Goal: Transaction & Acquisition: Book appointment/travel/reservation

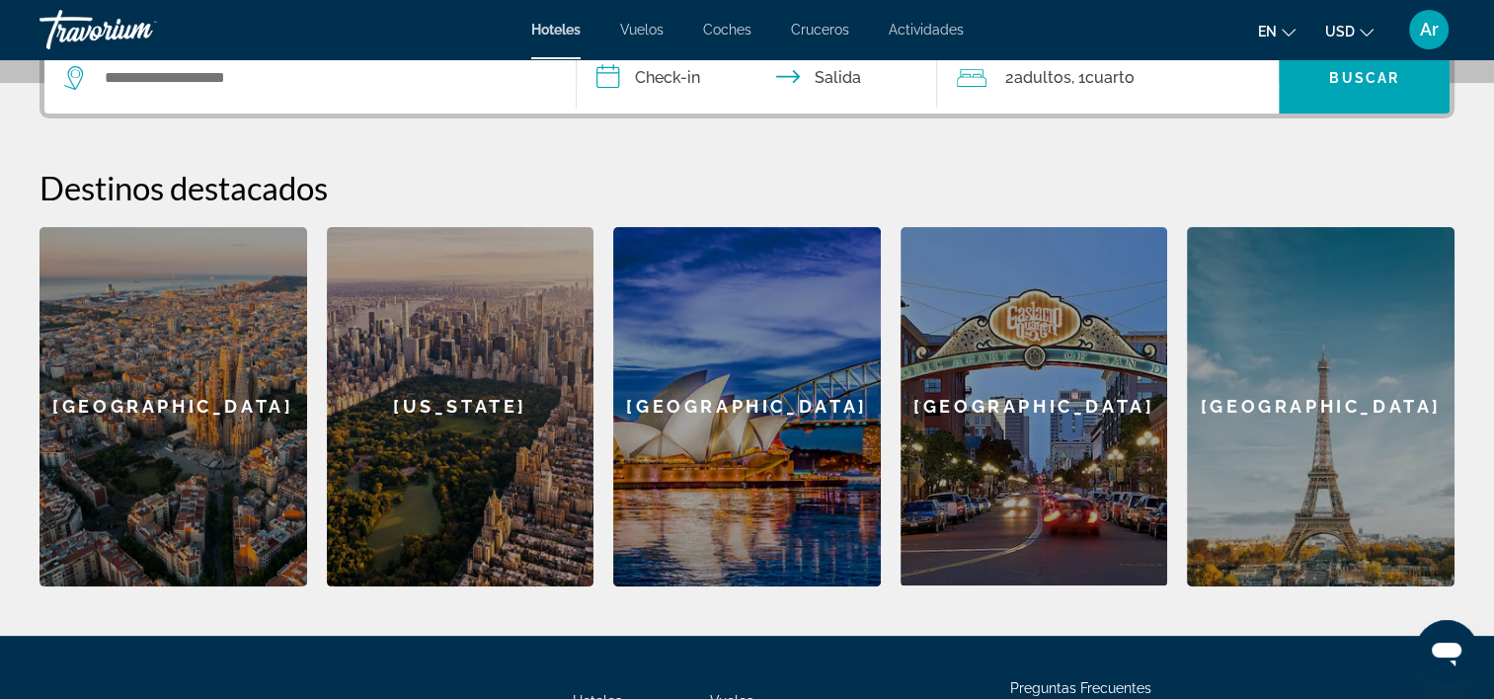
scroll to position [490, 0]
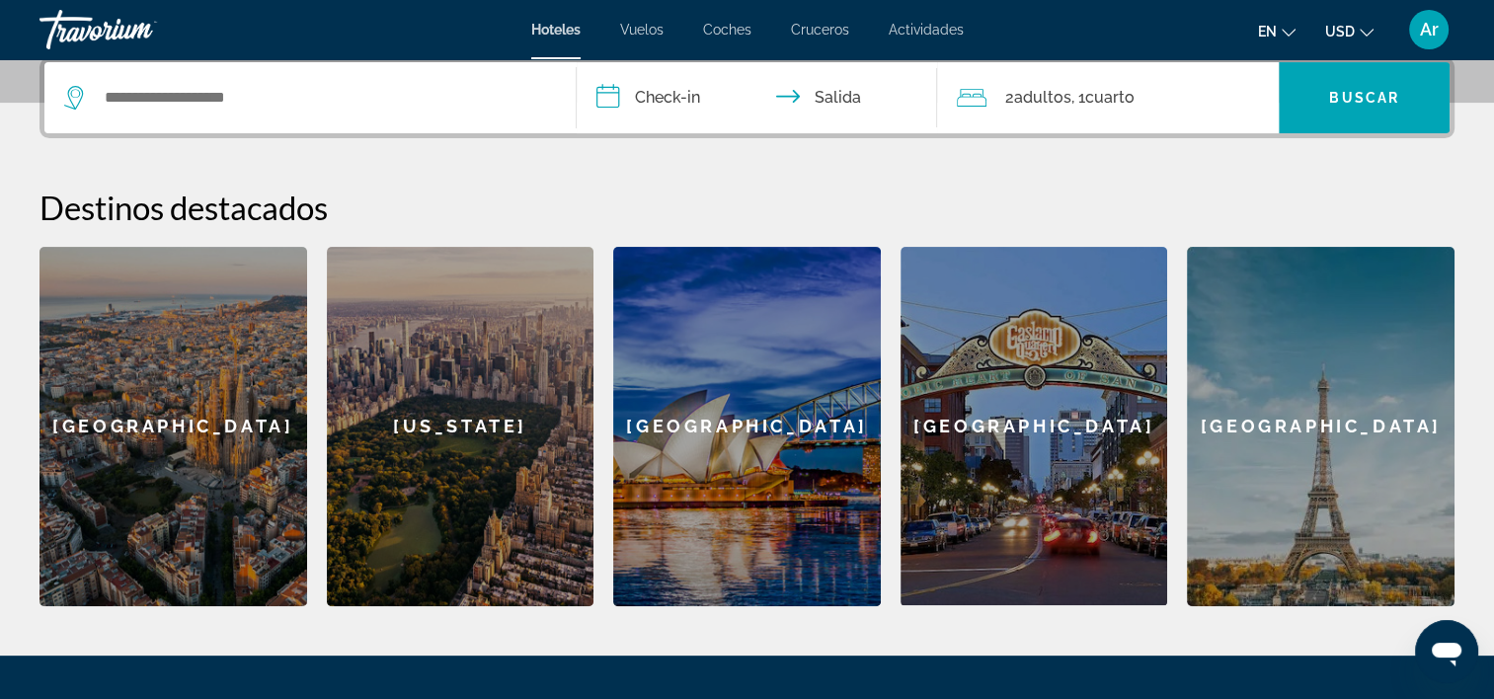
click at [1283, 474] on div "[GEOGRAPHIC_DATA]" at bounding box center [1321, 427] width 268 height 360
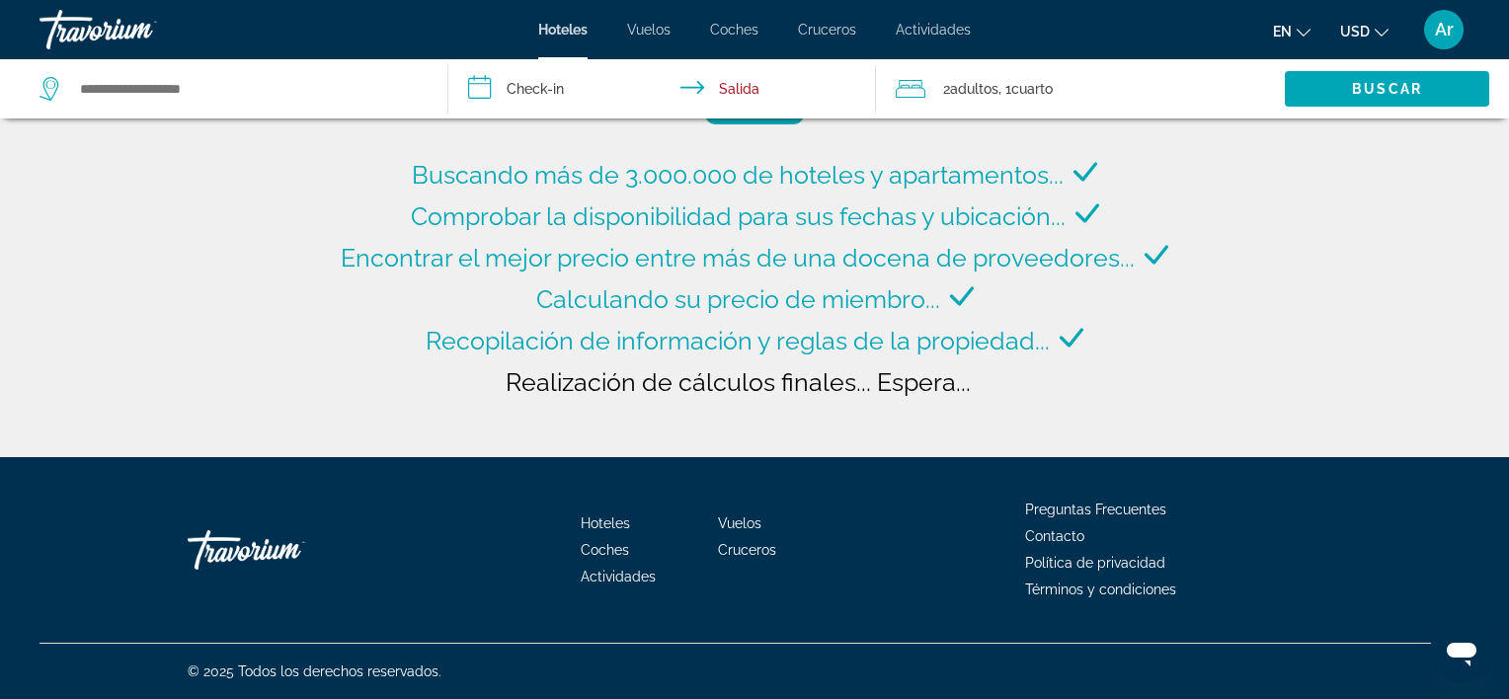
type input "**********"
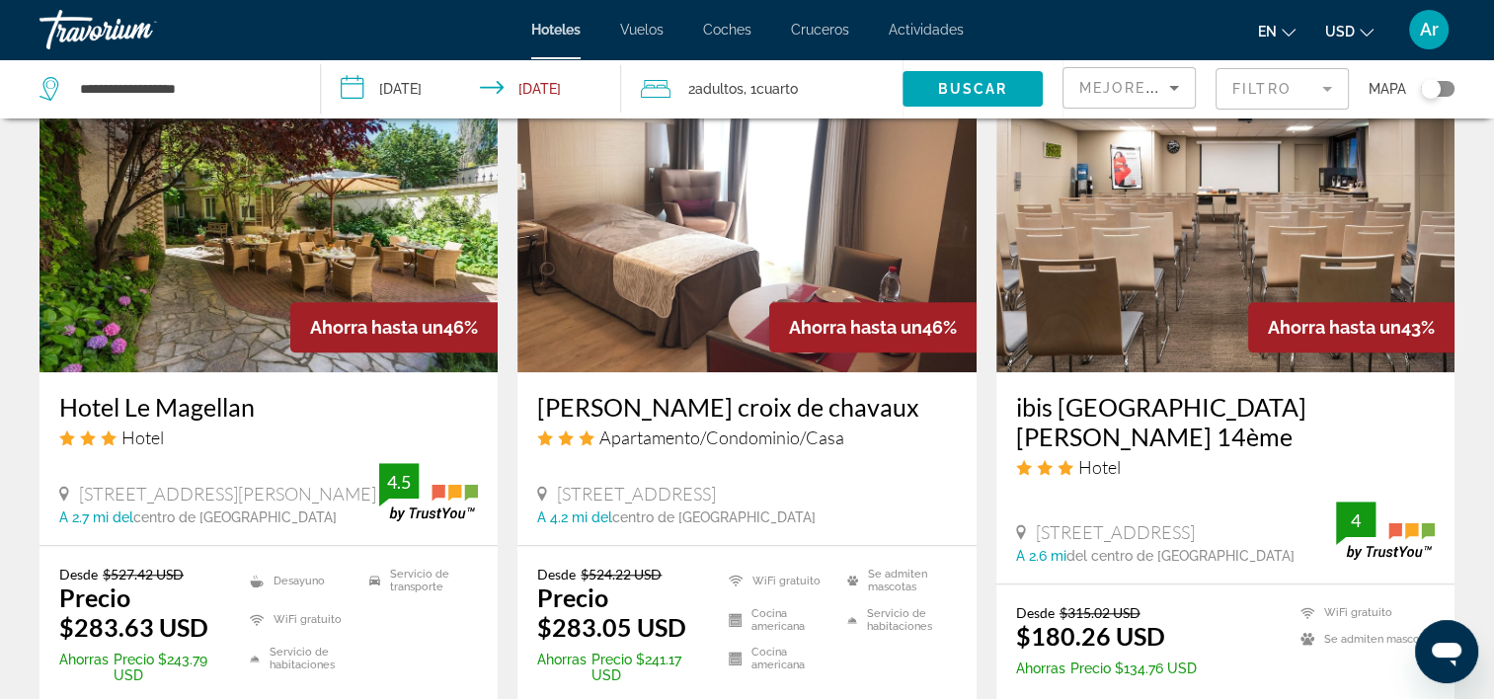
scroll to position [1679, 0]
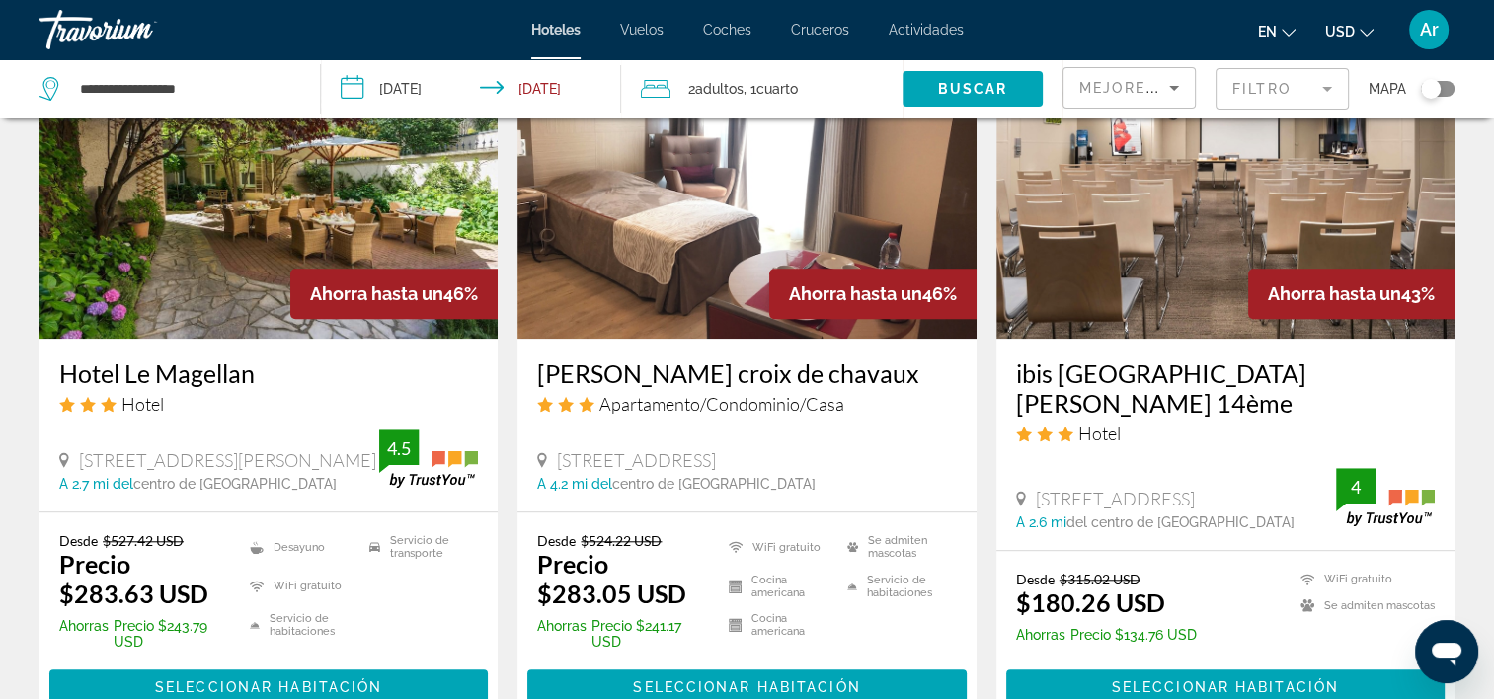
click at [168, 207] on img "Contenido principal" at bounding box center [269, 181] width 458 height 316
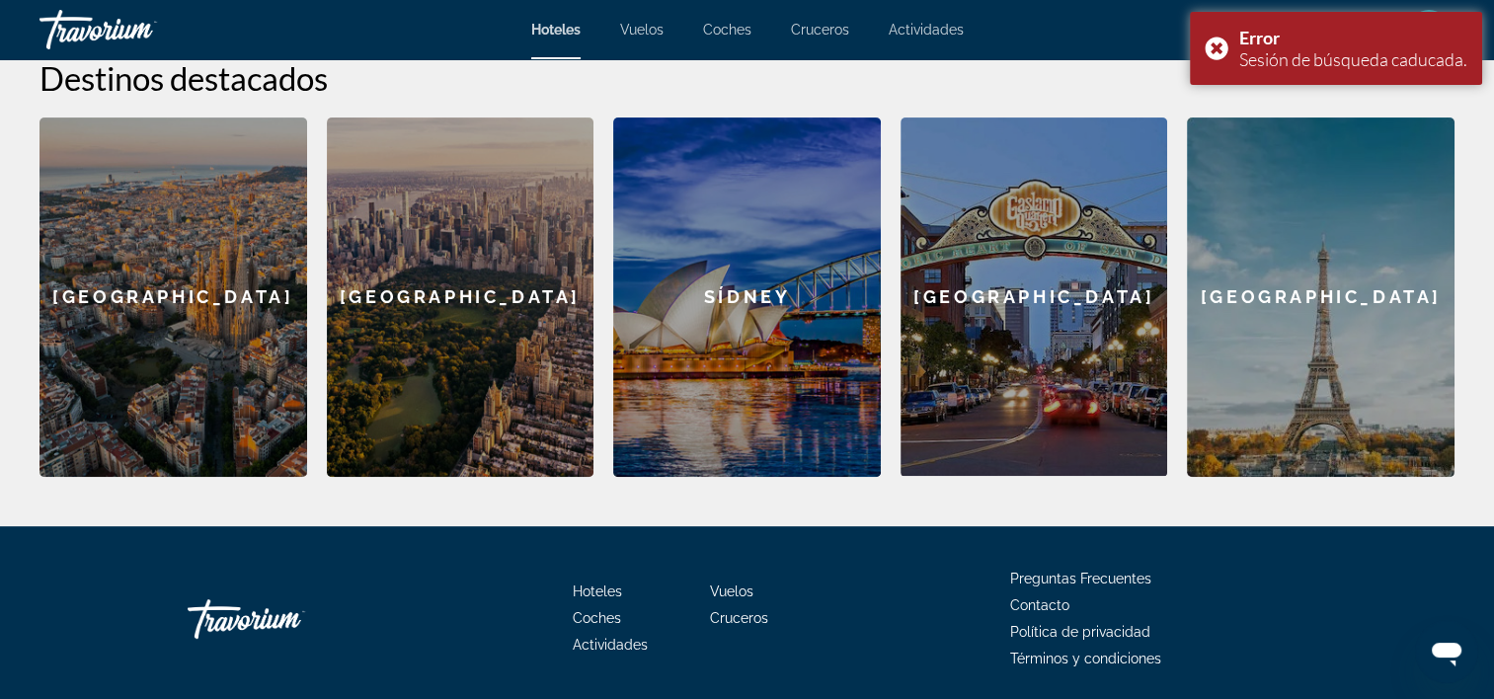
scroll to position [490, 0]
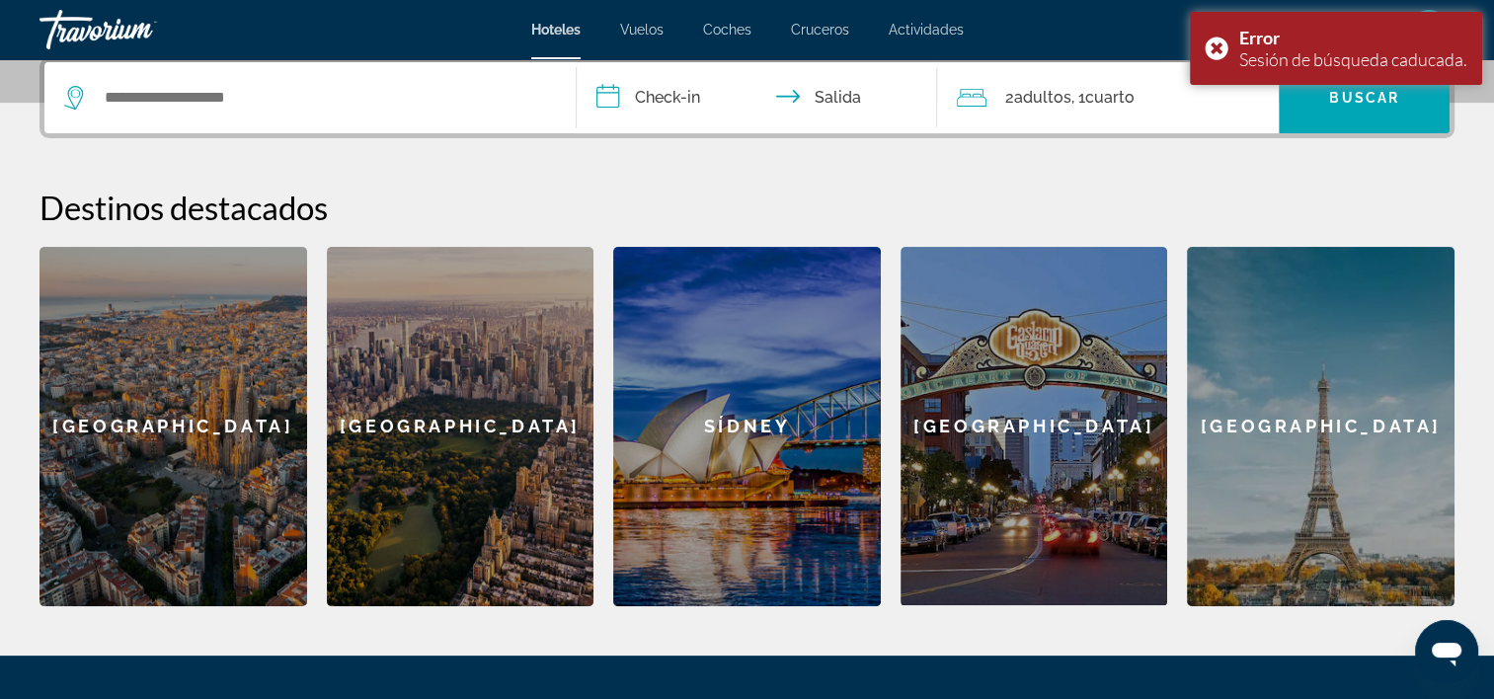
click at [1334, 483] on div "[GEOGRAPHIC_DATA]" at bounding box center [1321, 427] width 268 height 360
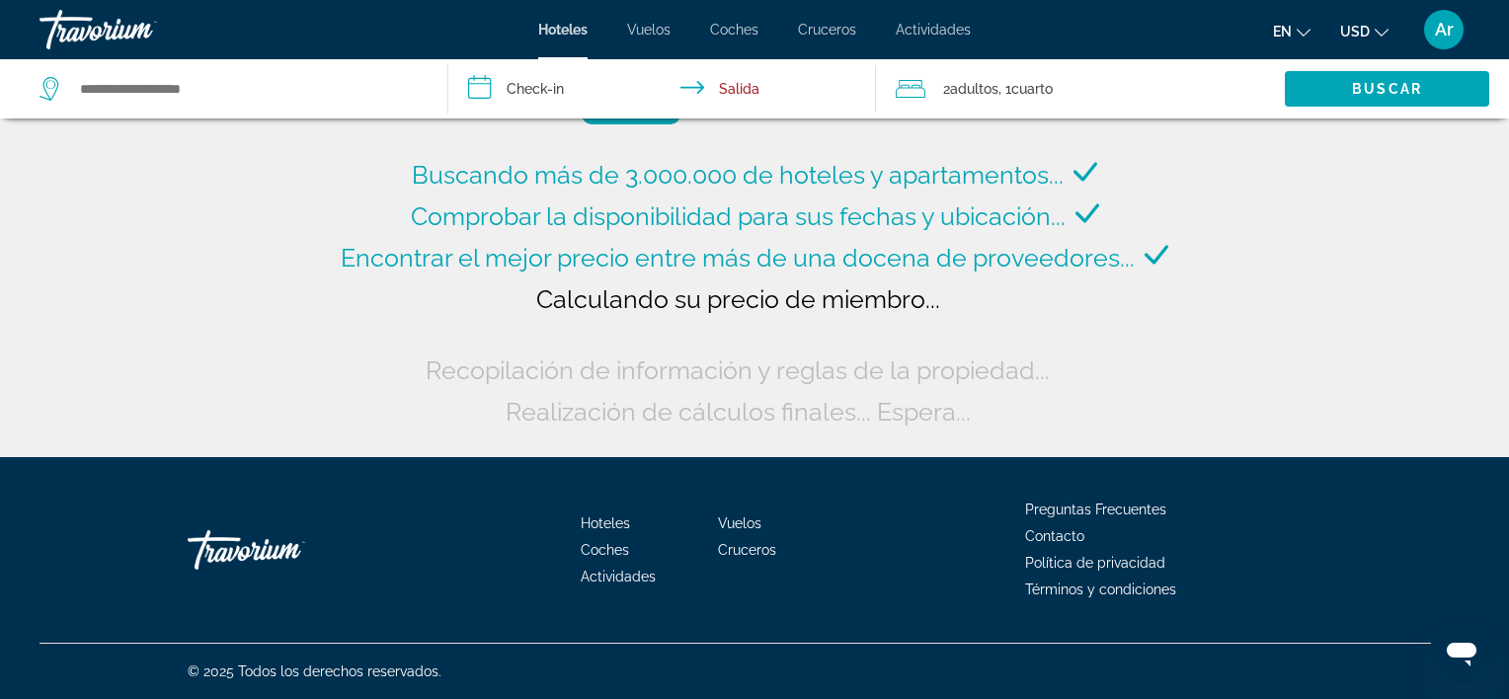
click at [53, 91] on icon "Widget de búsqueda" at bounding box center [52, 89] width 24 height 24
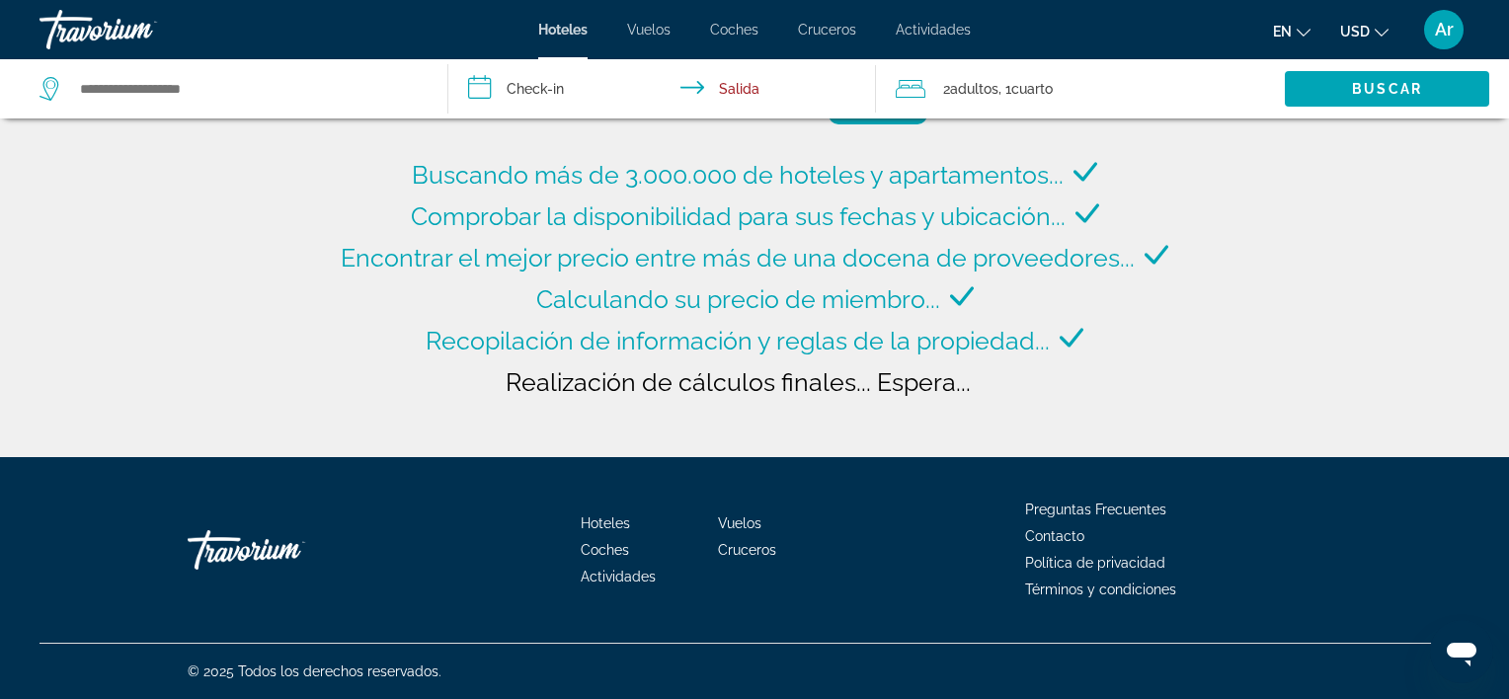
click at [1304, 33] on icon "Cambiar idioma" at bounding box center [1304, 33] width 14 height 14
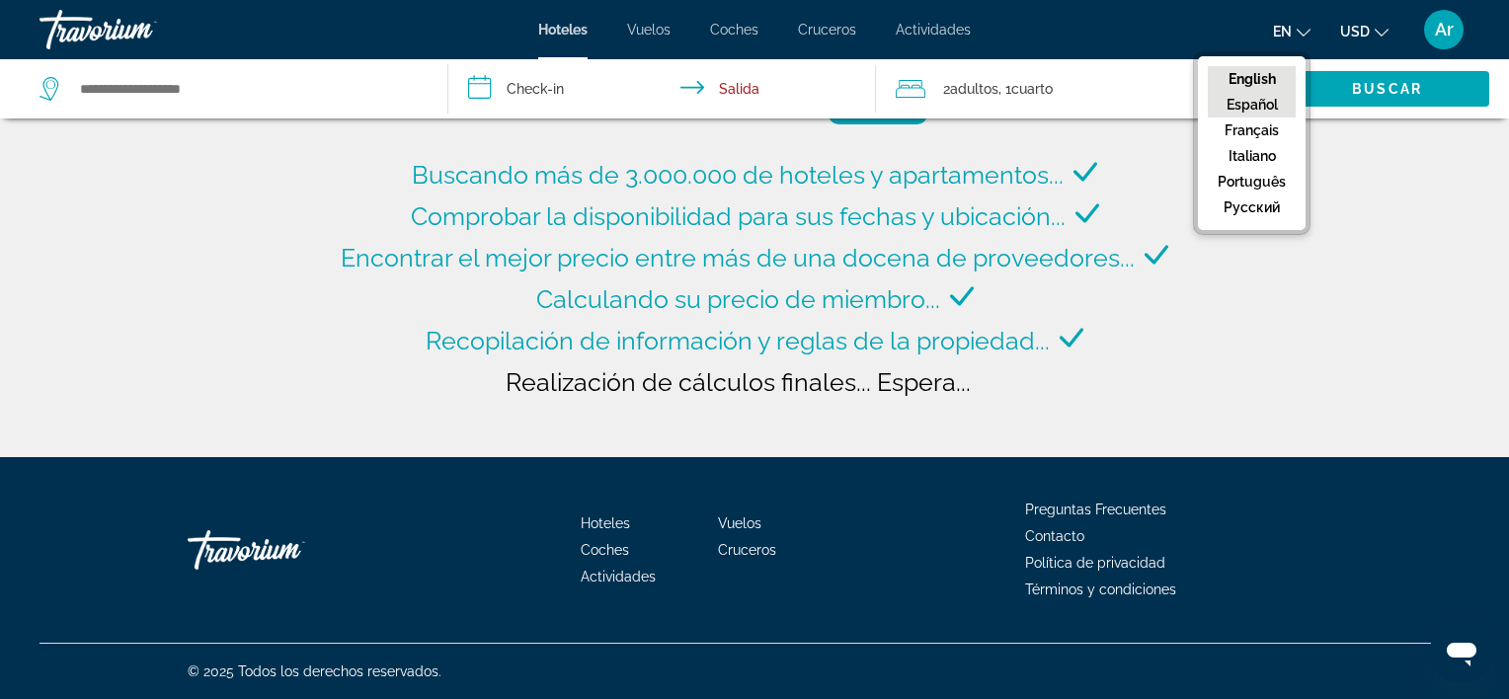
click at [1269, 107] on button "Español" at bounding box center [1252, 105] width 88 height 26
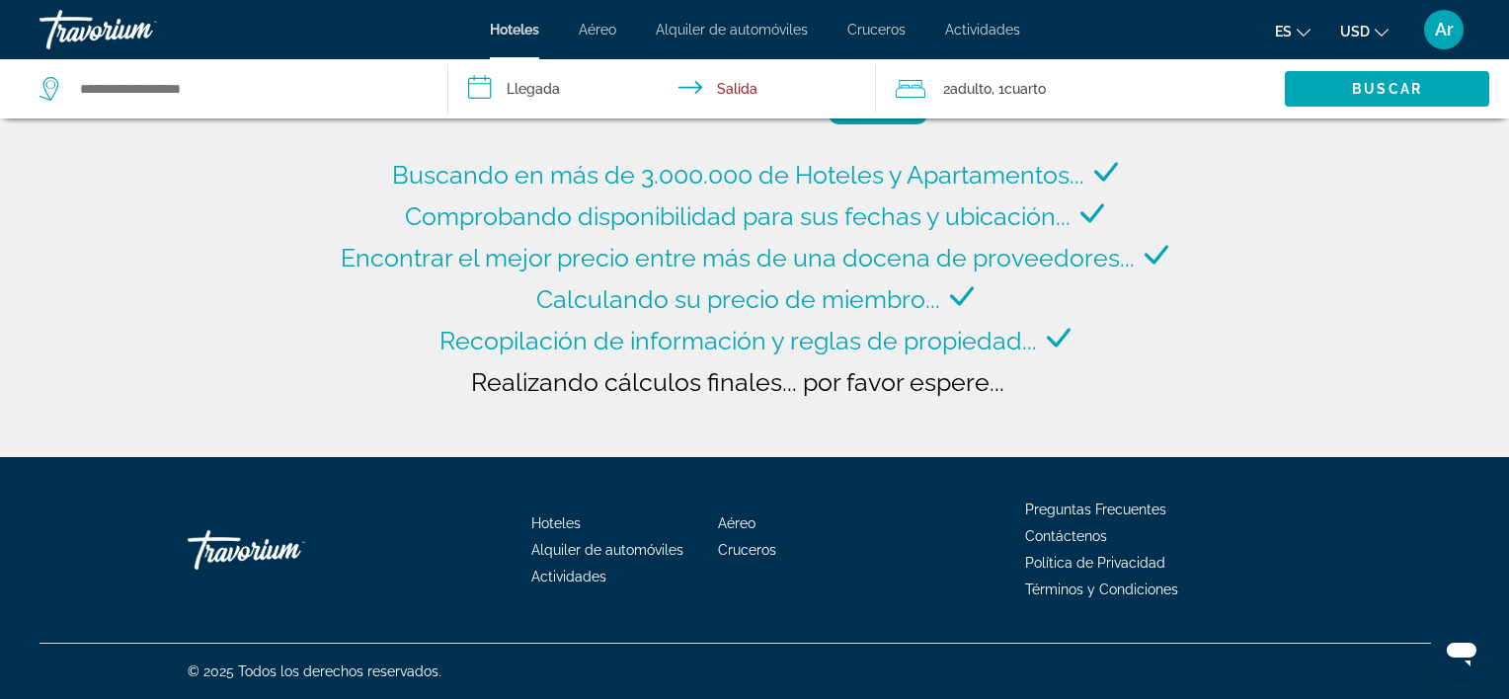
click at [1379, 26] on icon "Cambiar moneda" at bounding box center [1382, 33] width 14 height 14
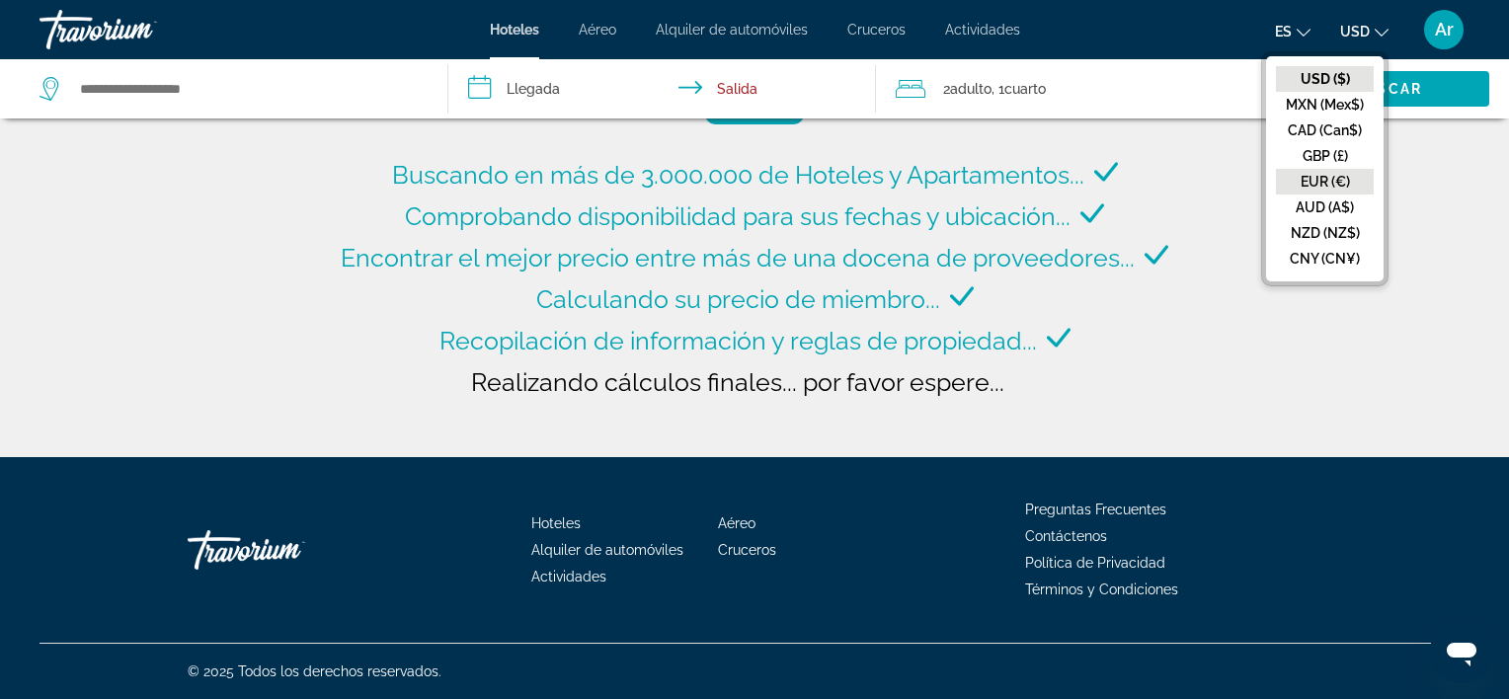
click at [1328, 177] on button "EUR (€)" at bounding box center [1325, 182] width 98 height 26
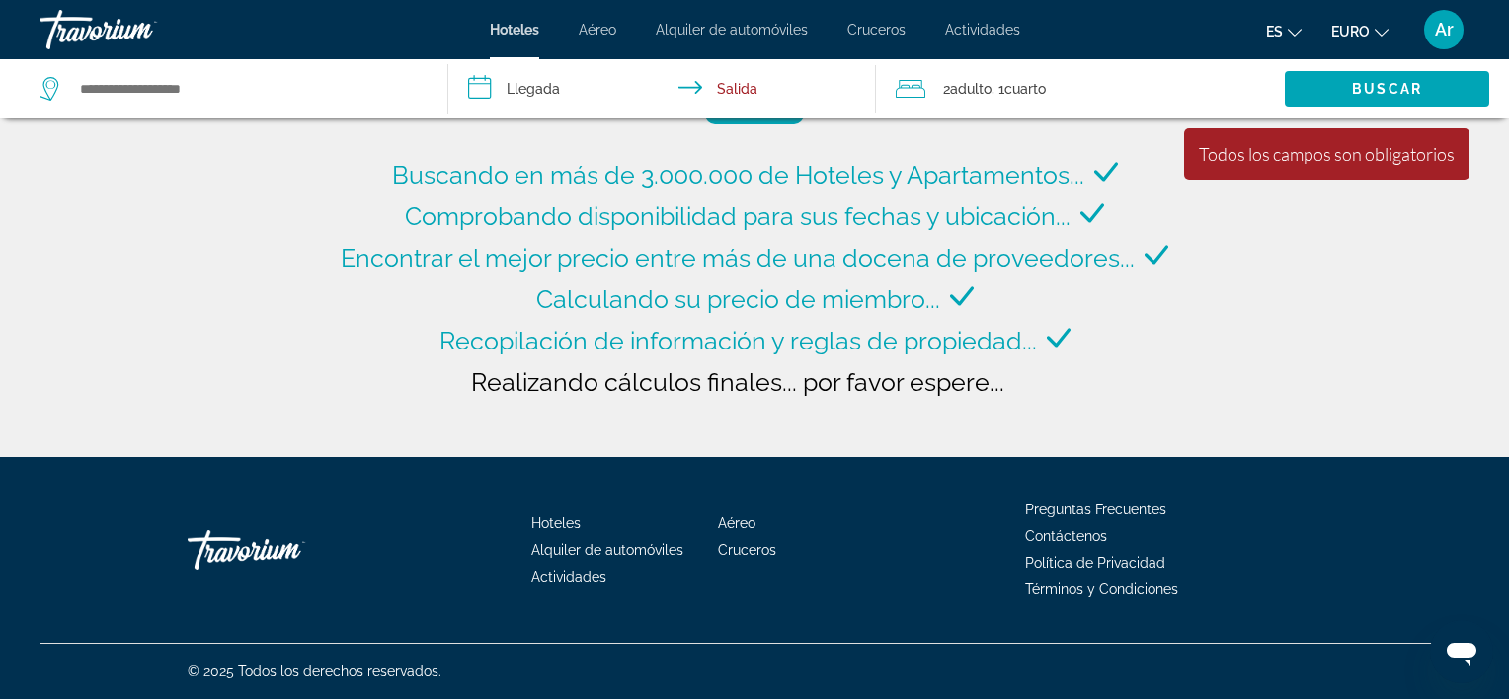
type input "**********"
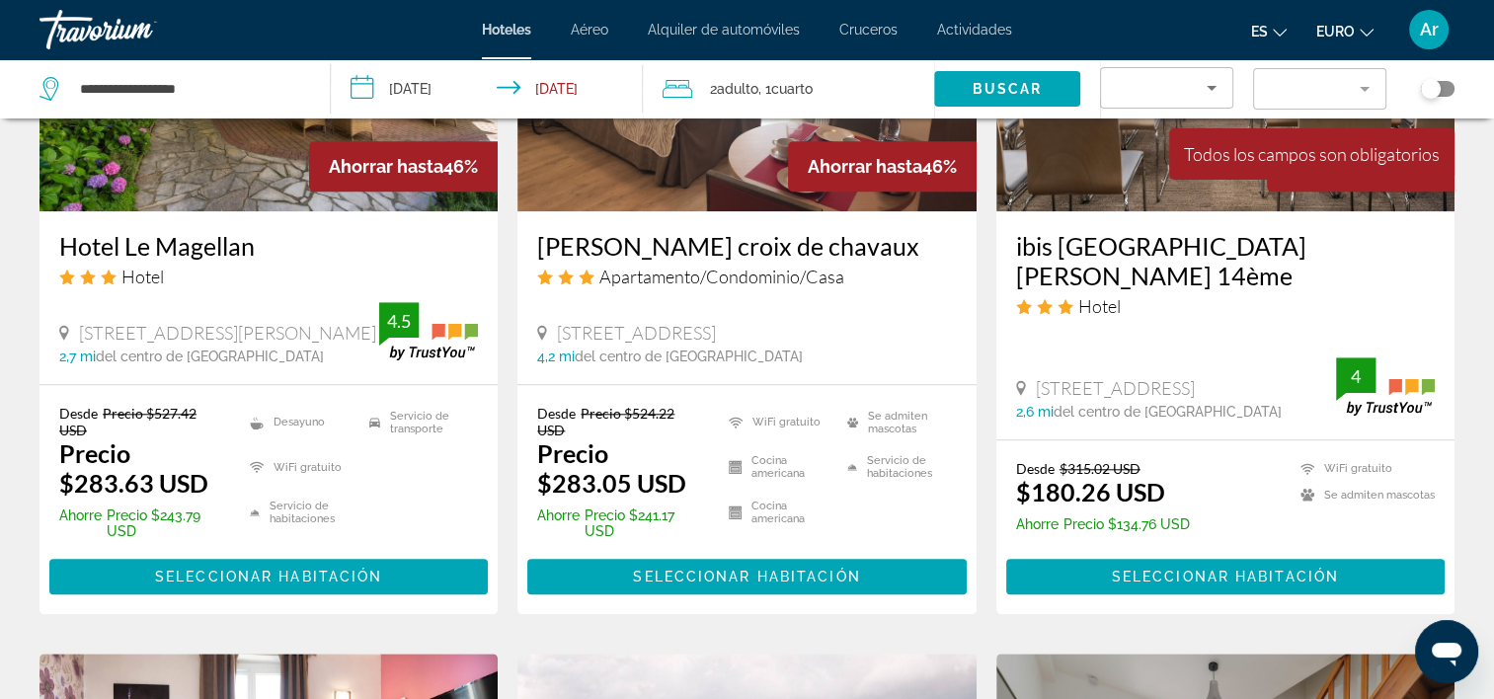
scroll to position [1877, 0]
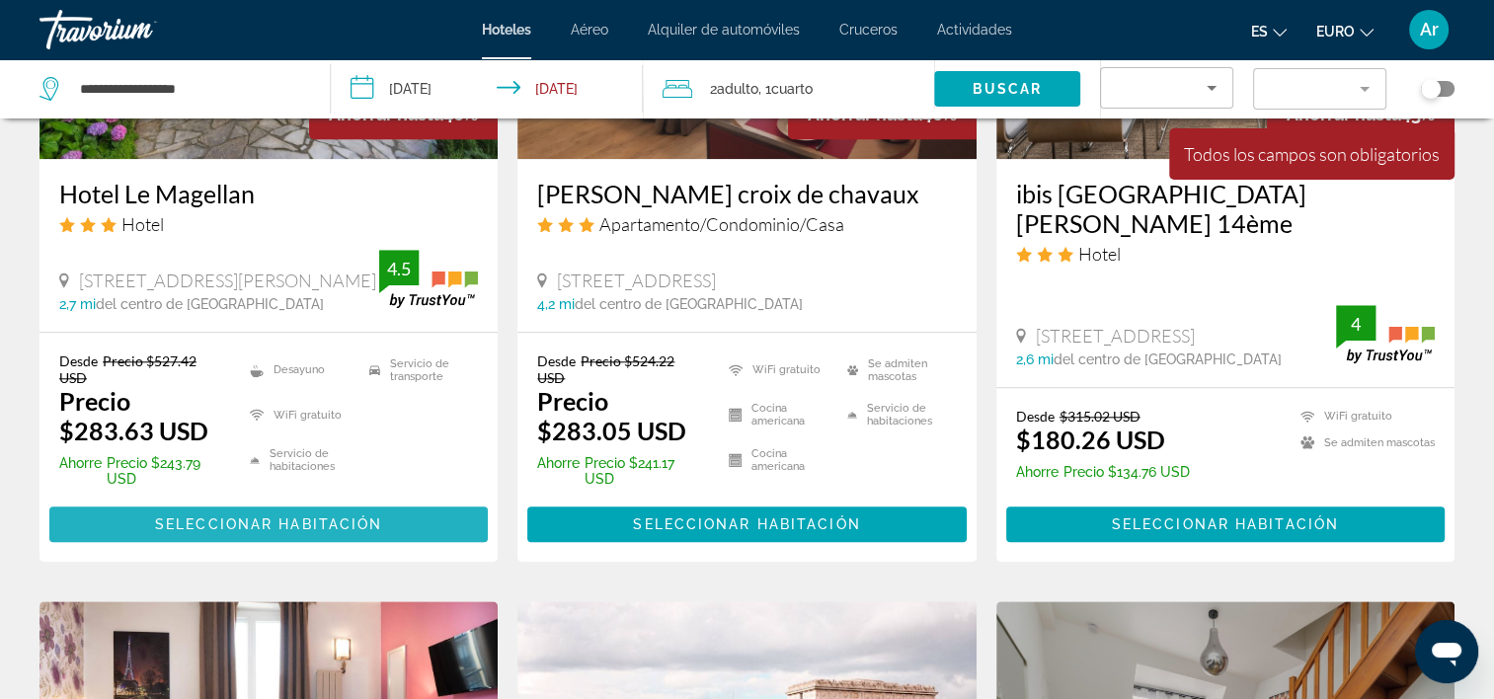
click at [282, 517] on span "Seleccionar habitación" at bounding box center [268, 525] width 227 height 16
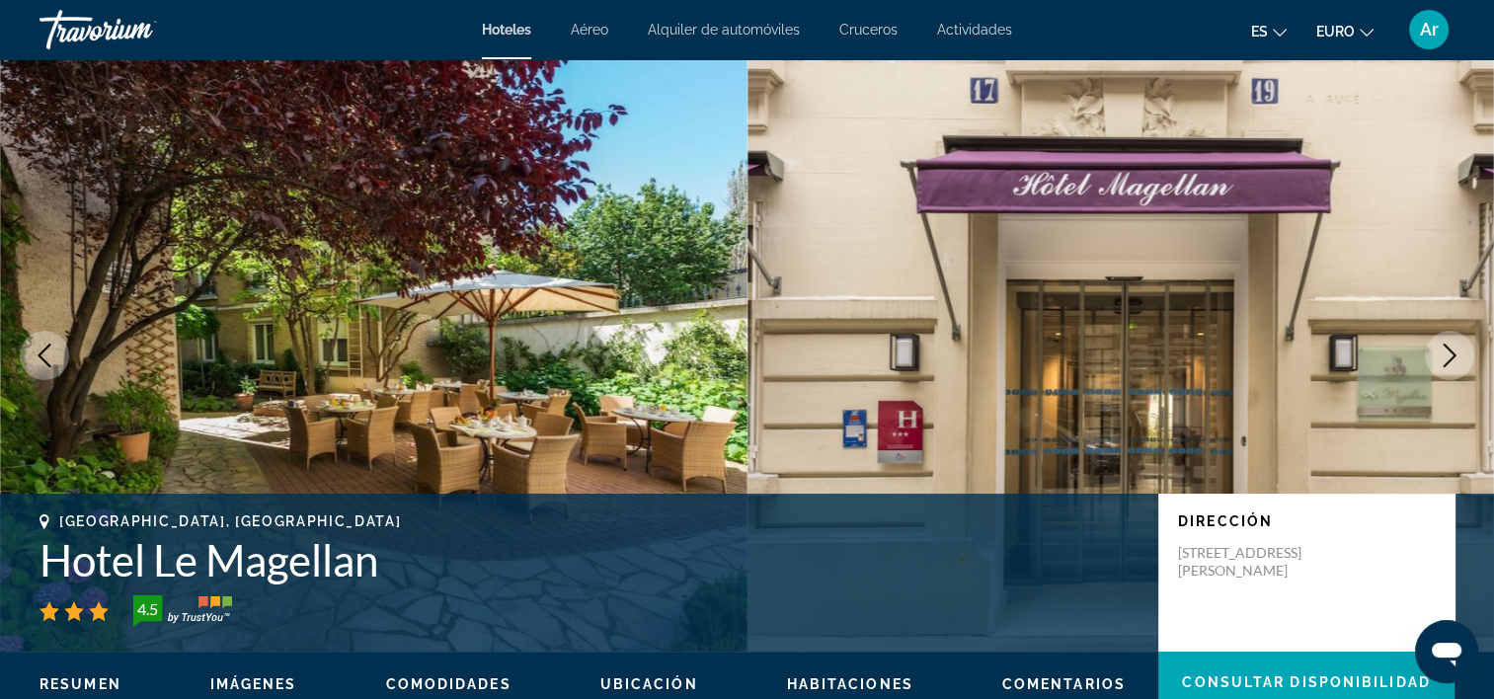
click at [254, 680] on span "Imágenes" at bounding box center [253, 685] width 87 height 16
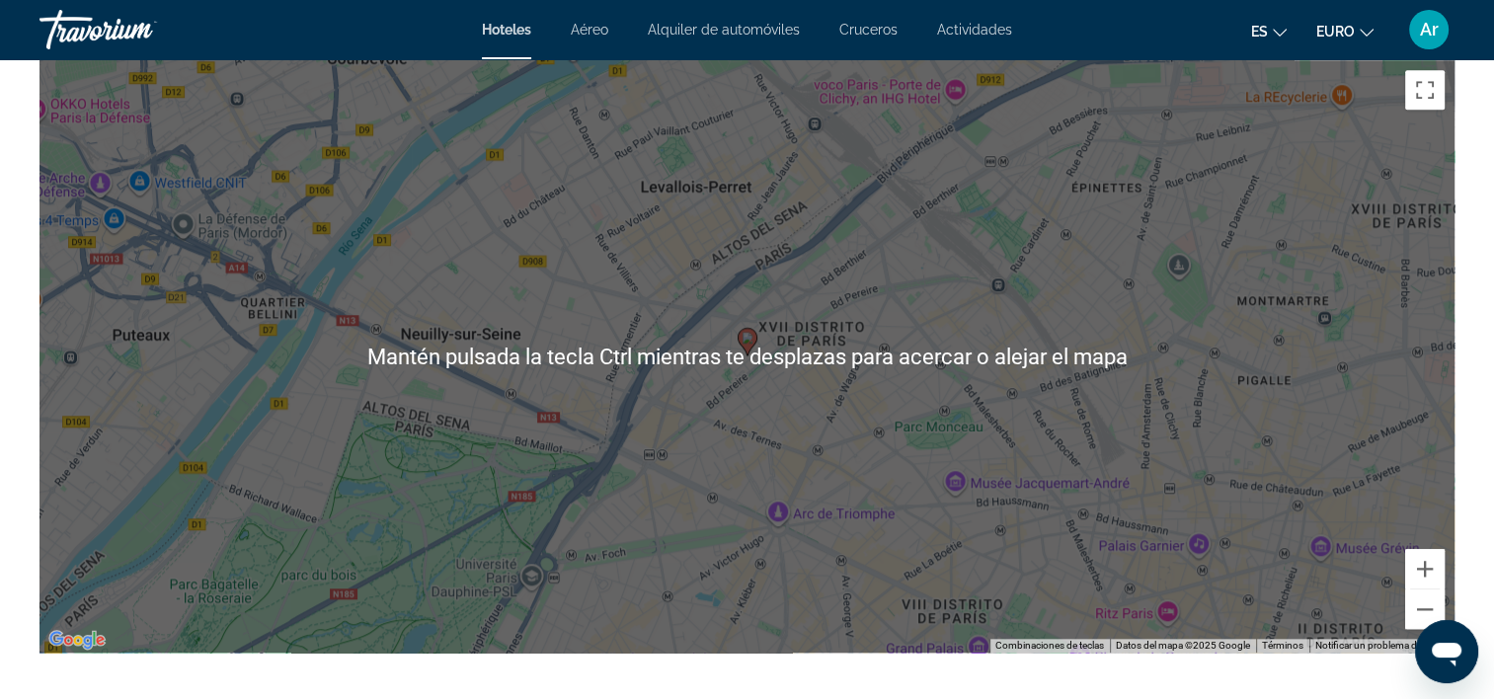
scroll to position [1845, 0]
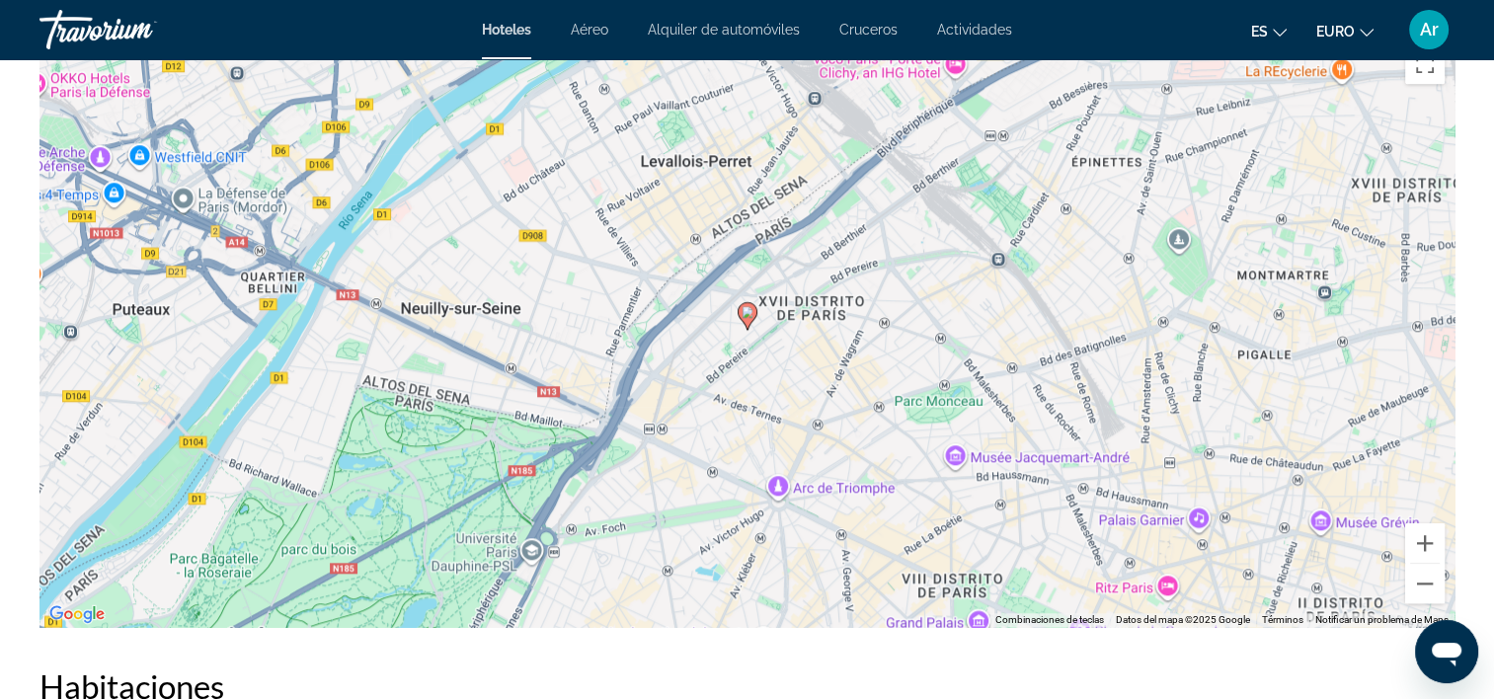
click at [932, 462] on div "Para activar la función de arrastre con el teclado, pulsa Alt + Intro. Cuando h…" at bounding box center [747, 331] width 1415 height 593
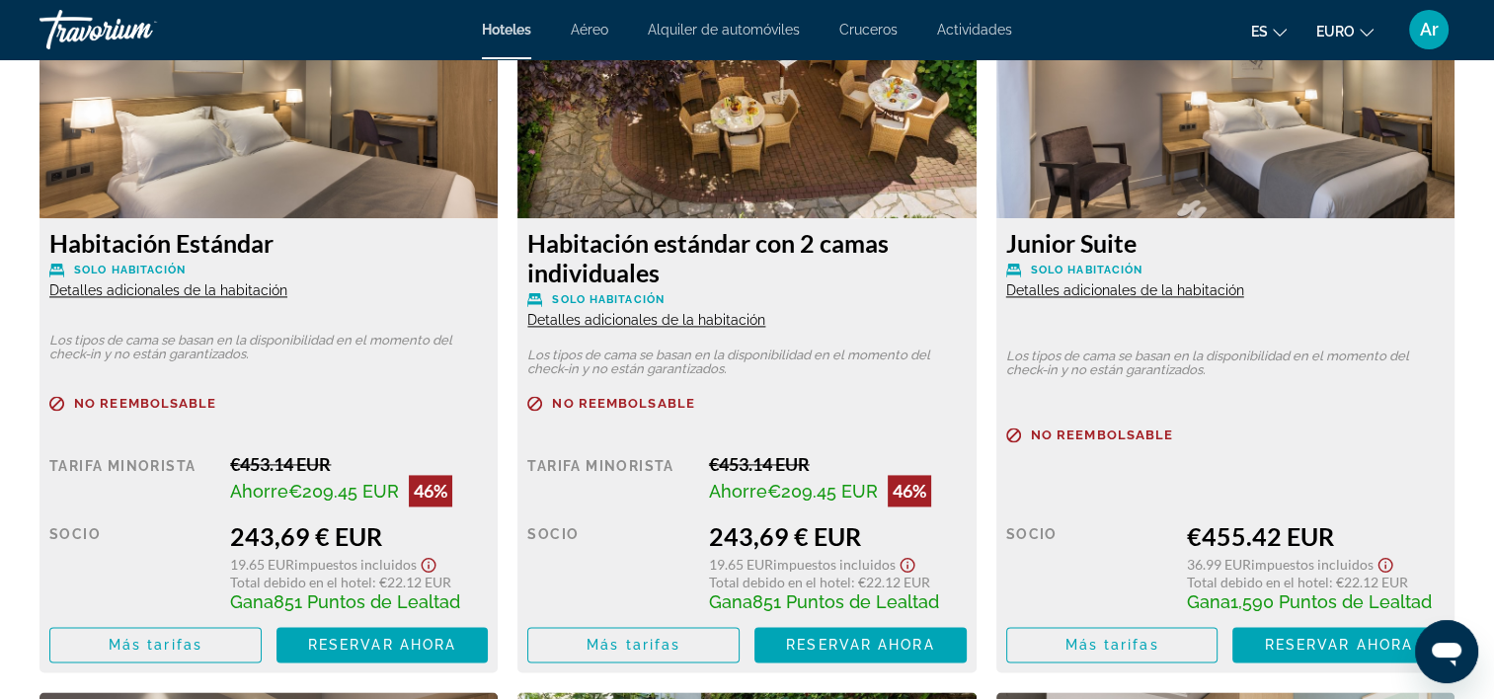
scroll to position [2734, 0]
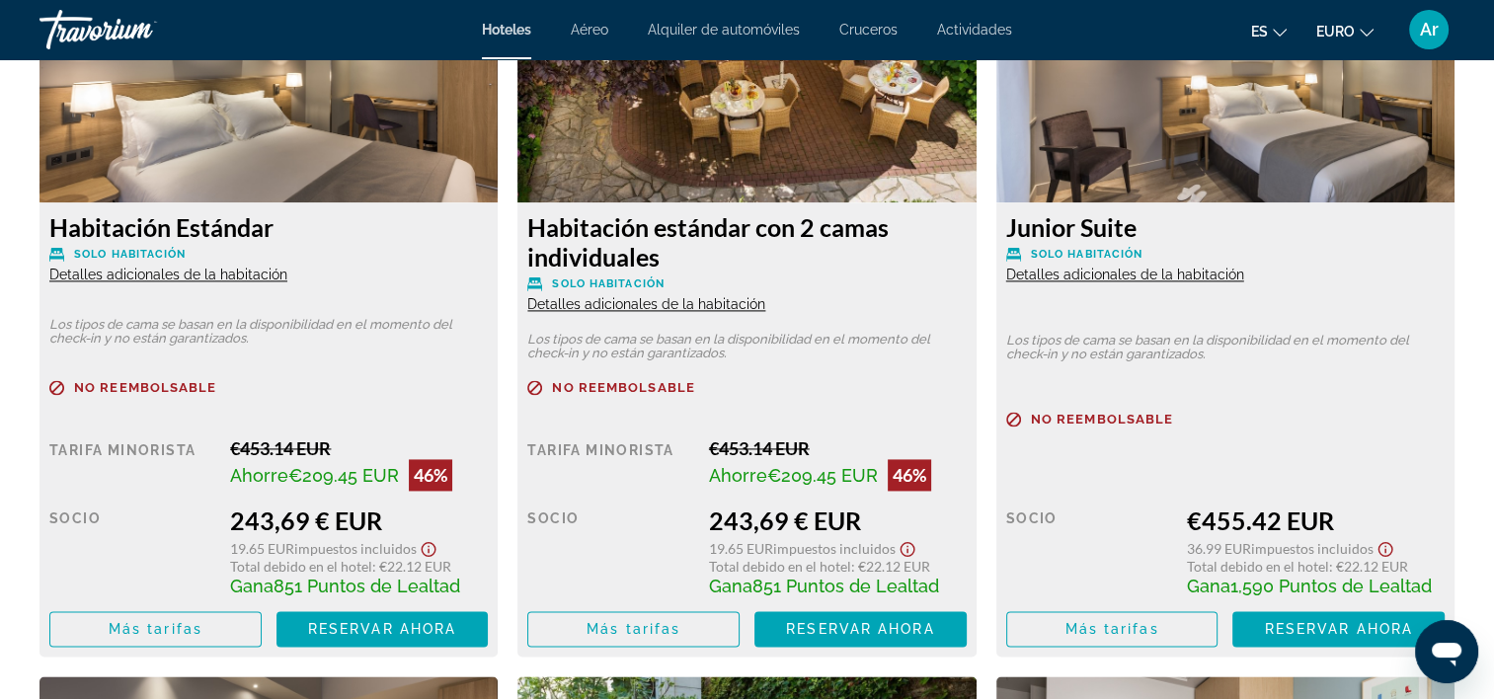
click at [134, 277] on span "Detalles adicionales de la habitación" at bounding box center [168, 275] width 238 height 16
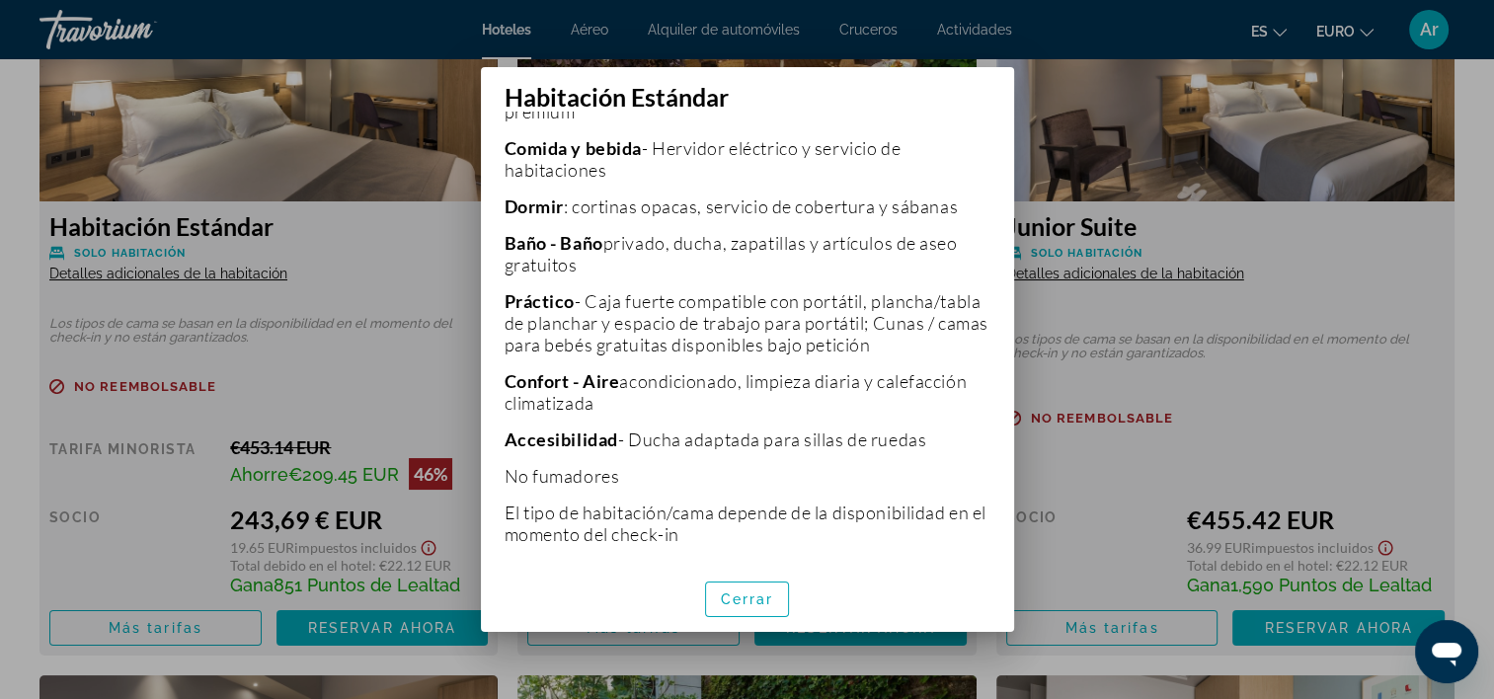
scroll to position [590, 0]
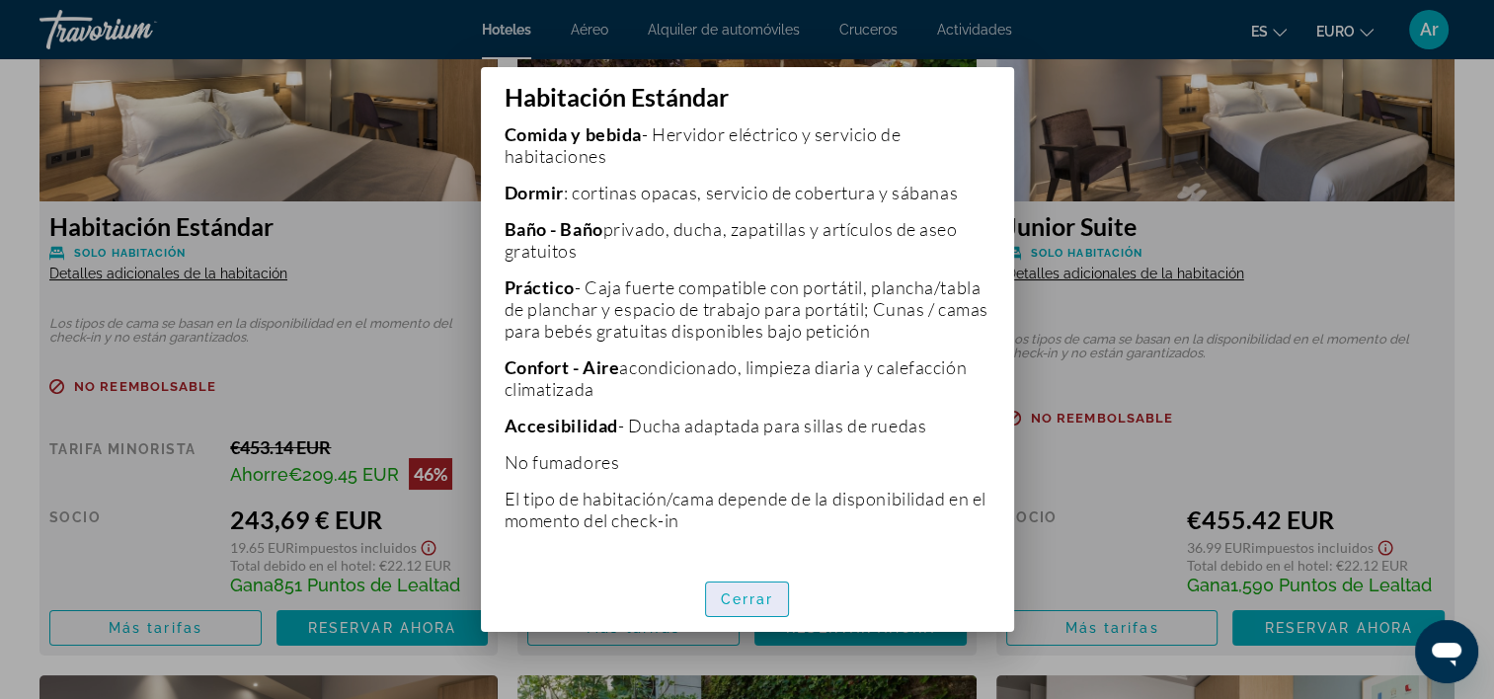
click at [771, 608] on span "button" at bounding box center [747, 599] width 83 height 47
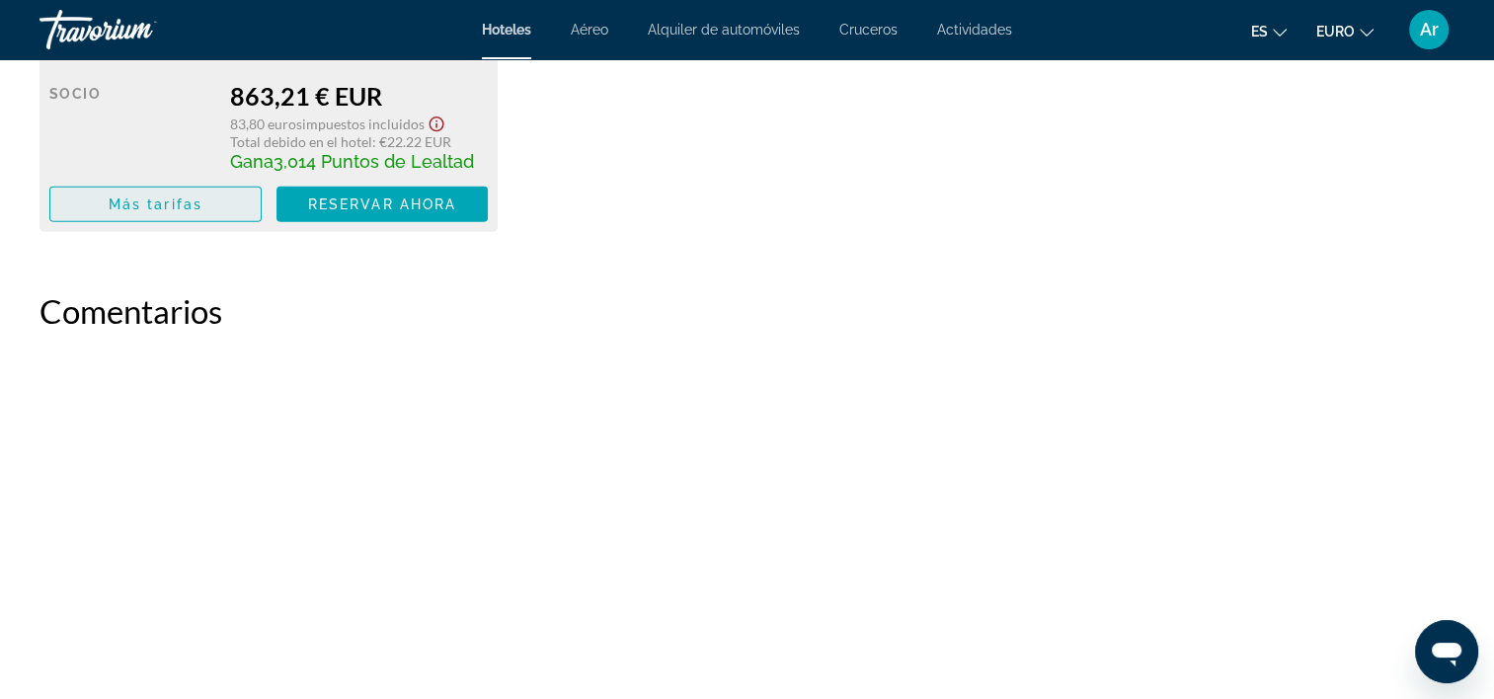
scroll to position [4512, 0]
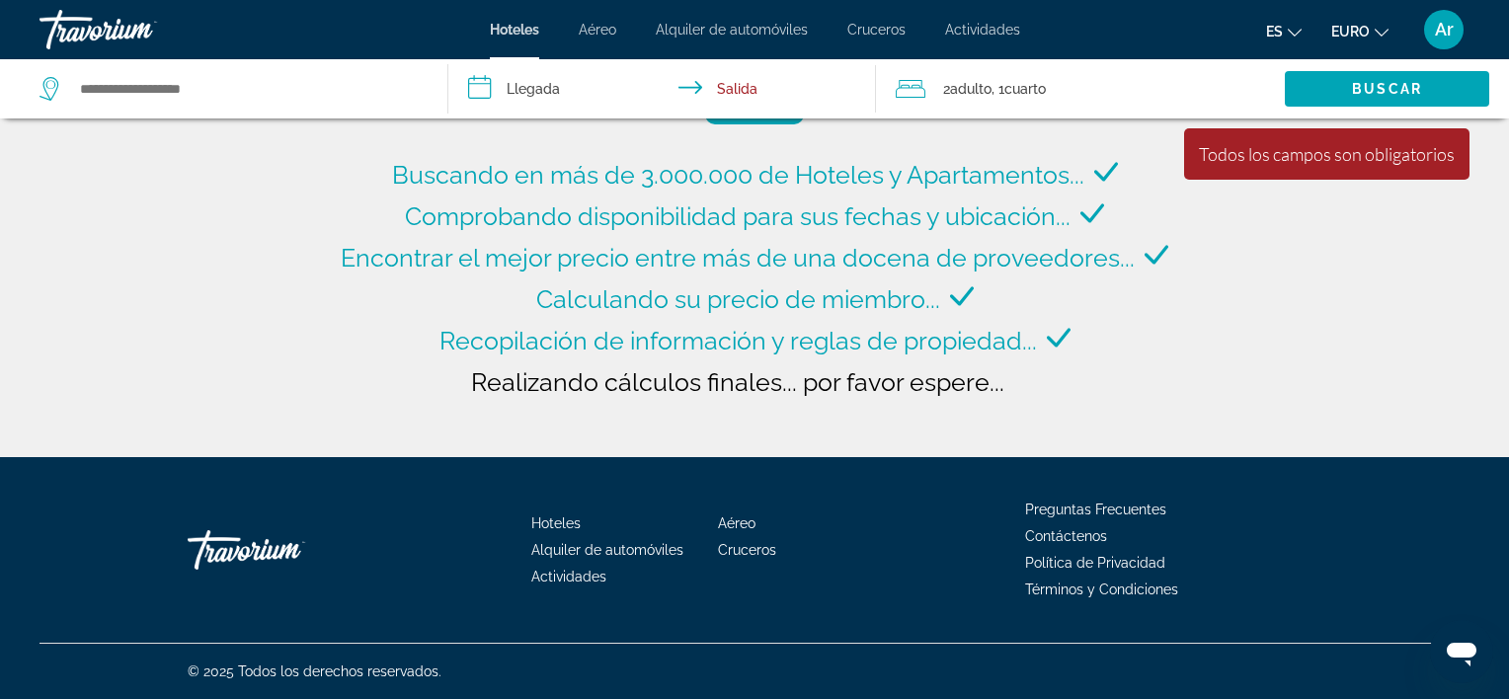
type input "**********"
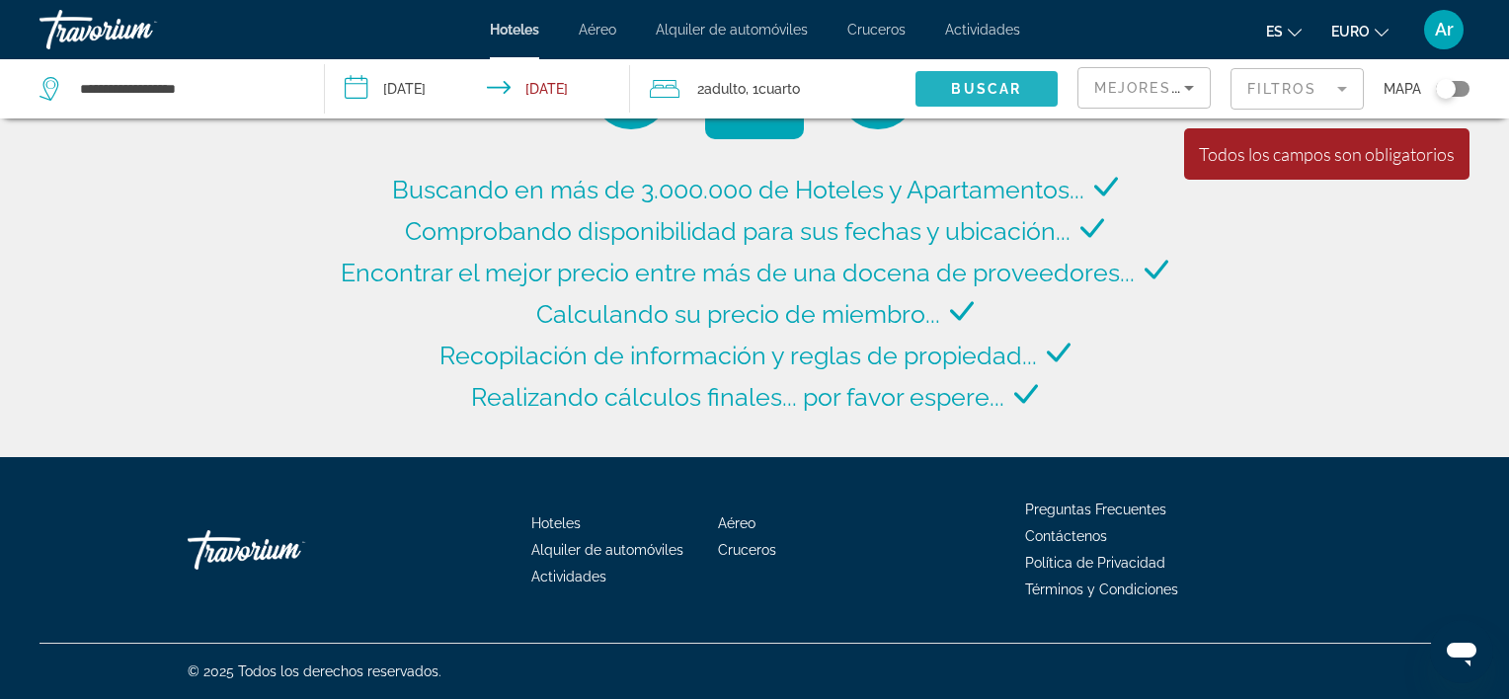
click at [967, 89] on span "Buscar" at bounding box center [986, 89] width 70 height 16
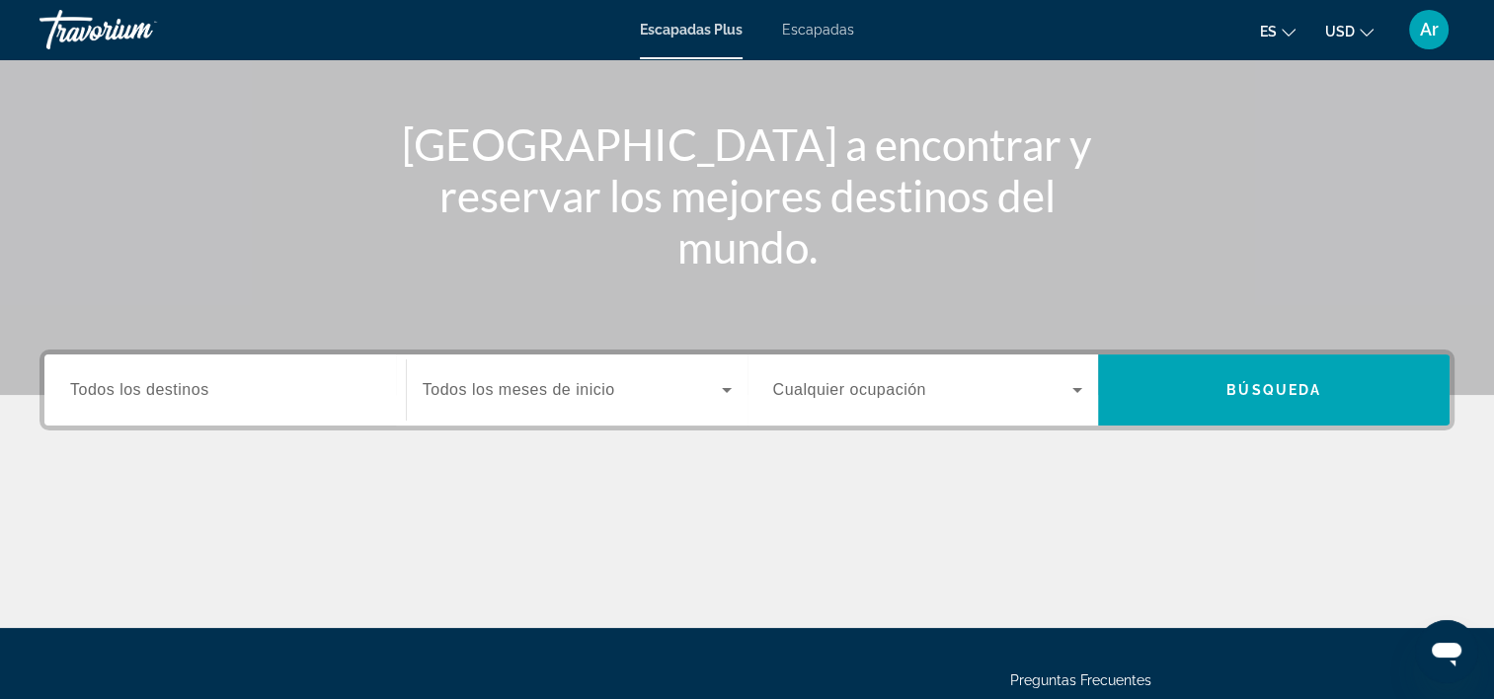
scroll to position [296, 0]
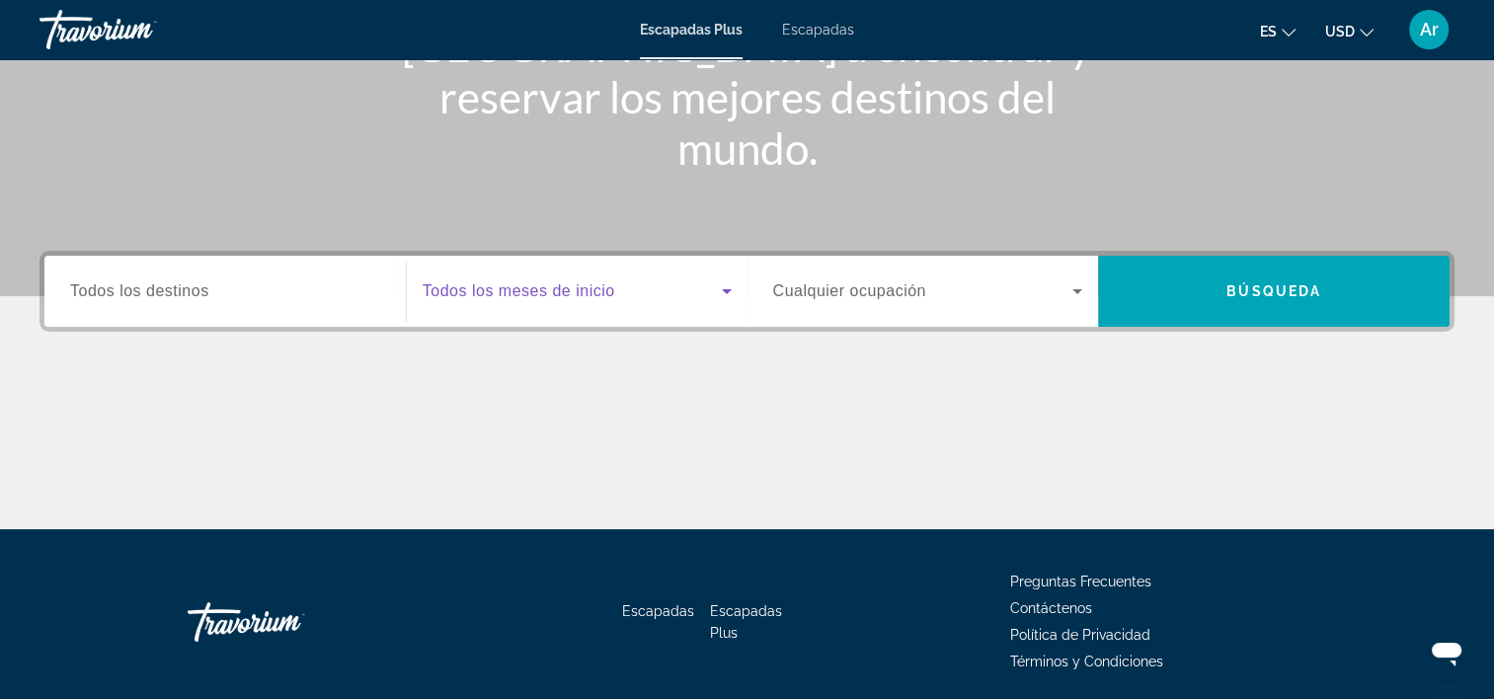
click at [725, 295] on icon "Widget de búsqueda" at bounding box center [727, 292] width 24 height 24
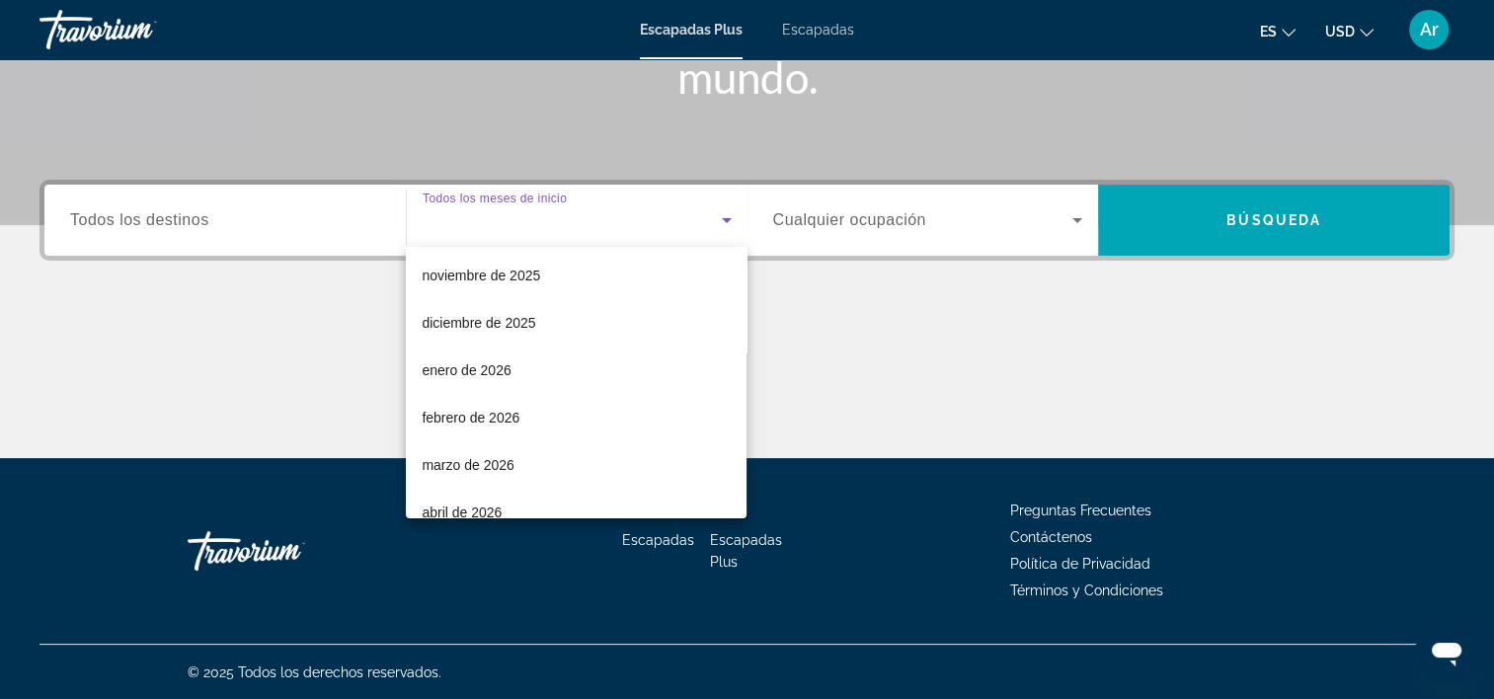
scroll to position [194, 0]
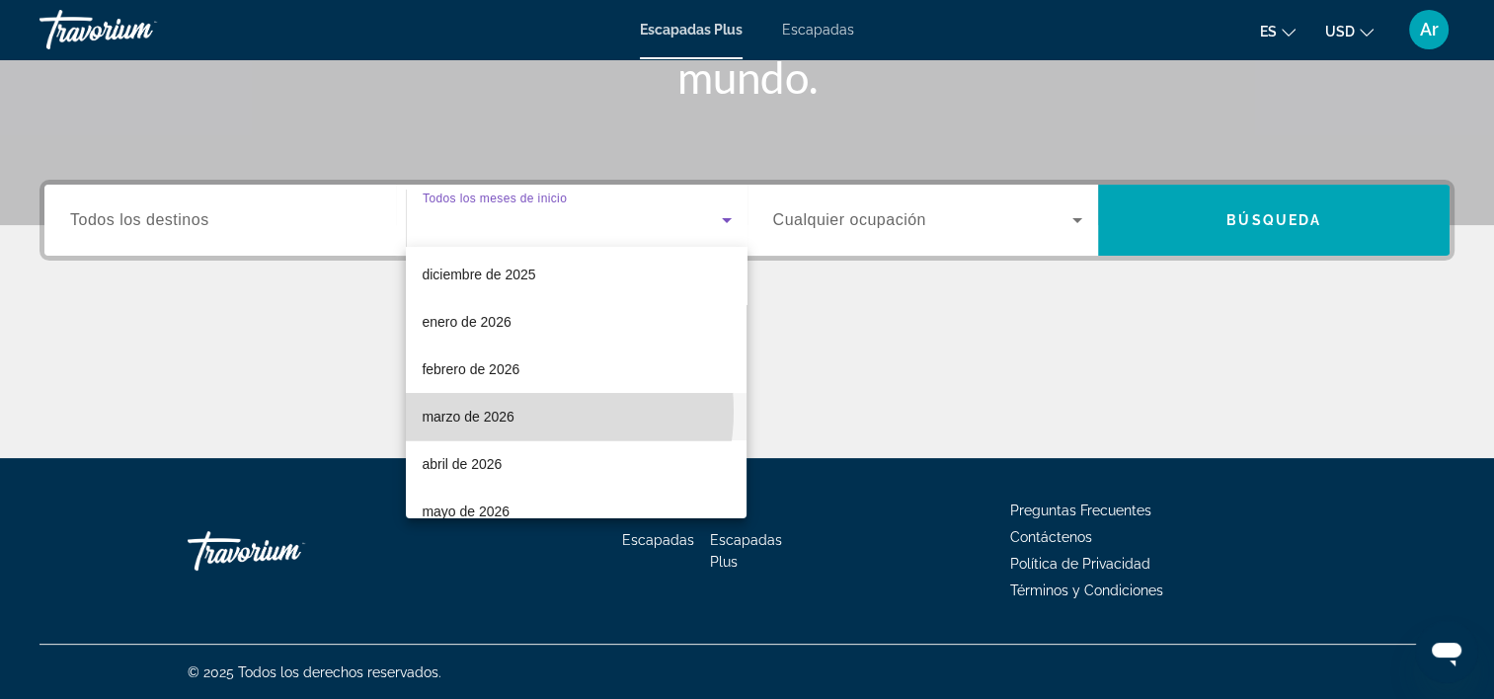
click at [500, 411] on font "marzo de 2026" at bounding box center [468, 417] width 92 height 16
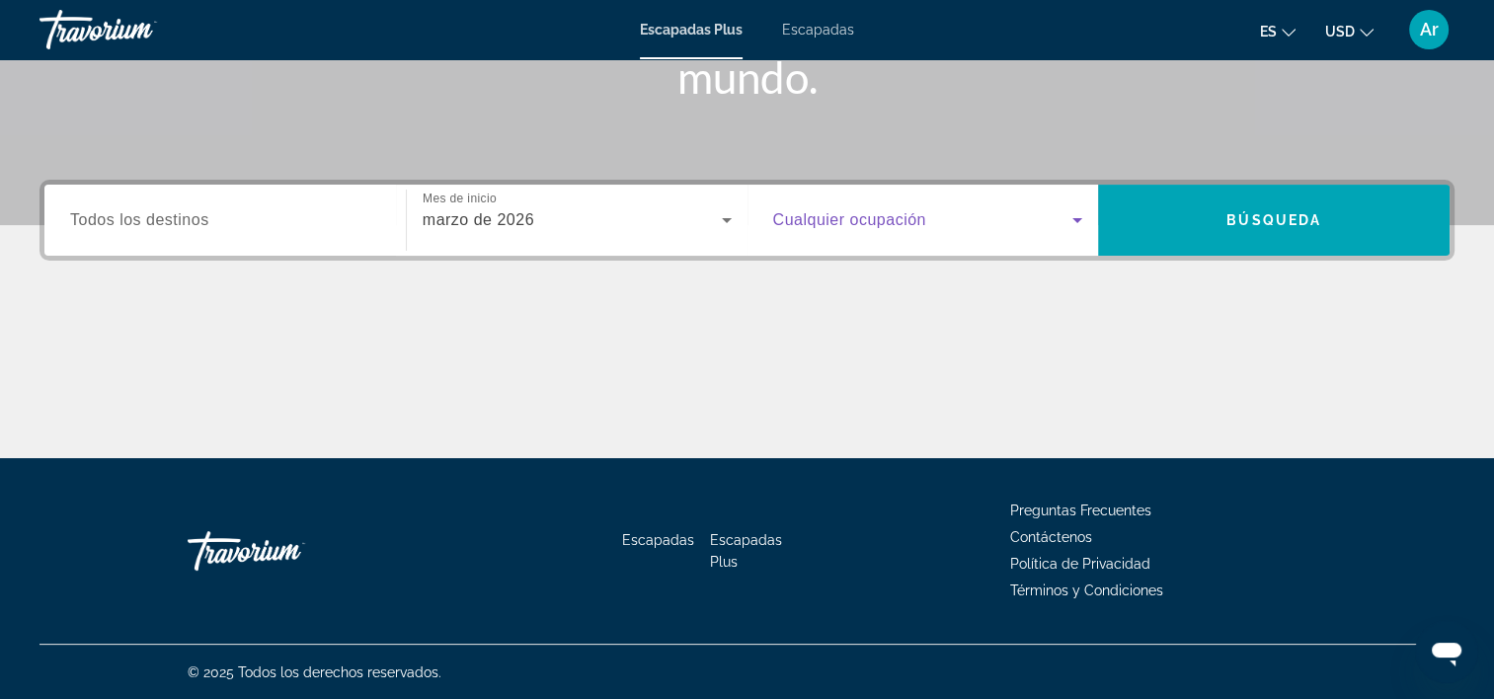
click at [1082, 221] on icon "Widget de búsqueda" at bounding box center [1078, 220] width 24 height 24
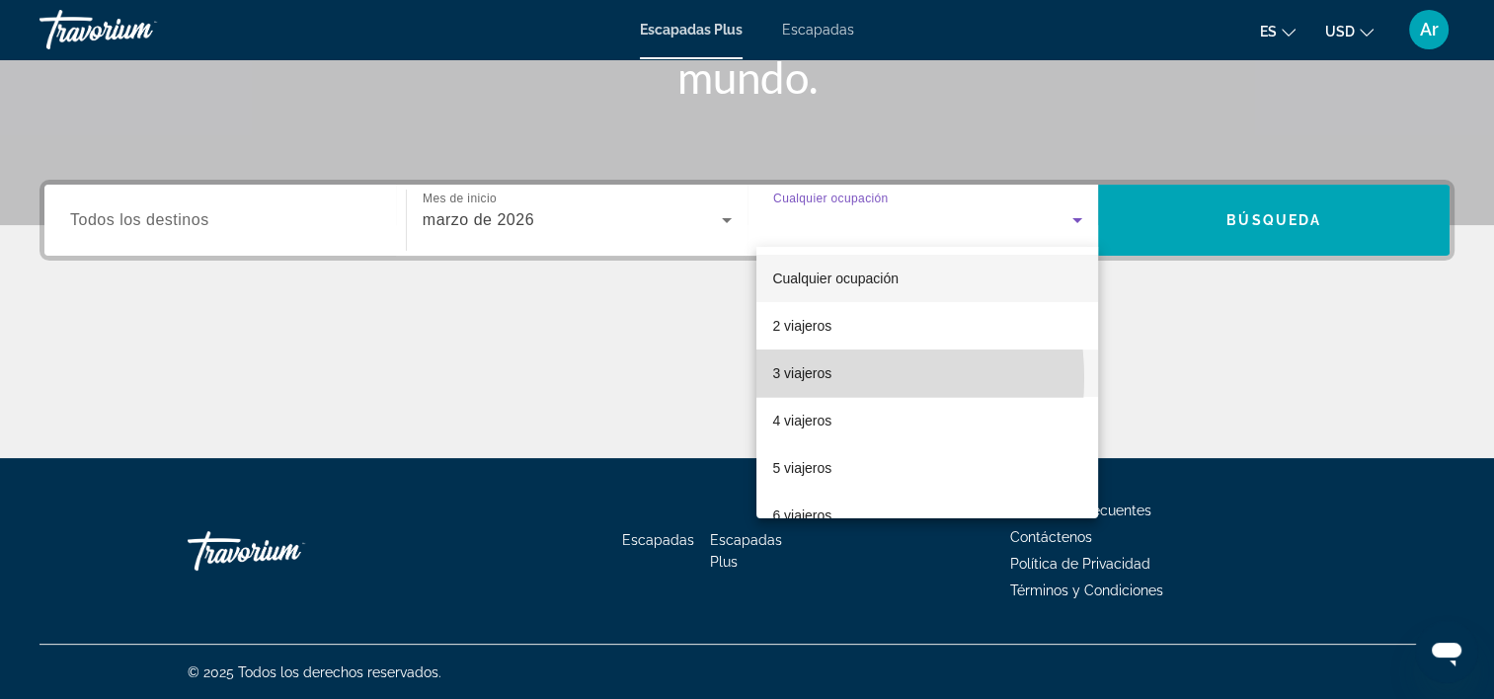
click at [796, 378] on font "3 viajeros" at bounding box center [801, 373] width 59 height 16
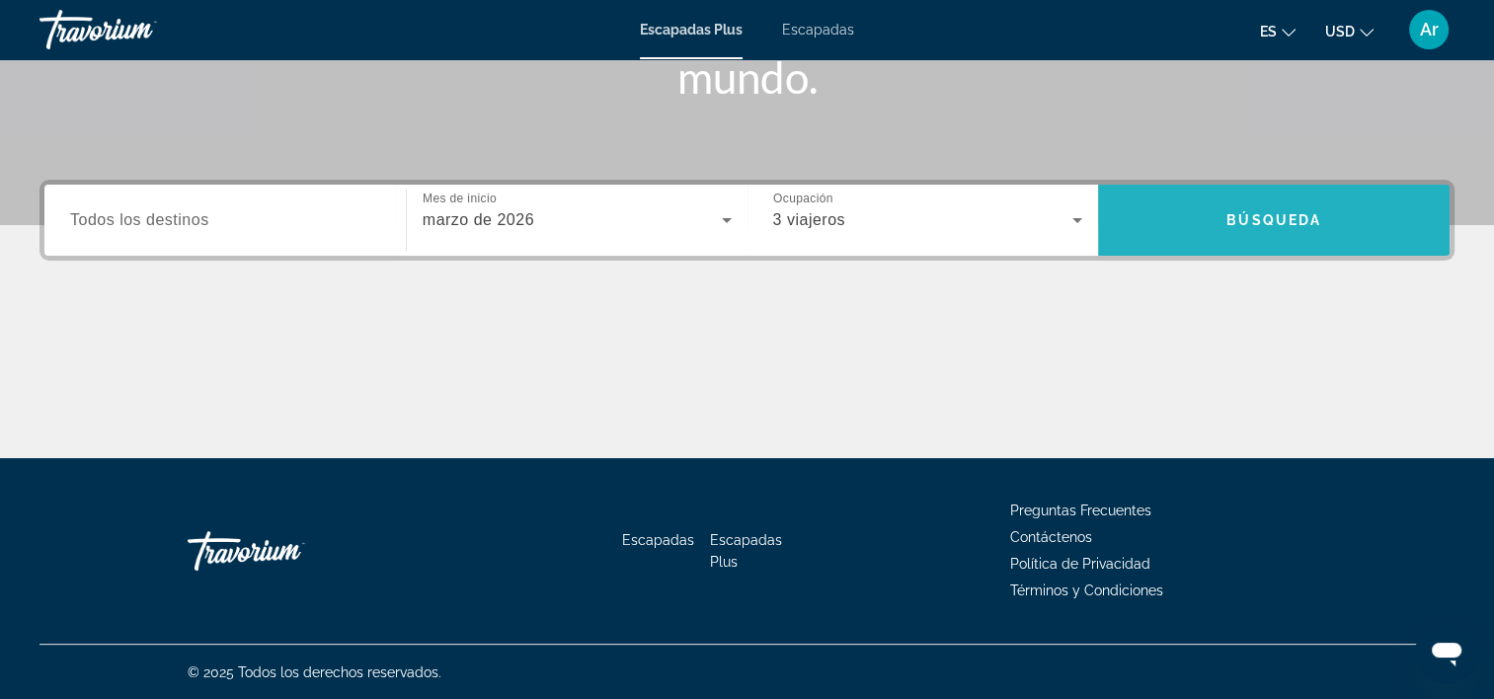
click at [1262, 212] on span "Búsqueda" at bounding box center [1274, 220] width 95 height 16
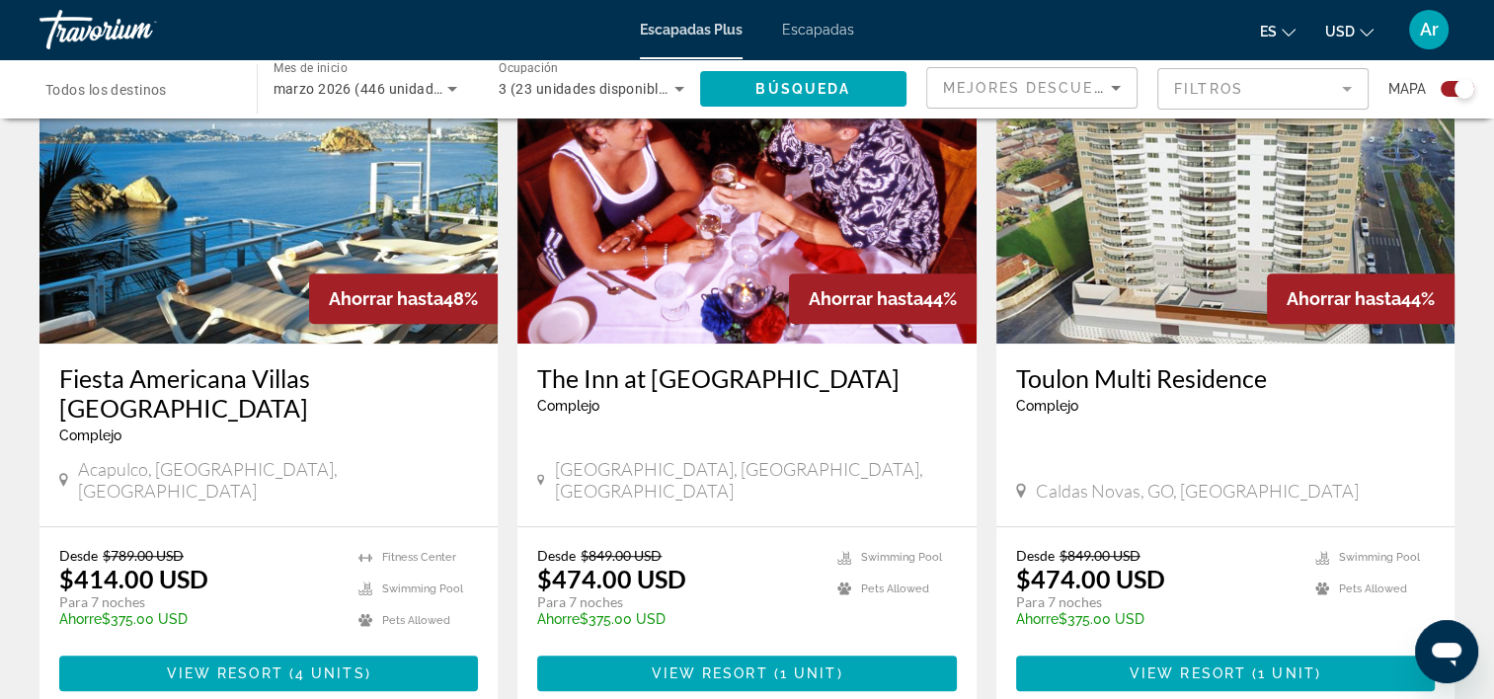
scroll to position [790, 0]
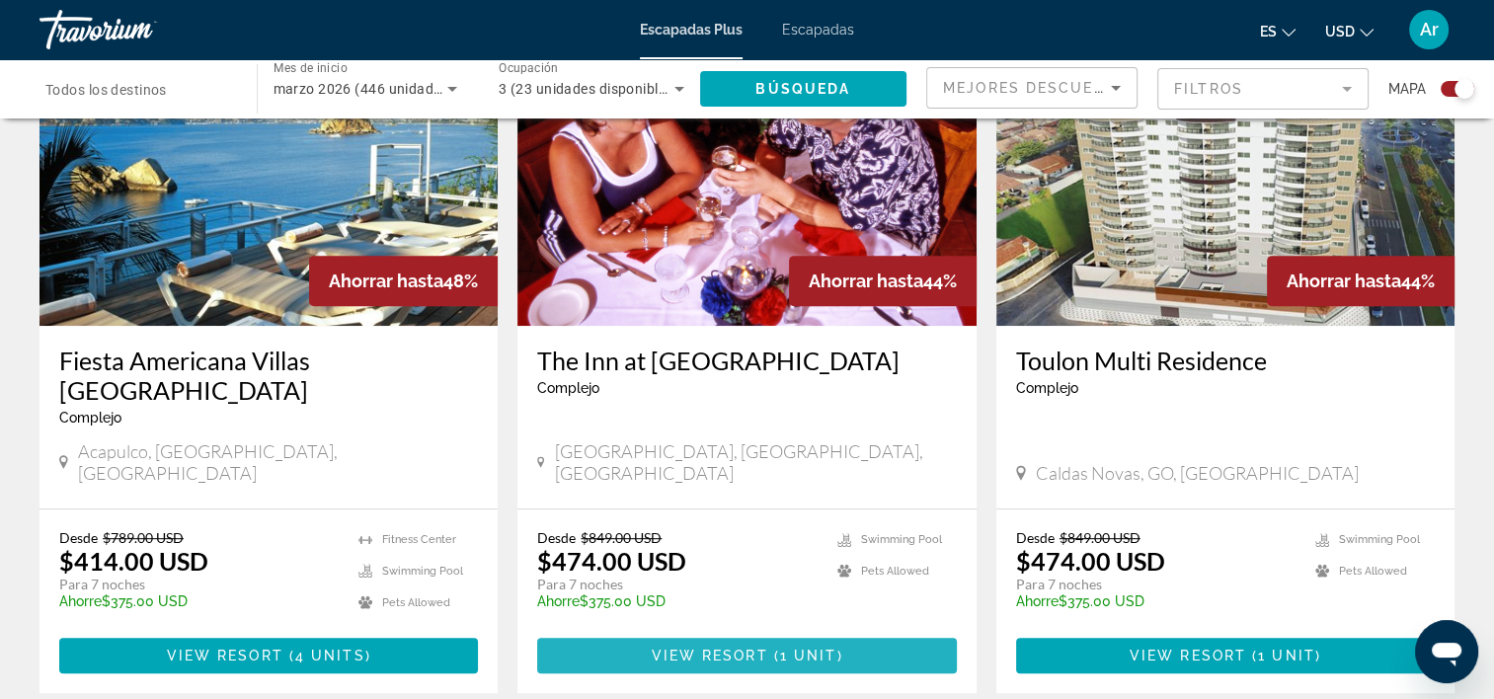
click at [738, 648] on span "View Resort" at bounding box center [709, 656] width 117 height 16
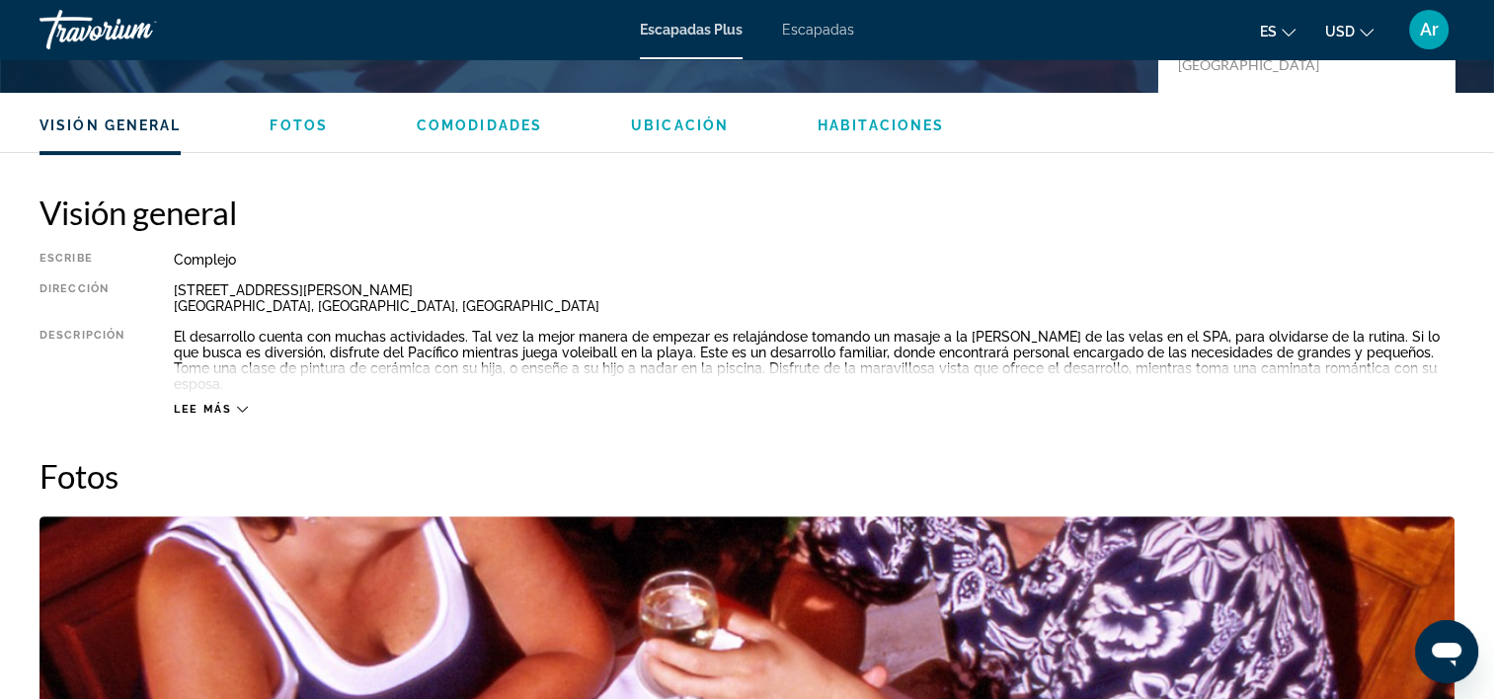
scroll to position [593, 0]
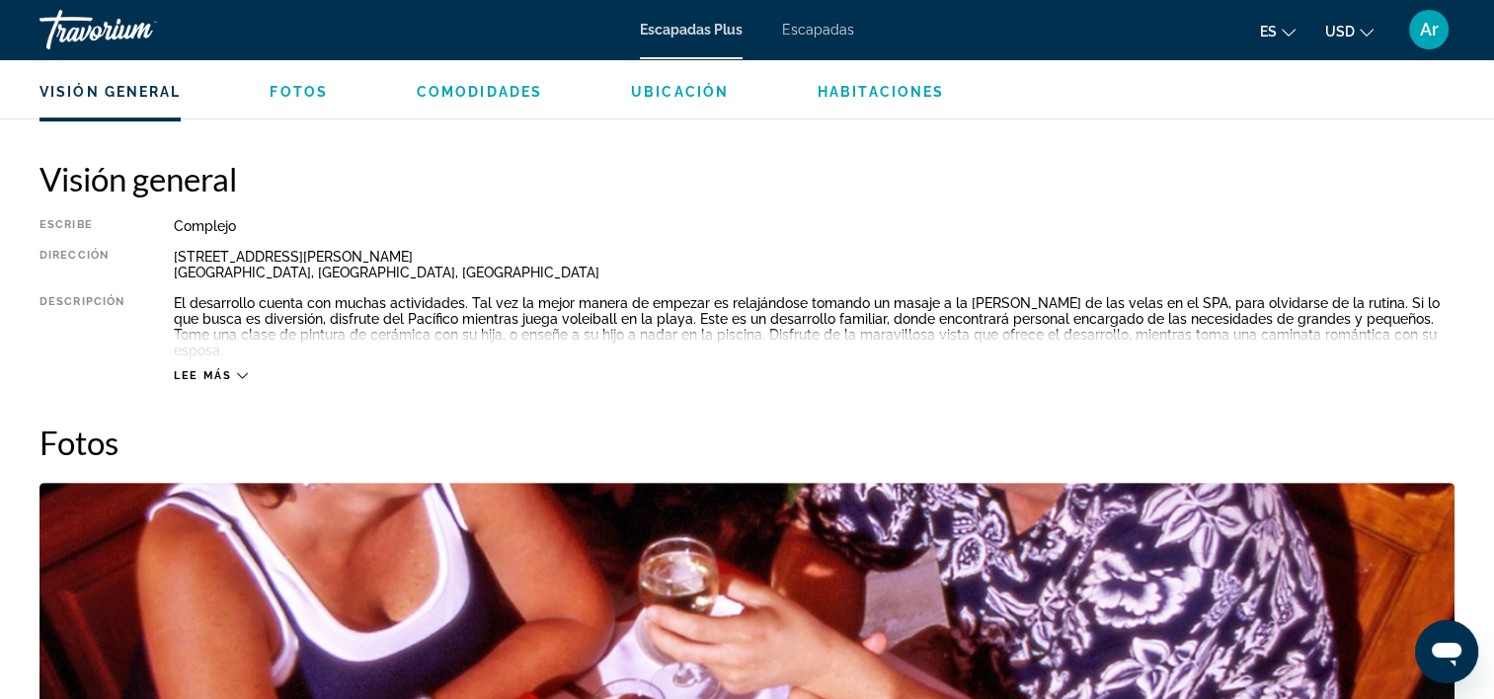
click at [844, 95] on span "Habitaciones" at bounding box center [881, 92] width 126 height 16
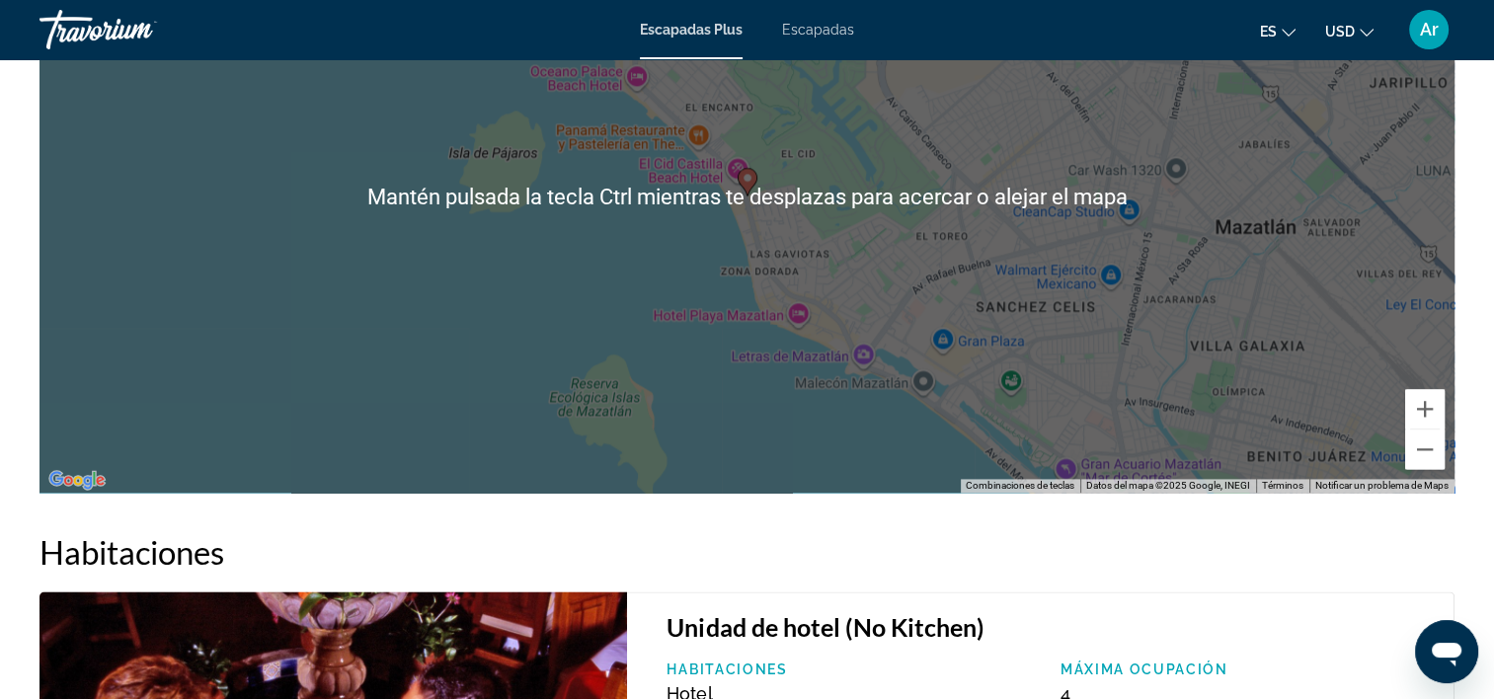
scroll to position [2713, 0]
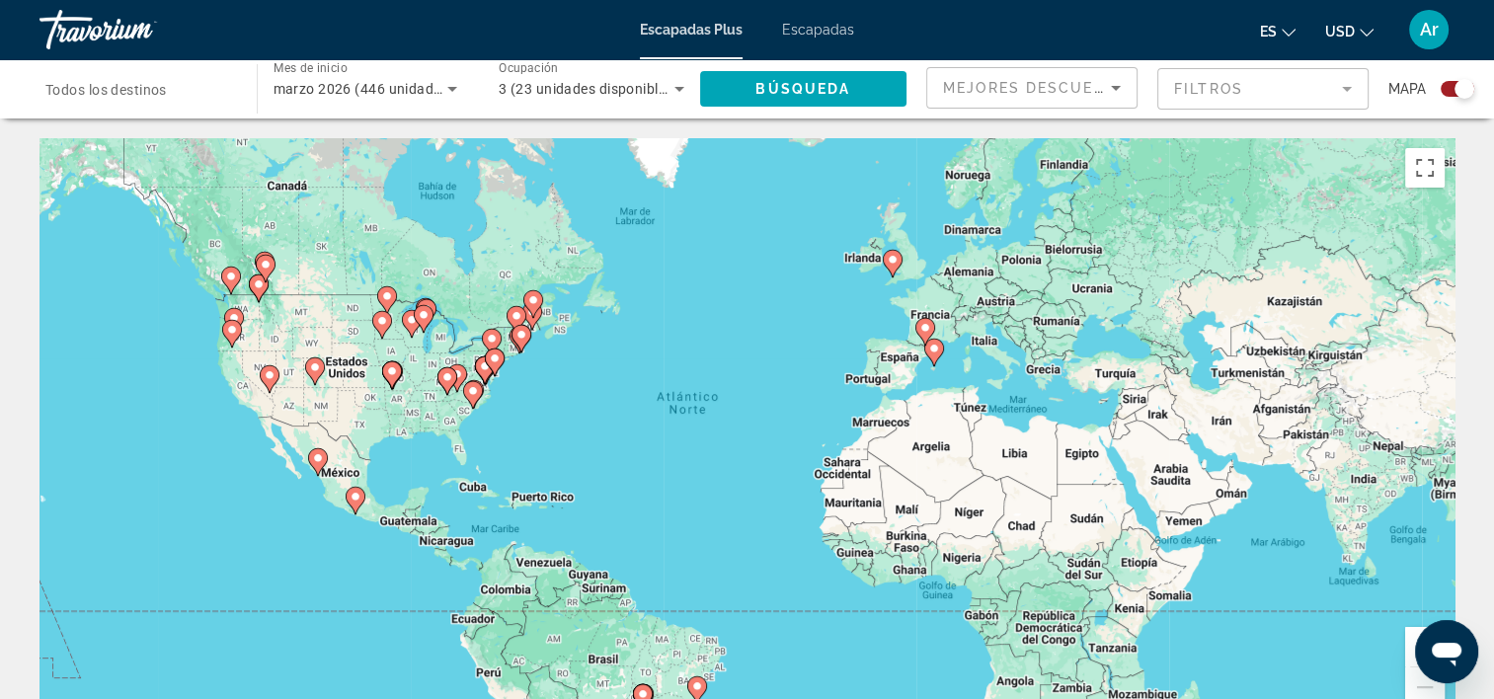
click at [909, 357] on div "Para activar la función de arrastre con el teclado, pulsa Alt + Intro. Cuando h…" at bounding box center [747, 434] width 1415 height 593
click at [1116, 87] on icon "Ordenar por" at bounding box center [1116, 88] width 10 height 5
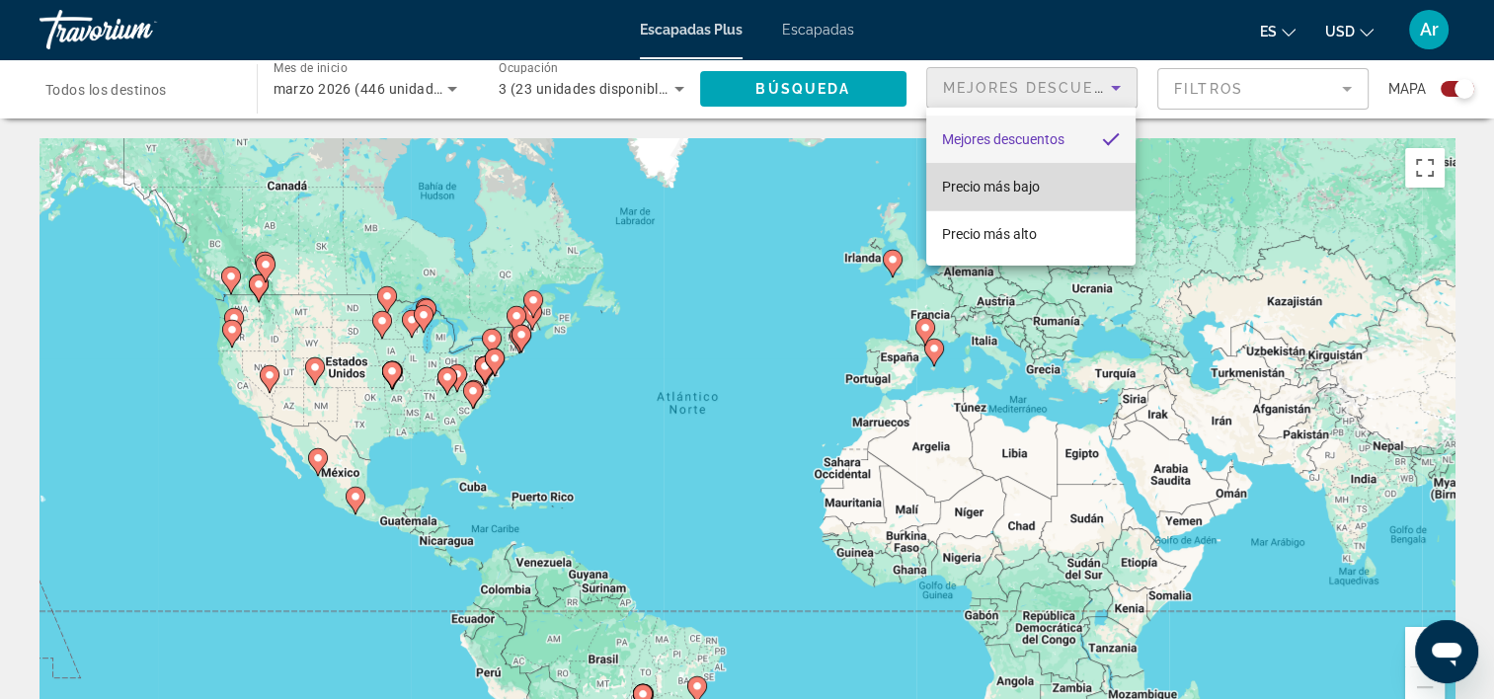
click at [1030, 186] on span "Precio más bajo" at bounding box center [991, 187] width 98 height 16
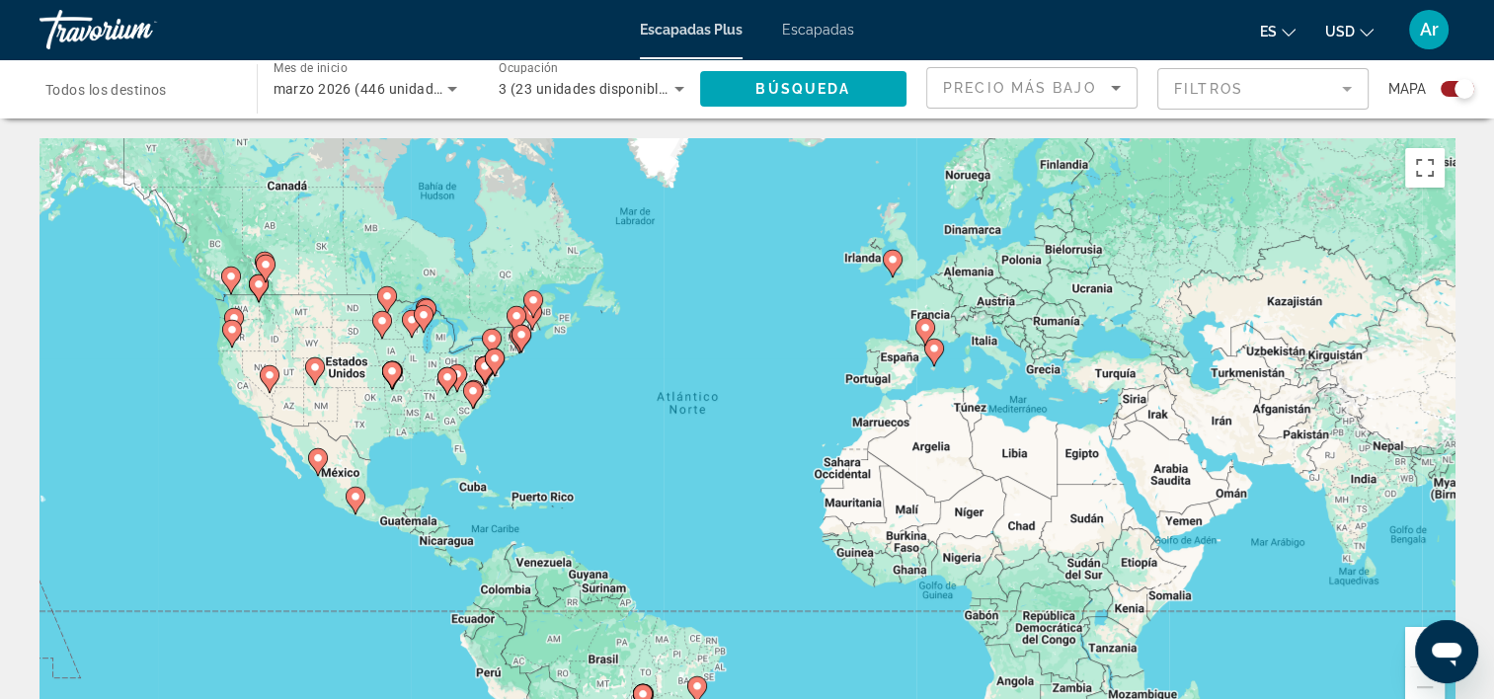
click at [1351, 90] on mat-form-field "Filtros" at bounding box center [1263, 88] width 211 height 41
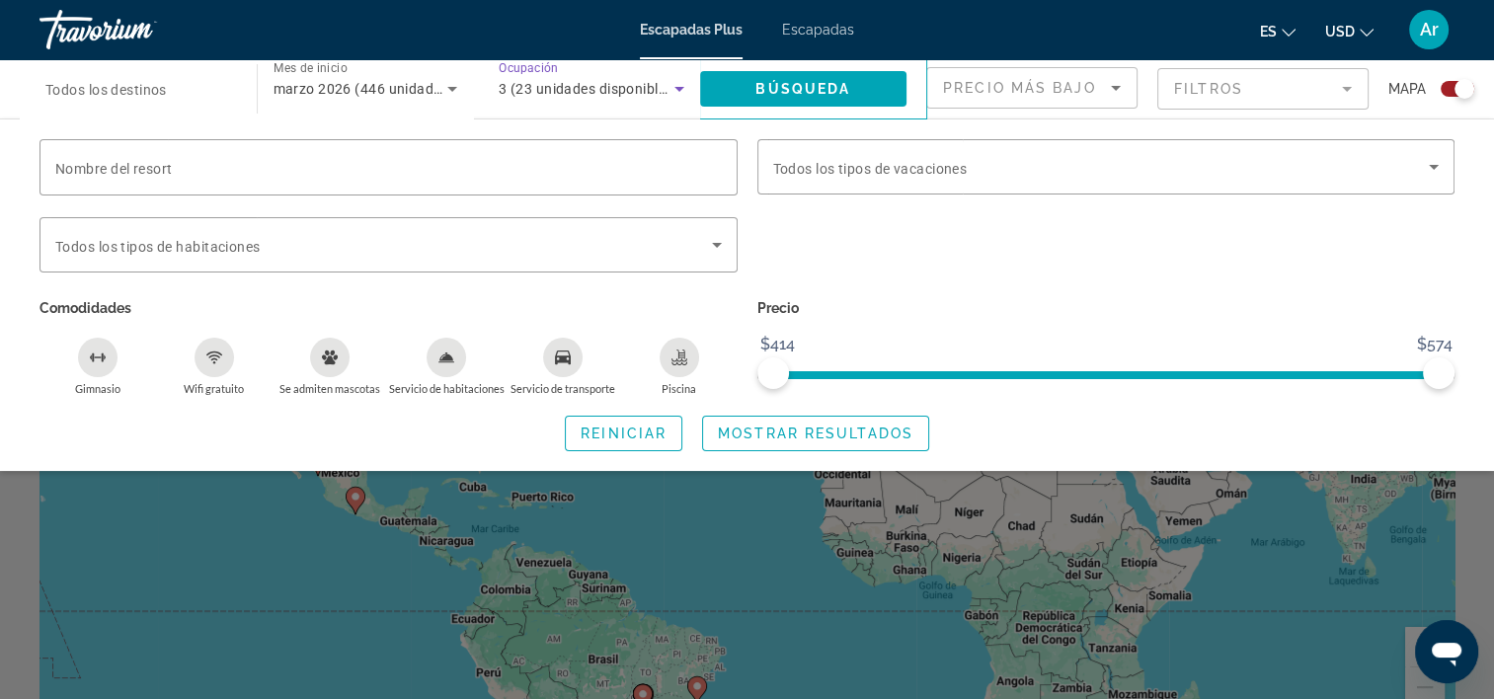
click at [681, 95] on icon "Widget de búsqueda" at bounding box center [680, 89] width 24 height 24
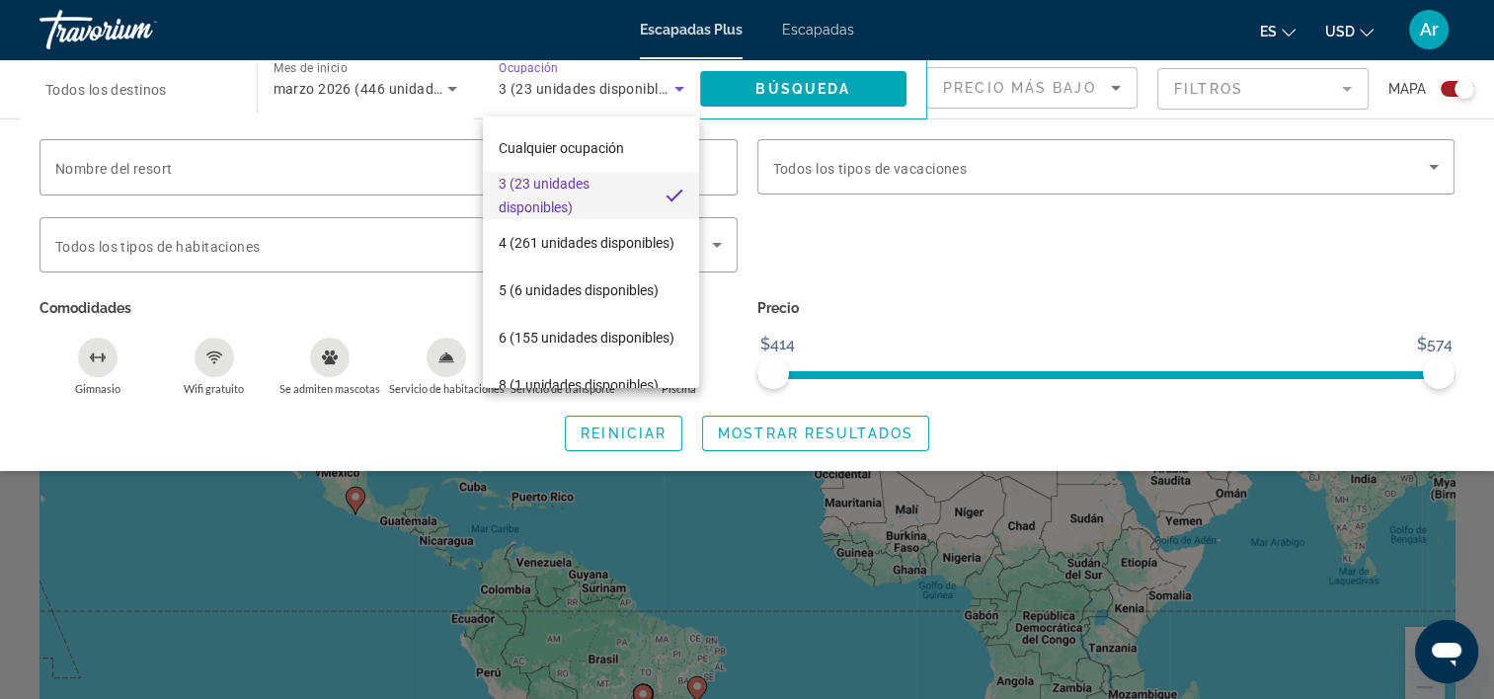
click at [452, 92] on div at bounding box center [747, 349] width 1494 height 699
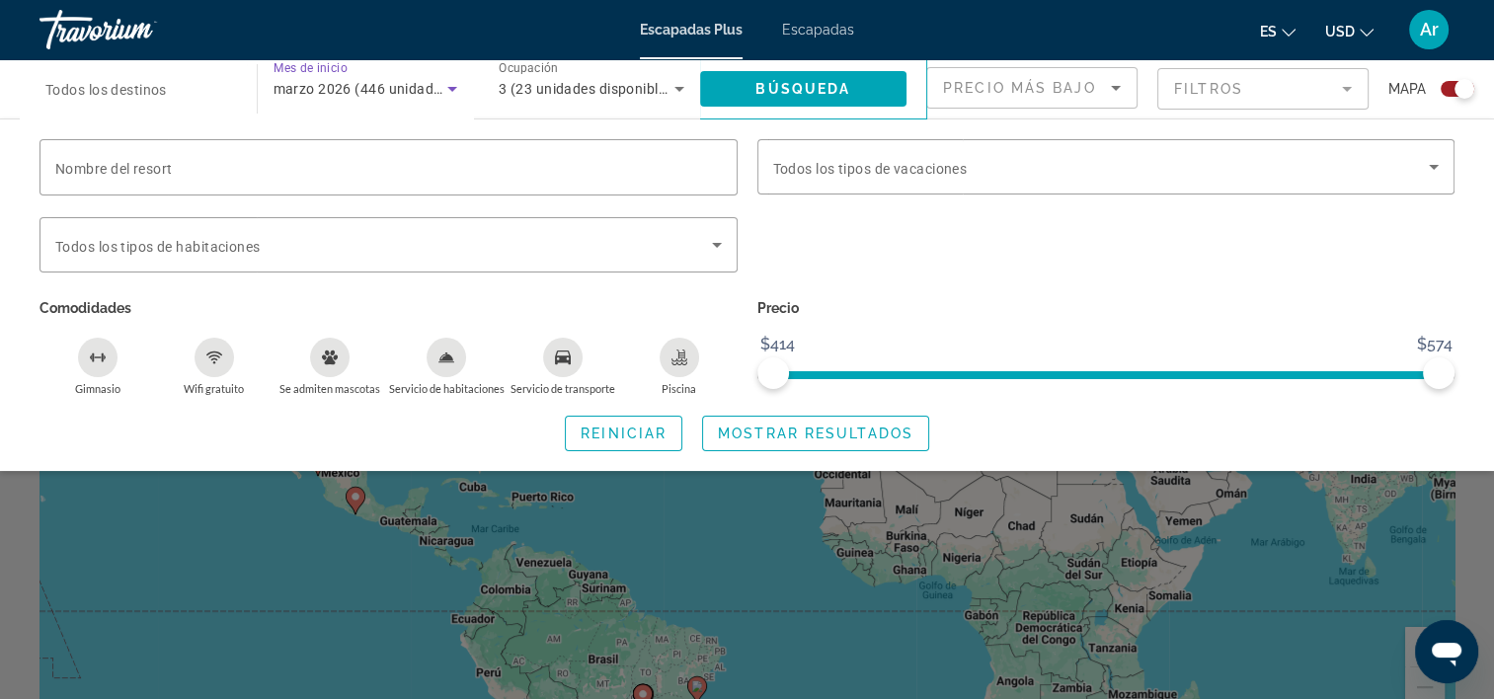
click at [452, 92] on icon "Widget de búsqueda" at bounding box center [453, 89] width 24 height 24
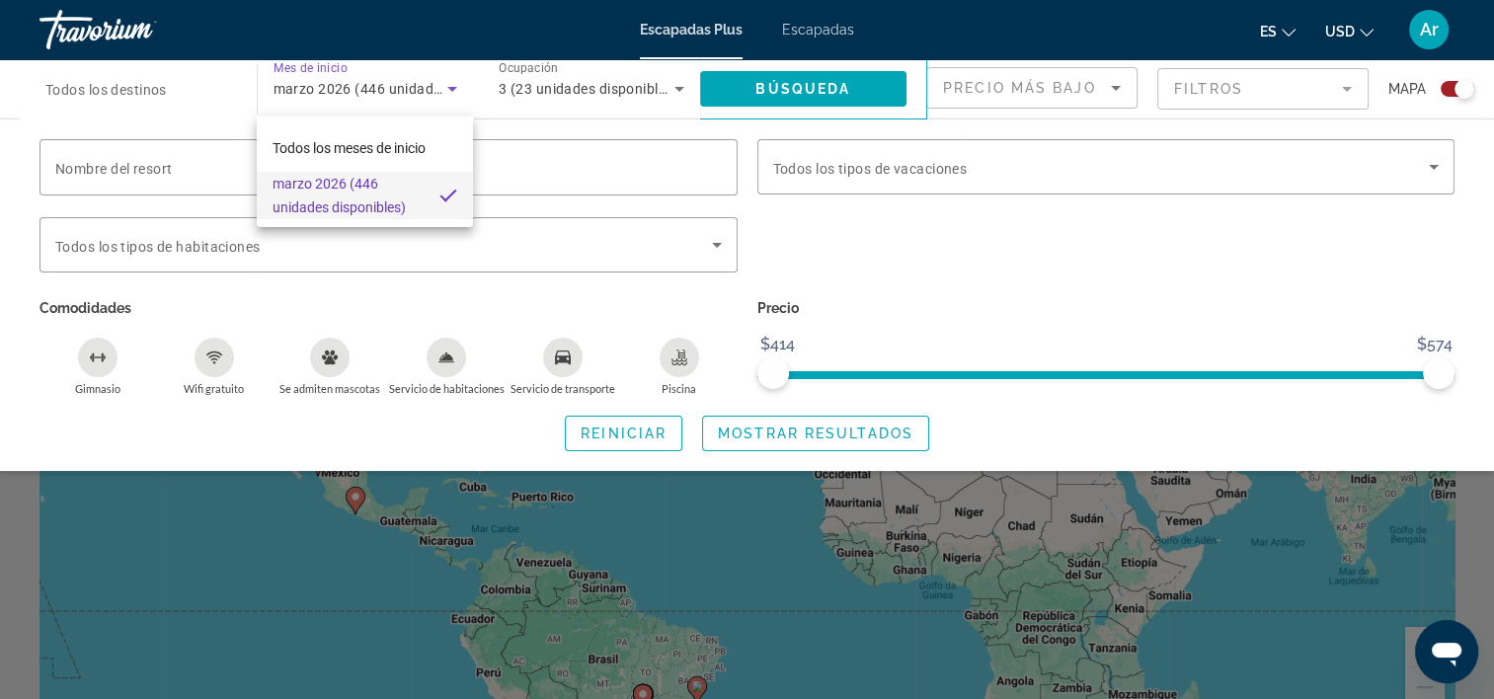
click at [134, 93] on div at bounding box center [747, 349] width 1494 height 699
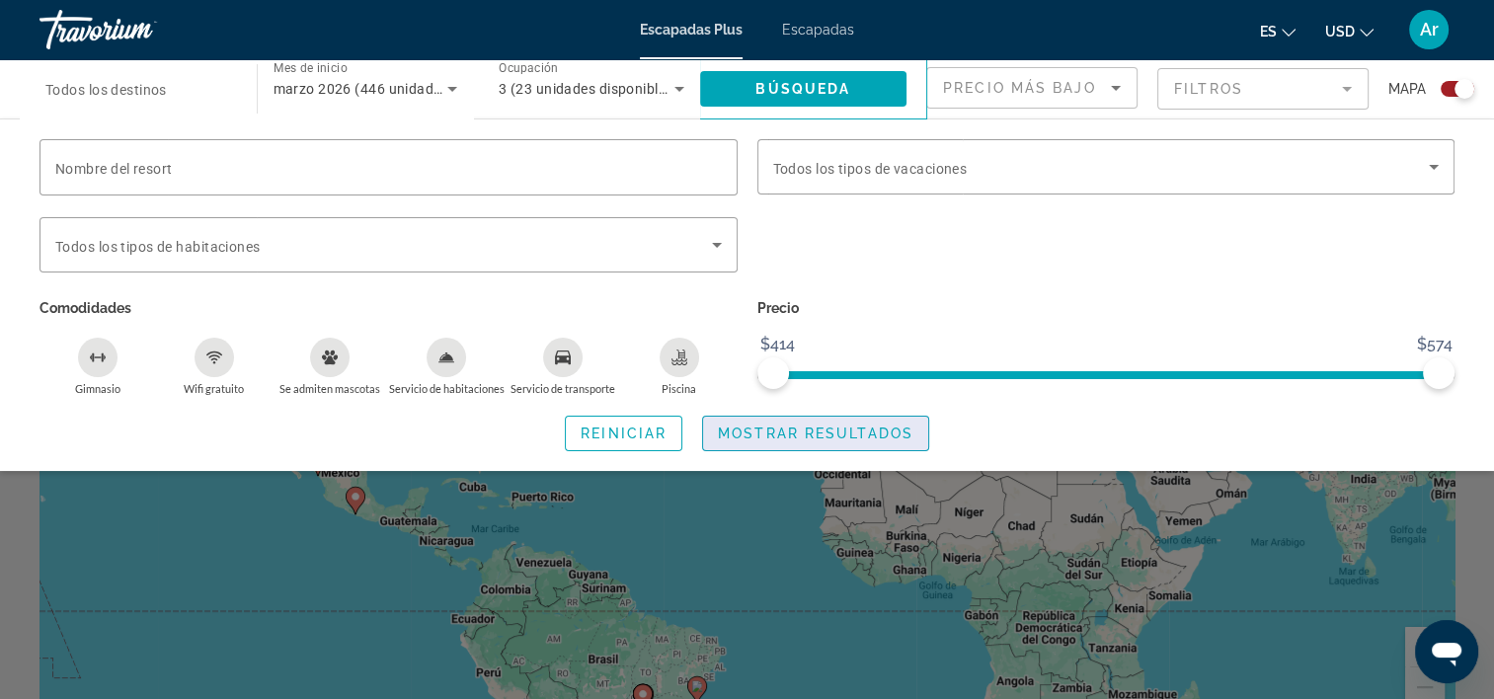
click at [746, 428] on span "Mostrar resultados" at bounding box center [816, 434] width 196 height 16
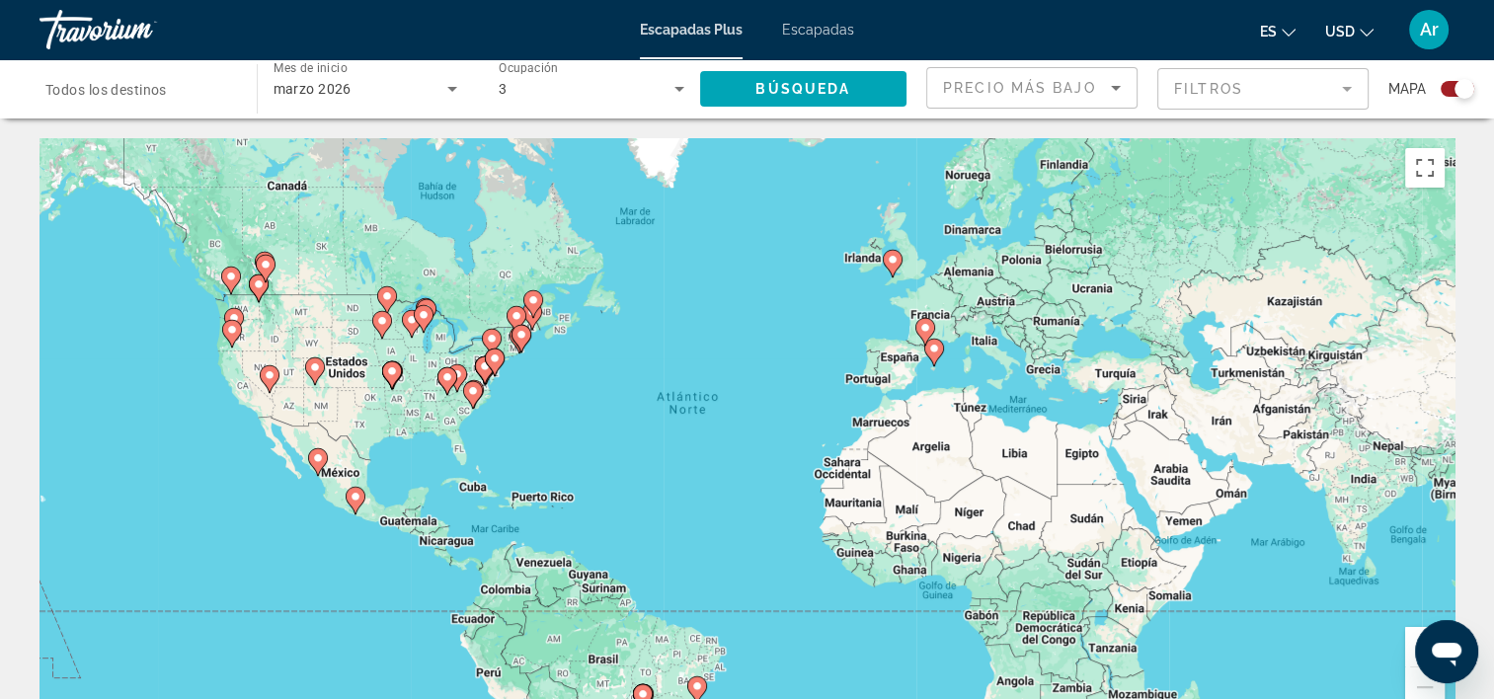
click at [98, 91] on span "Todos los destinos" at bounding box center [105, 90] width 121 height 16
click at [98, 91] on input "Destination Todos los destinos" at bounding box center [138, 90] width 186 height 24
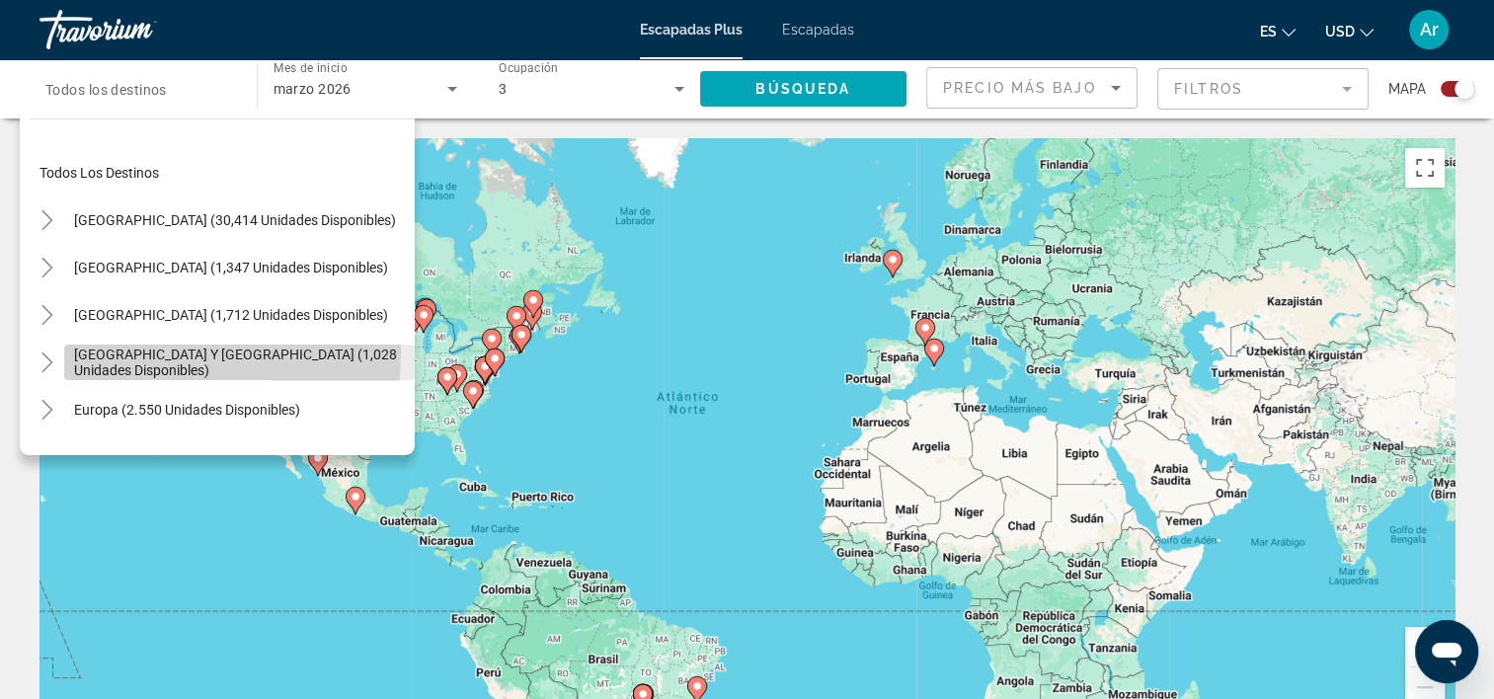
click at [85, 352] on span "Islas del Caribe y el Atlántico (1,028 unidades disponibles)" at bounding box center [239, 363] width 331 height 32
type input "**********"
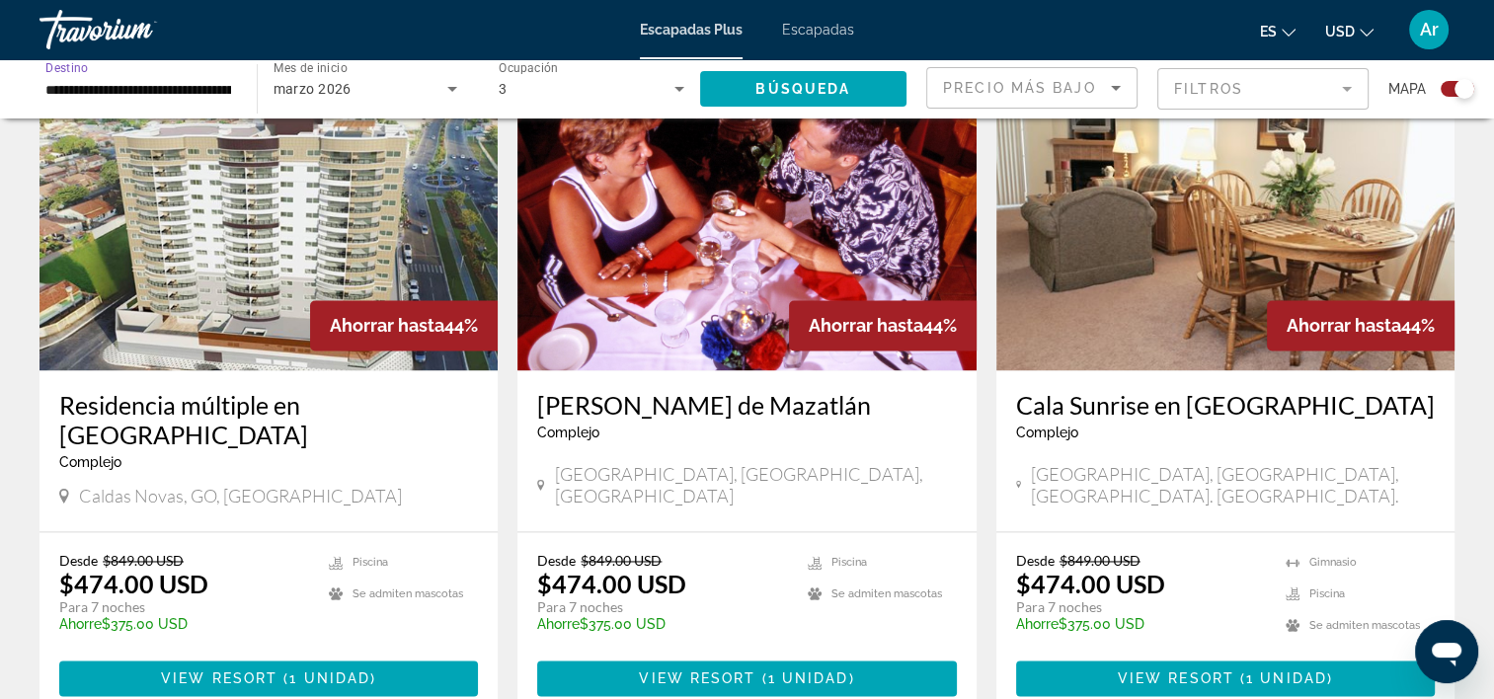
scroll to position [3038, 0]
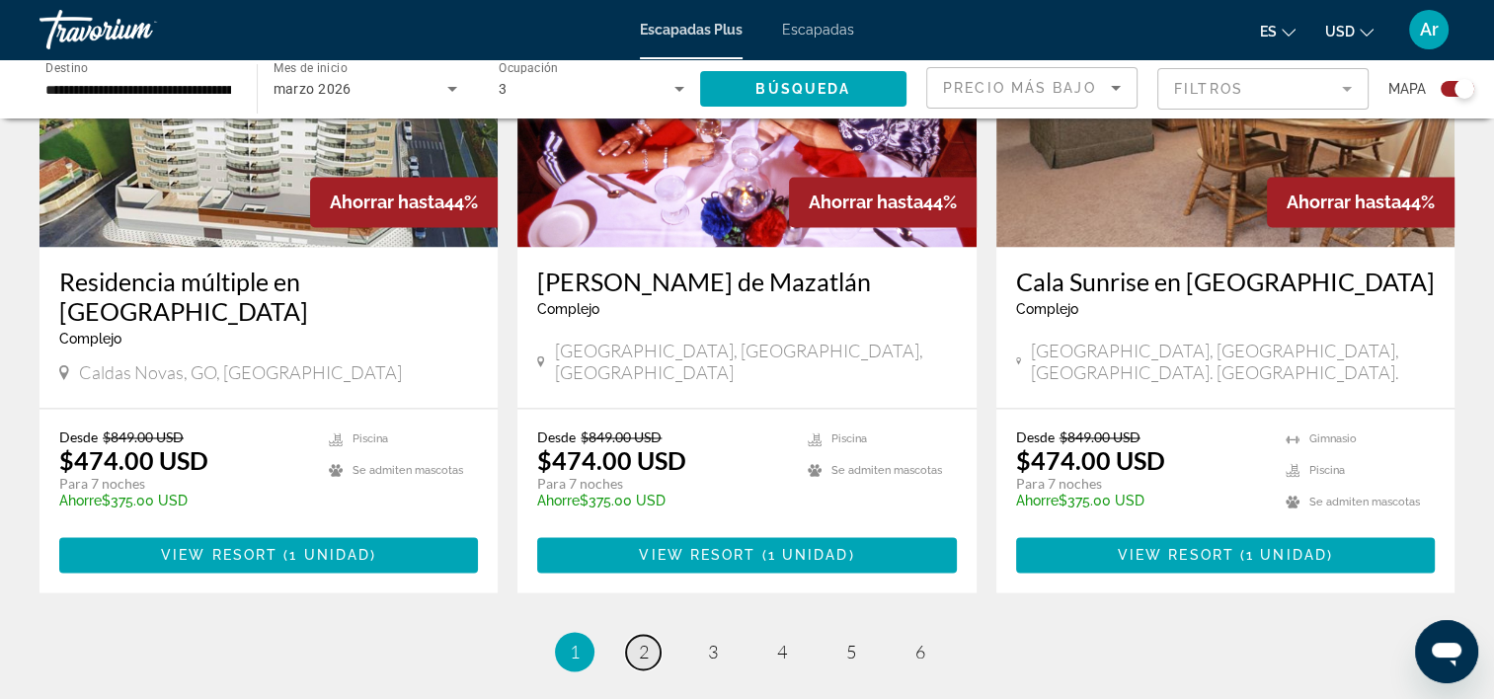
click at [648, 641] on span "2" at bounding box center [644, 652] width 10 height 22
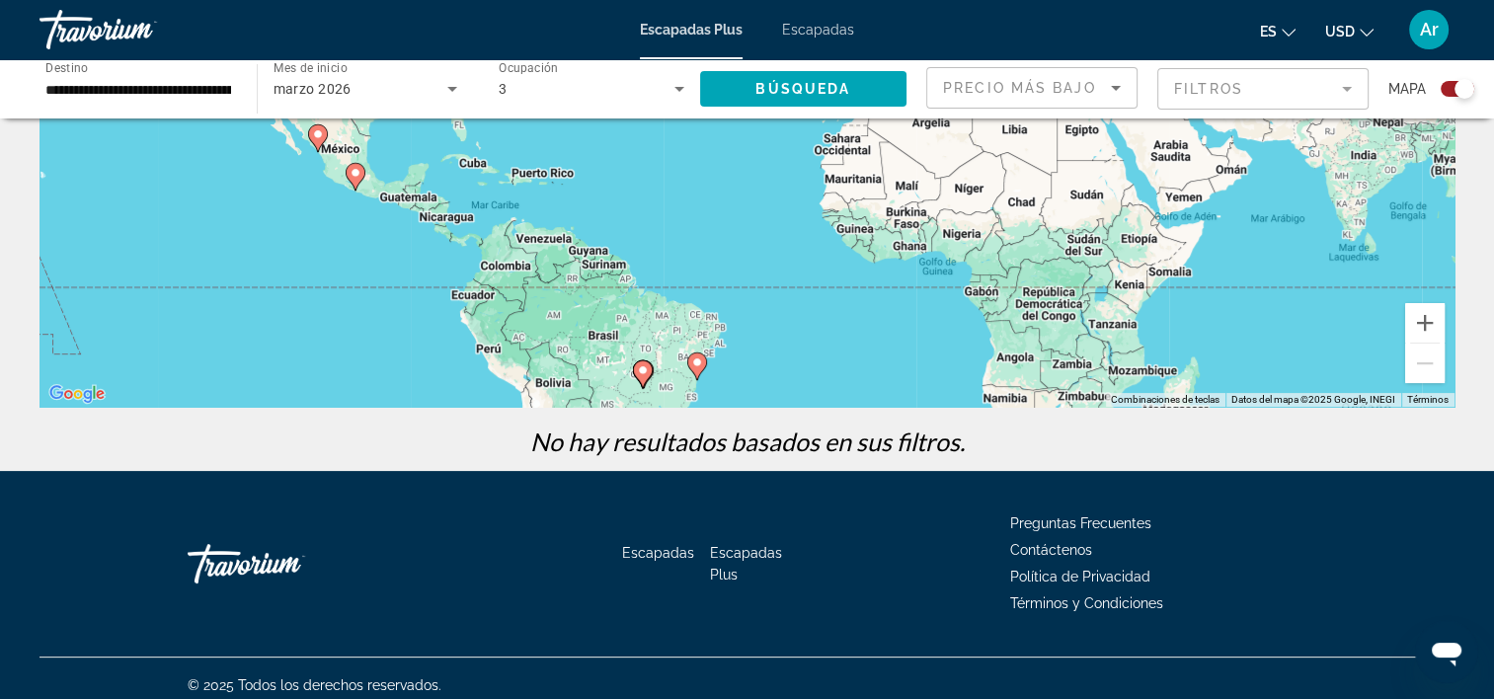
scroll to position [337, 0]
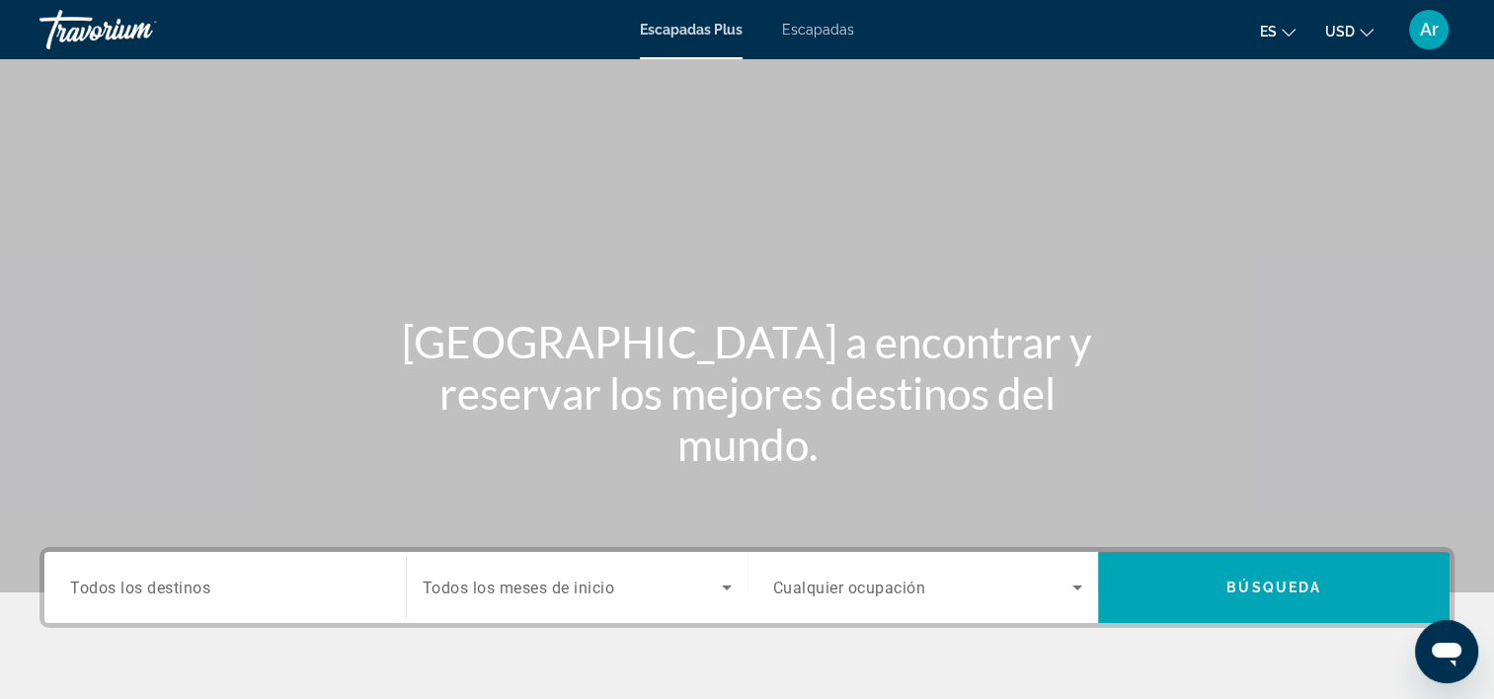
click at [819, 28] on span "Escapadas" at bounding box center [818, 30] width 72 height 16
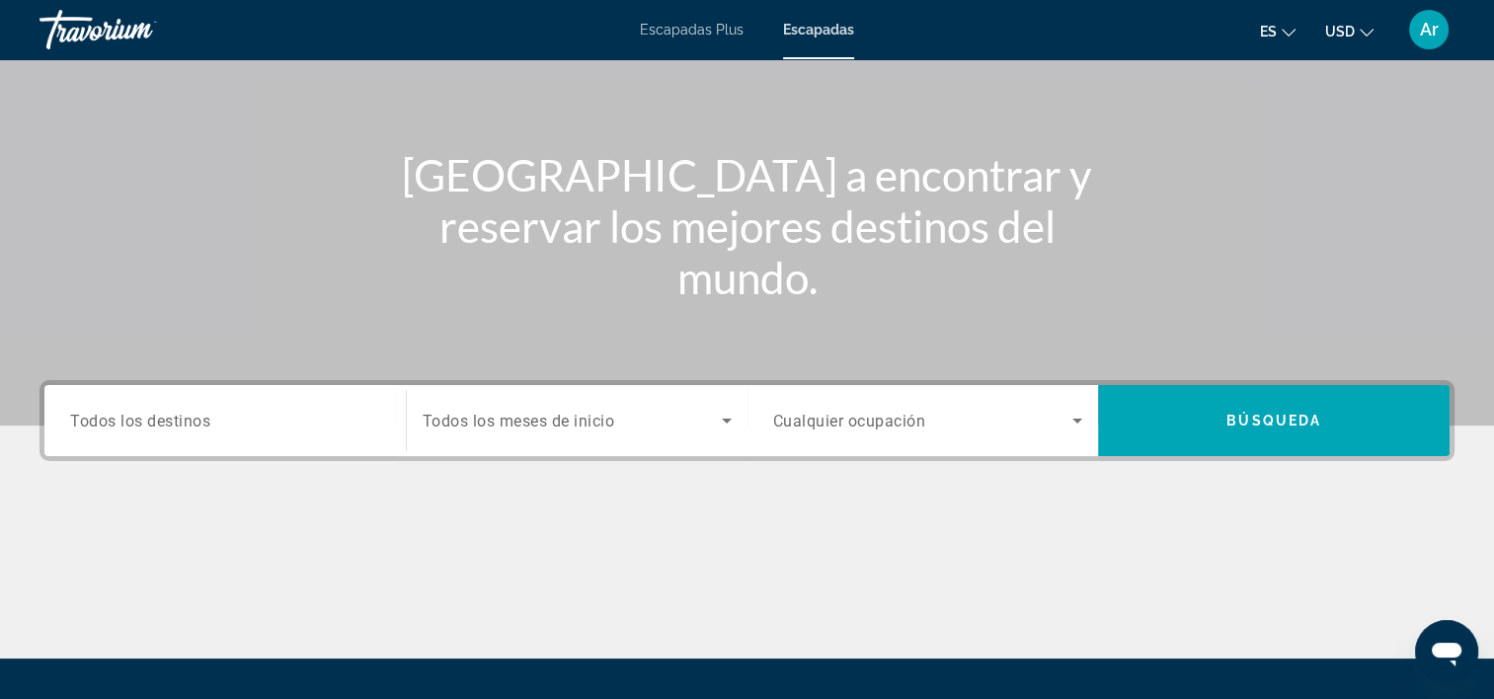
scroll to position [198, 0]
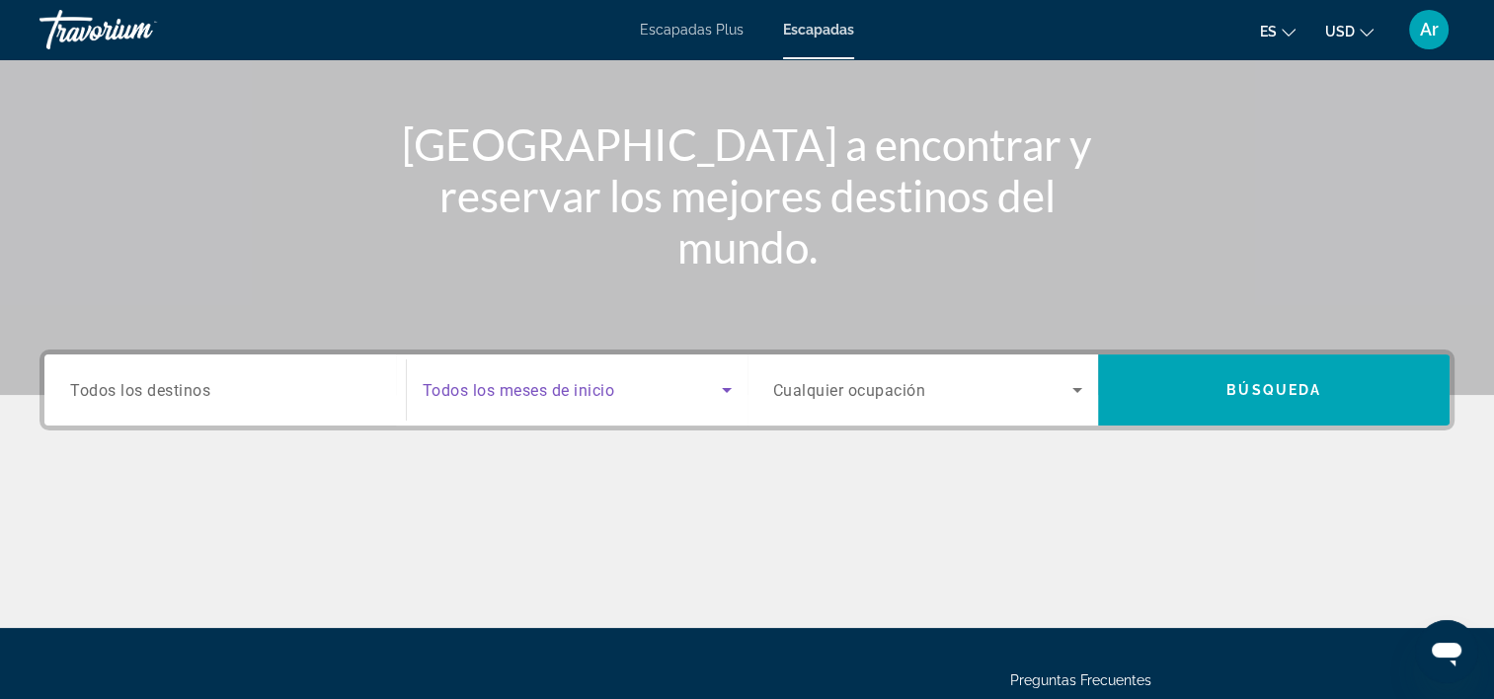
click at [725, 391] on icon "Widget de búsqueda" at bounding box center [727, 390] width 10 height 5
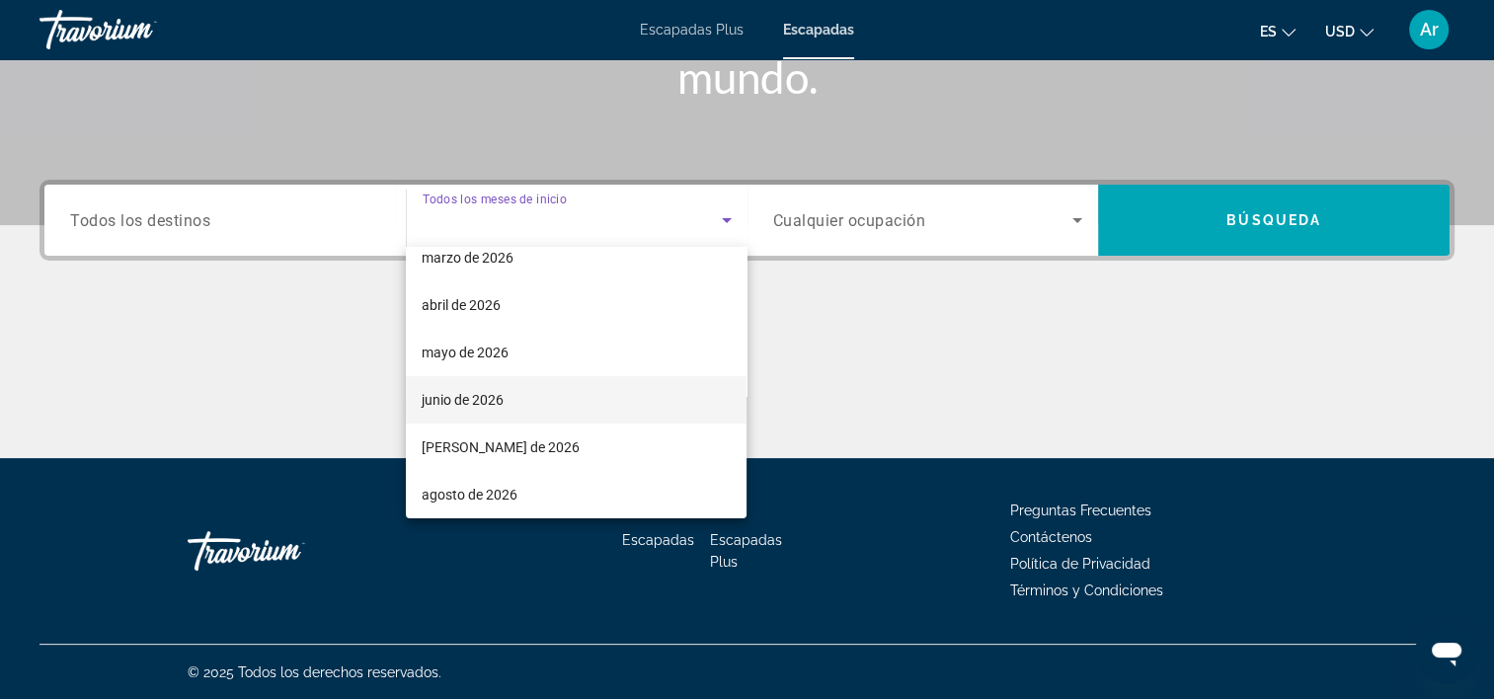
scroll to position [407, 0]
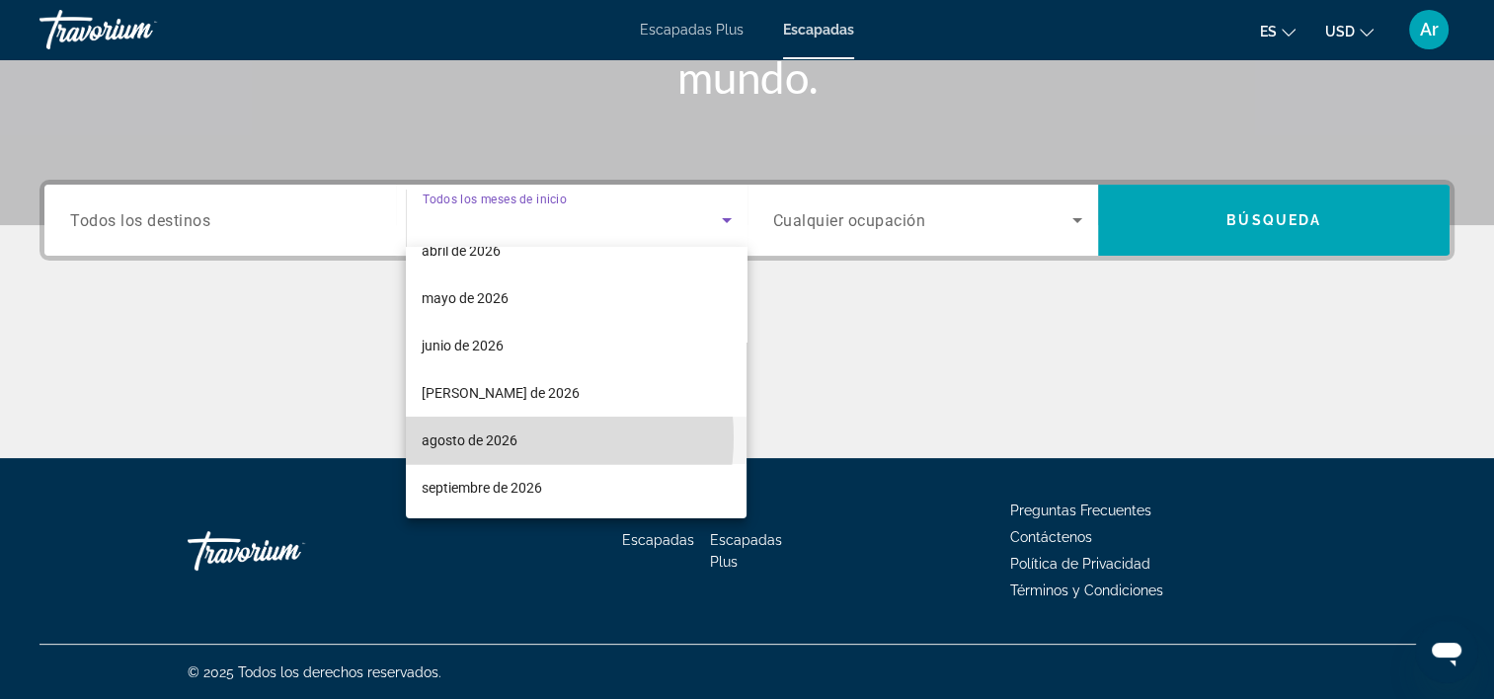
click at [499, 437] on font "agosto de 2026" at bounding box center [470, 441] width 96 height 16
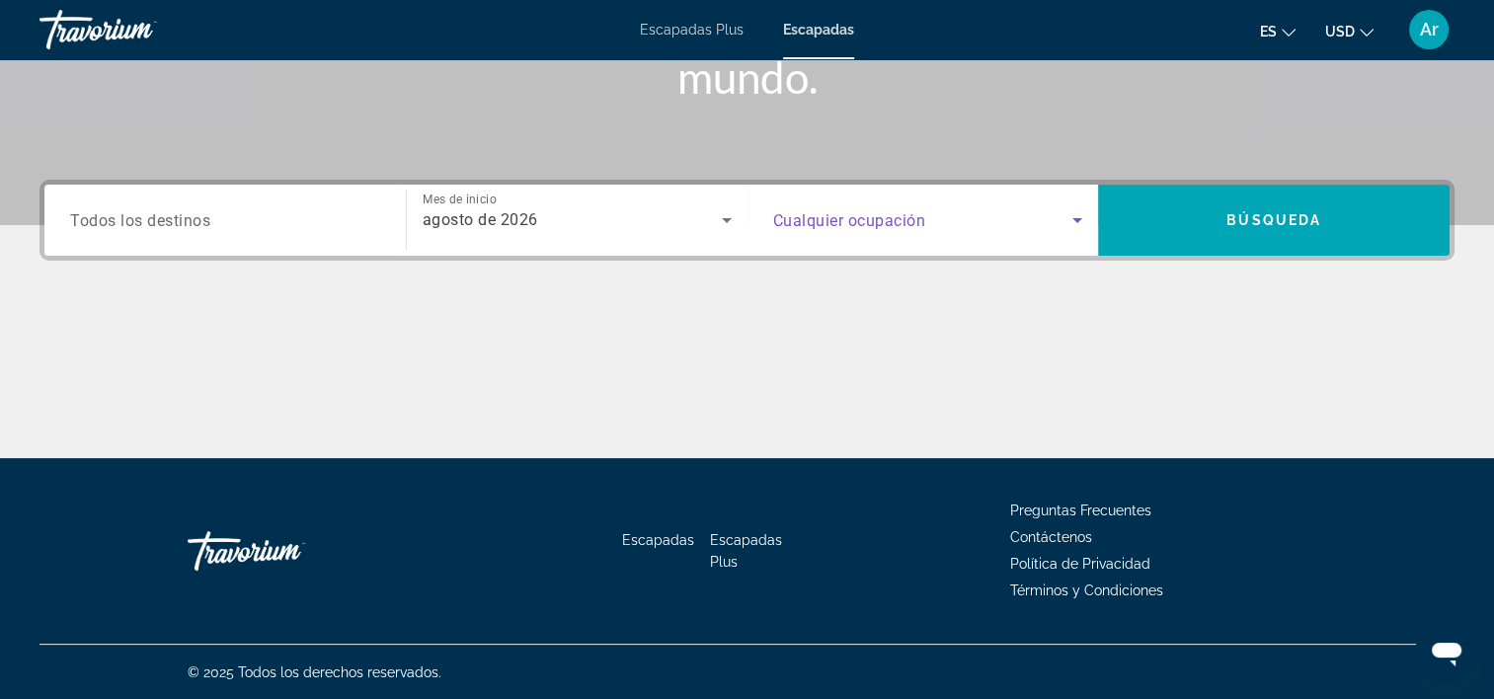
click at [1079, 224] on icon "Widget de búsqueda" at bounding box center [1078, 220] width 24 height 24
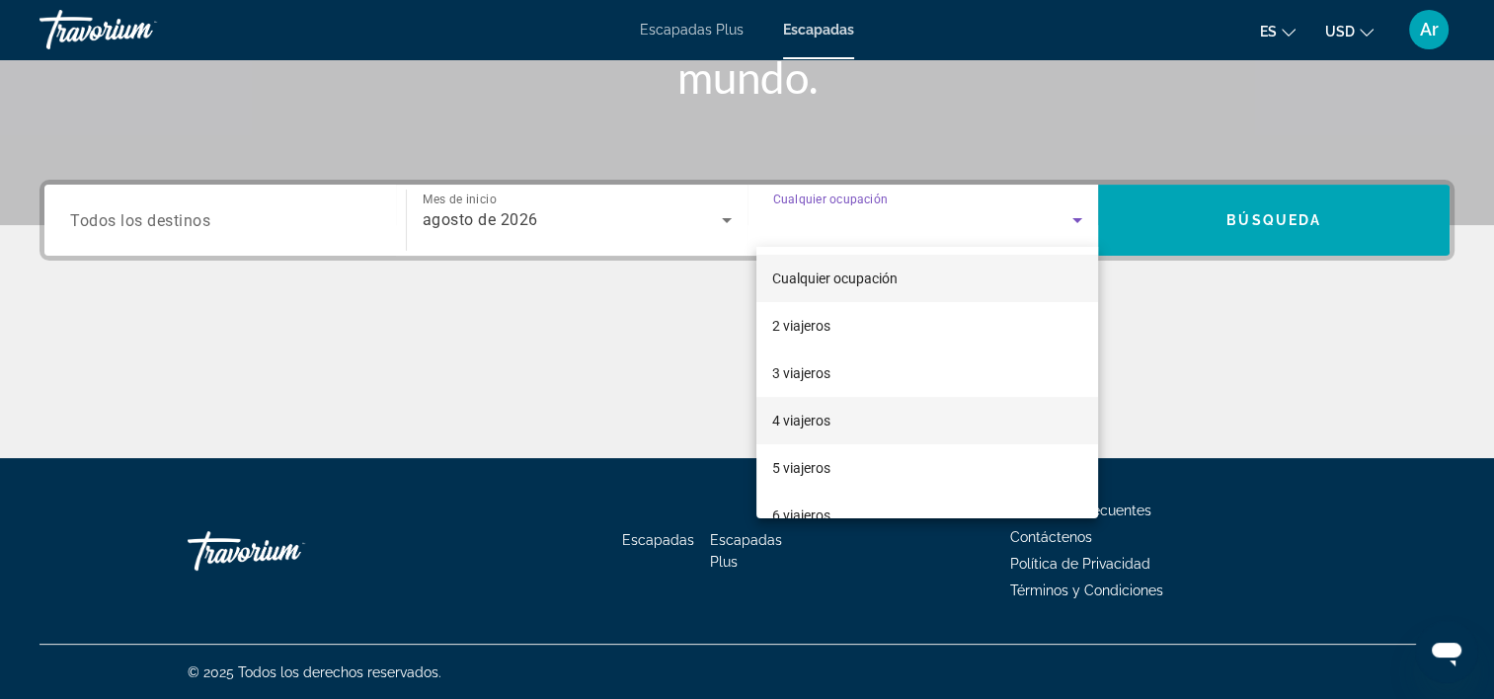
click at [800, 424] on font "4 viajeros" at bounding box center [801, 421] width 58 height 16
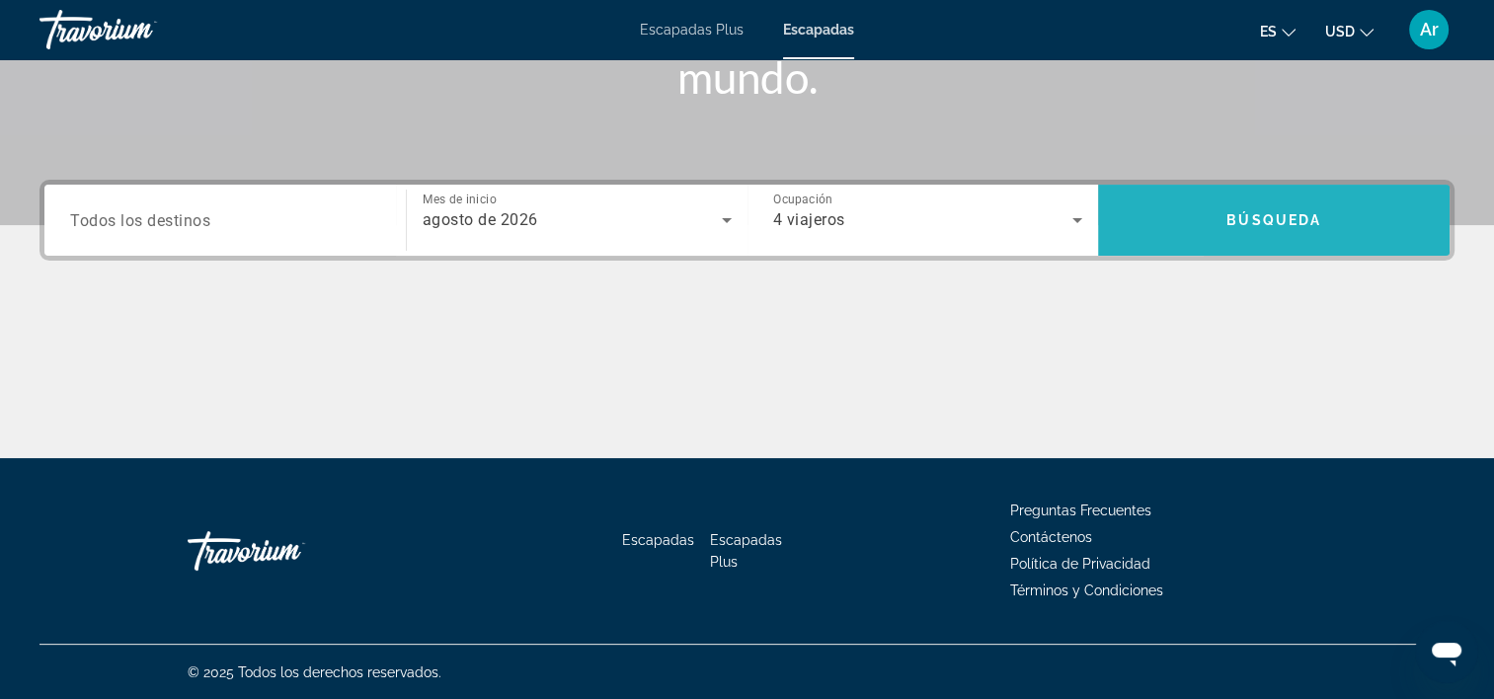
click at [1205, 248] on span "Widget de búsqueda" at bounding box center [1274, 220] width 352 height 71
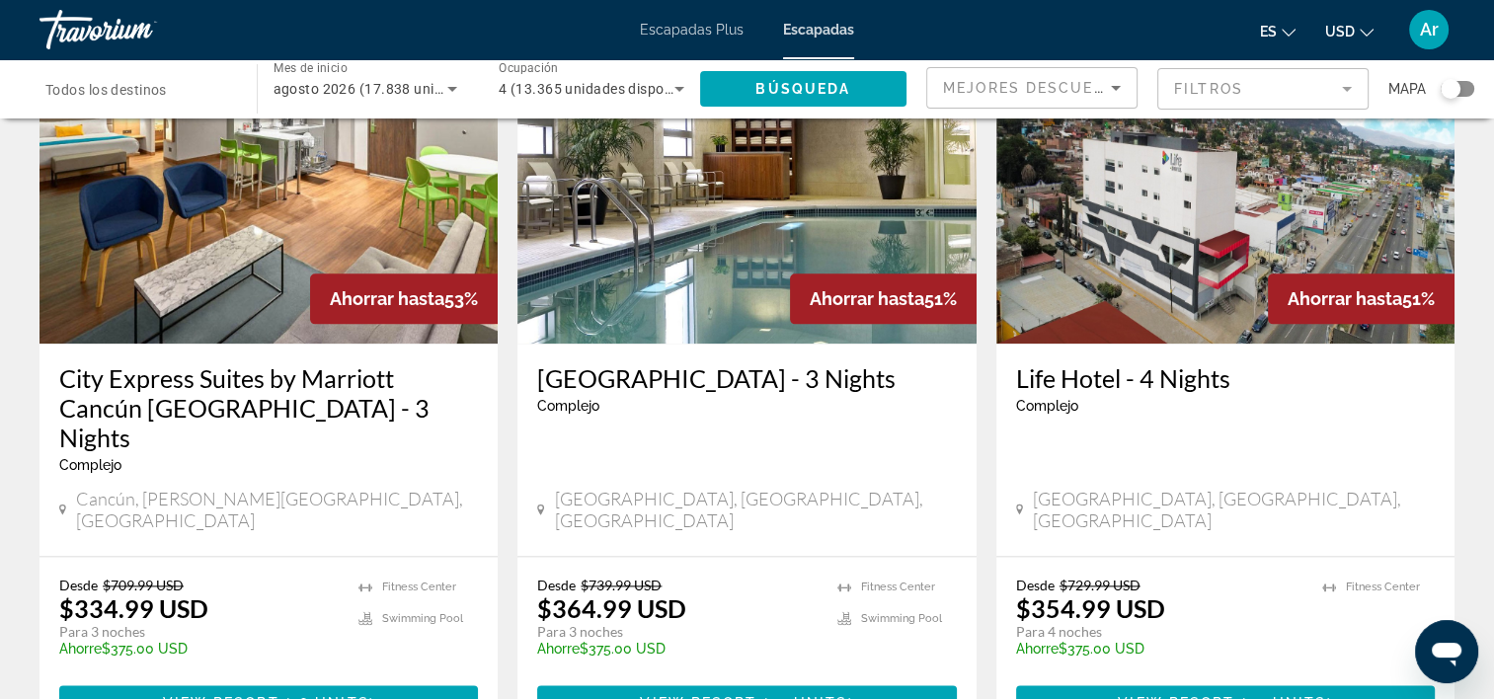
scroll to position [2371, 0]
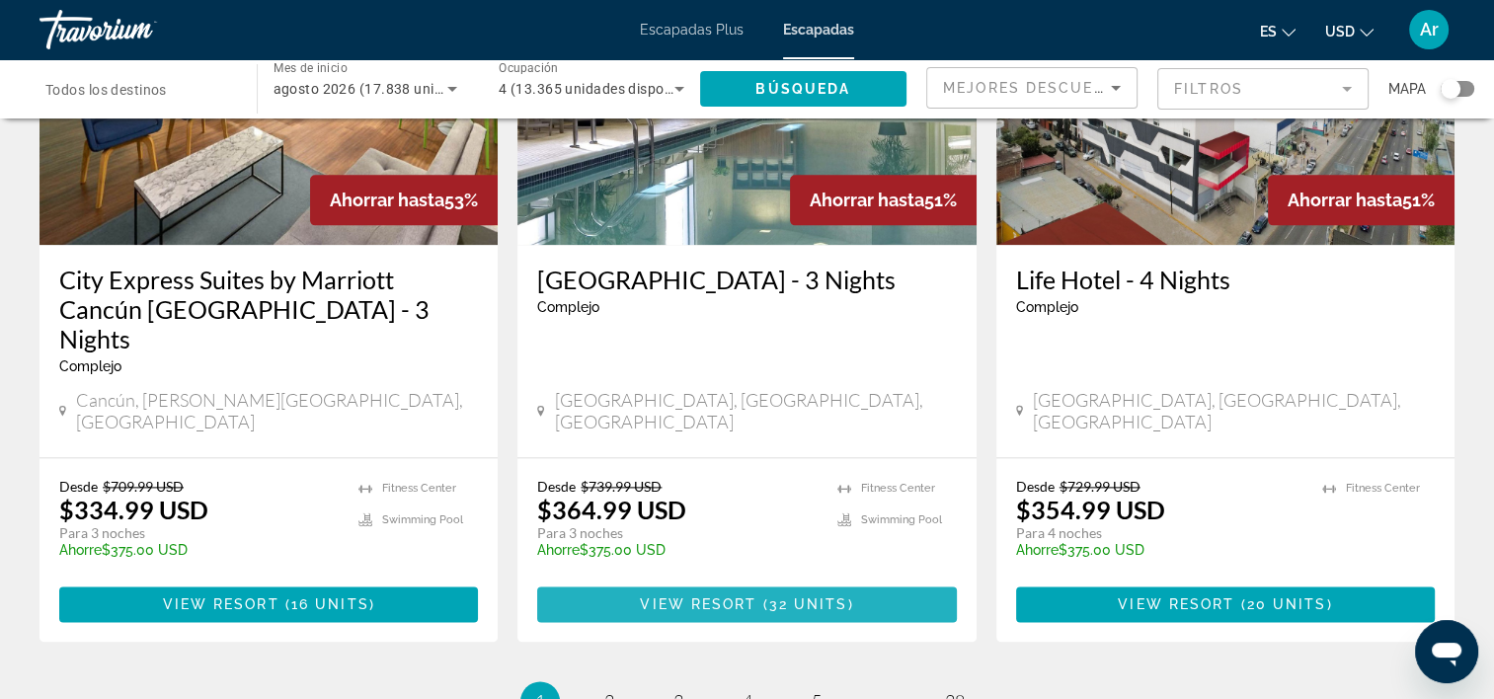
click at [786, 581] on span "Contenido principal" at bounding box center [746, 604] width 419 height 47
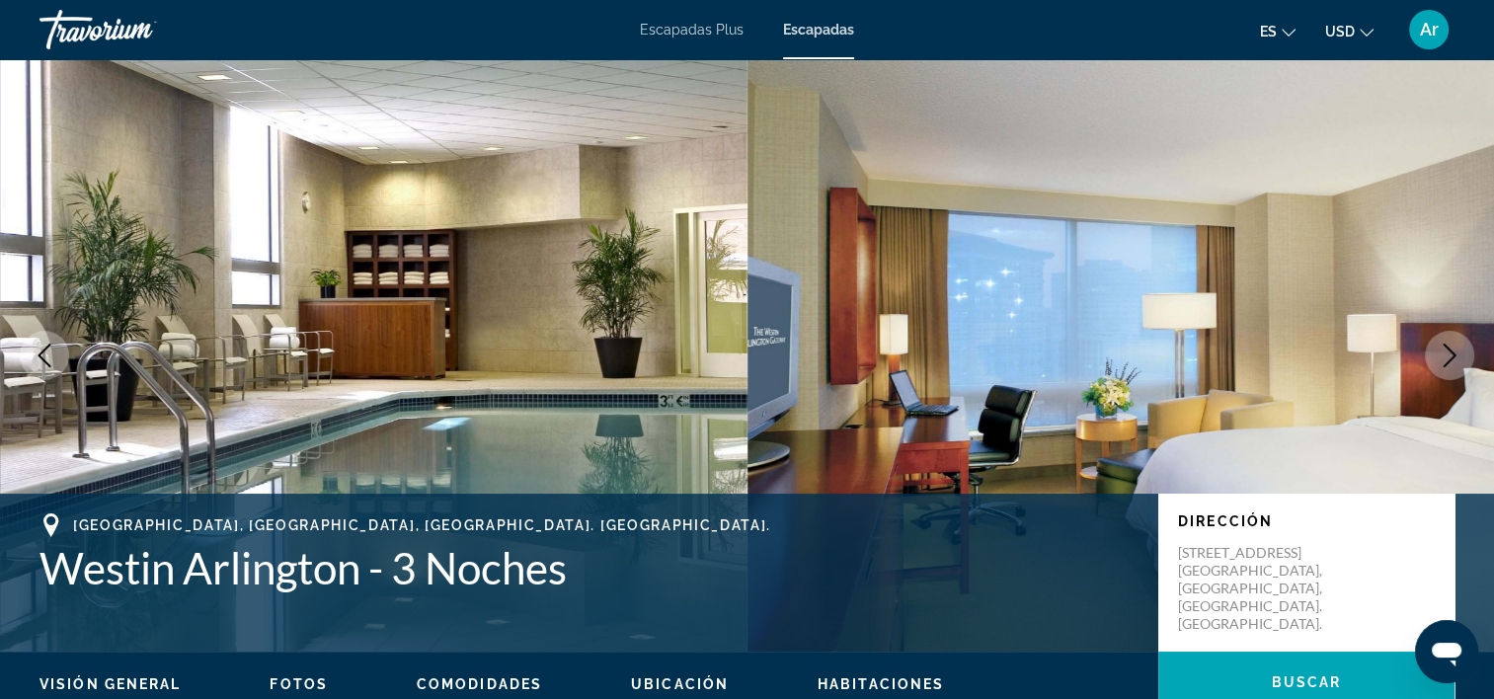
click at [307, 689] on span "Fotos" at bounding box center [299, 685] width 58 height 16
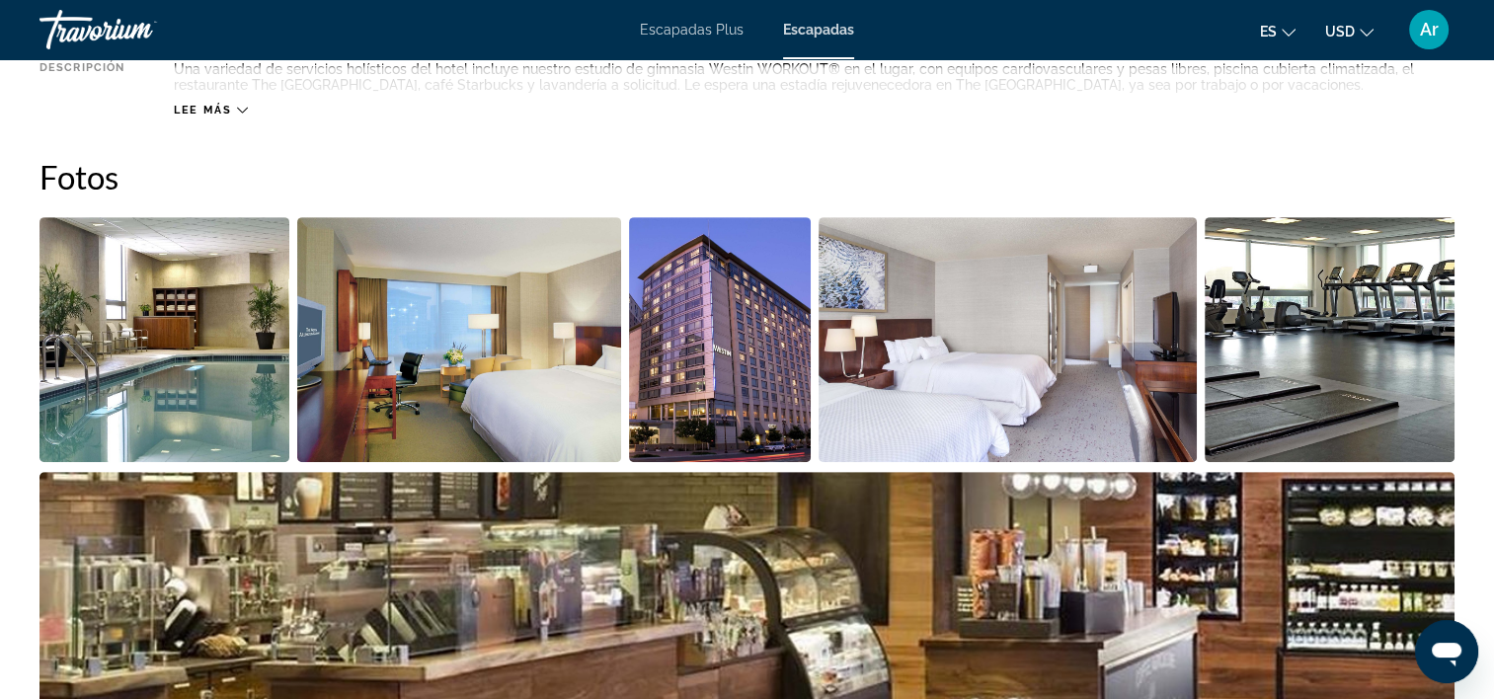
scroll to position [667, 0]
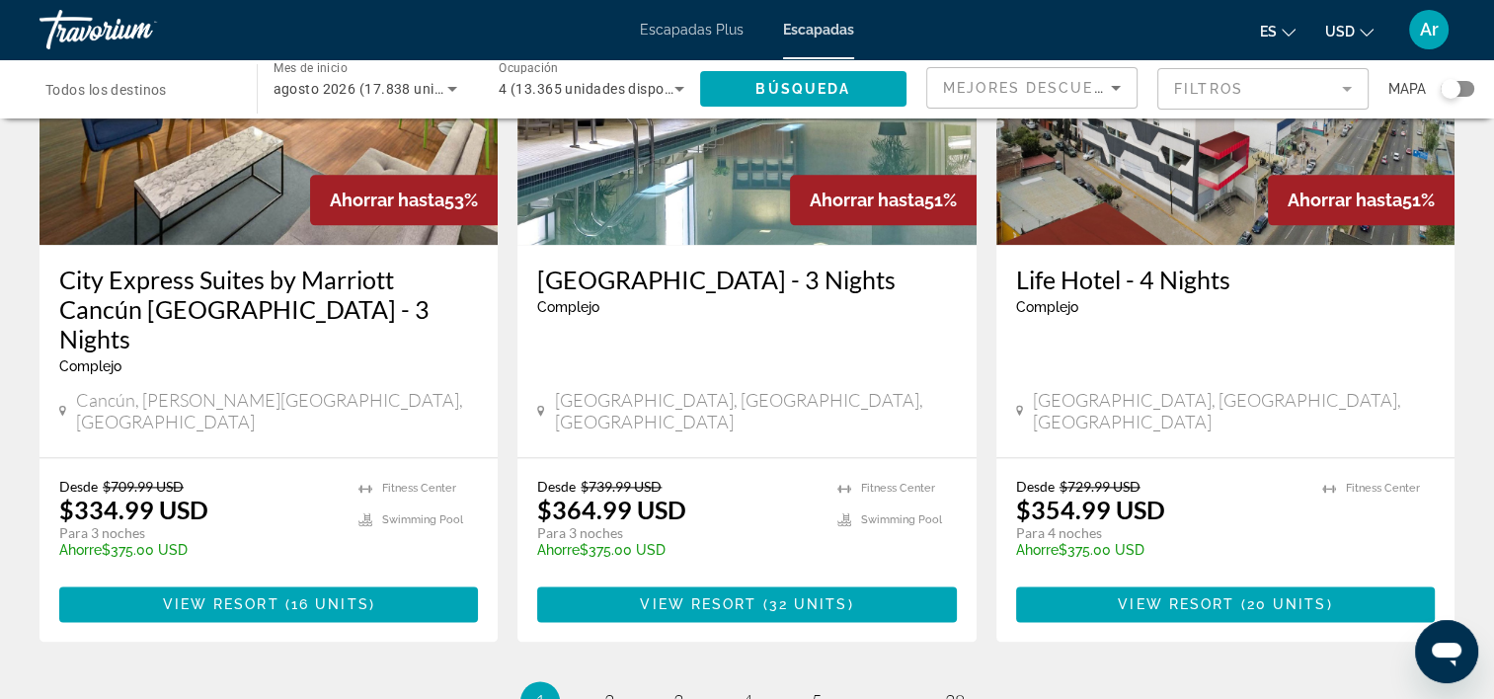
scroll to position [2568, 0]
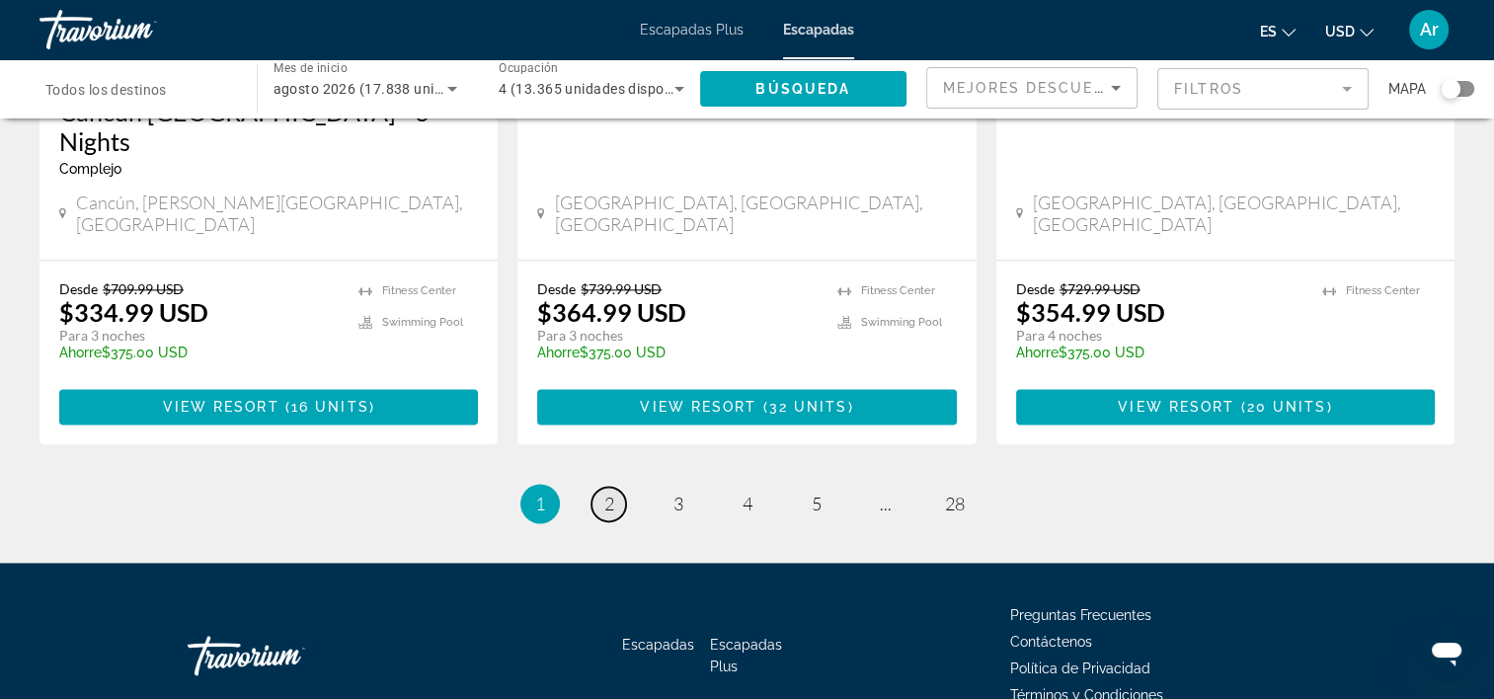
click at [612, 493] on span "2" at bounding box center [609, 504] width 10 height 22
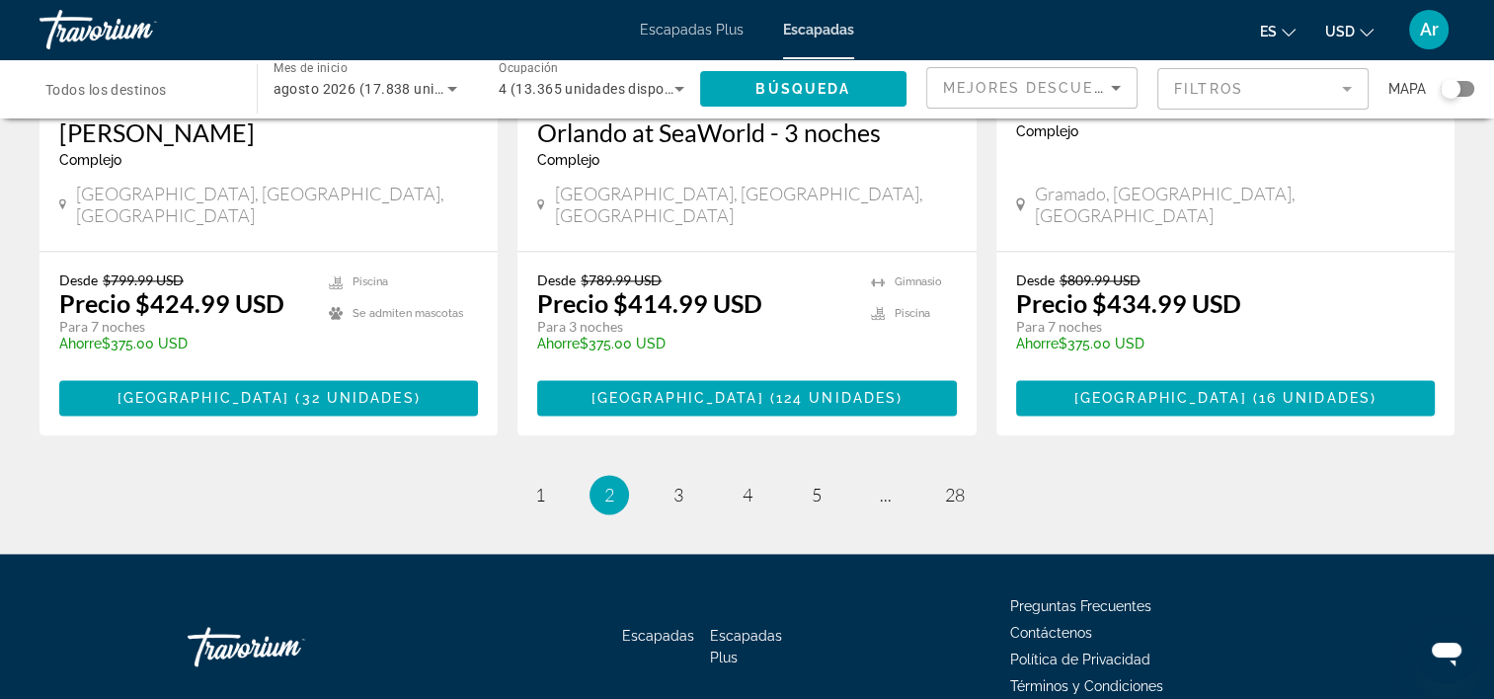
scroll to position [2614, 0]
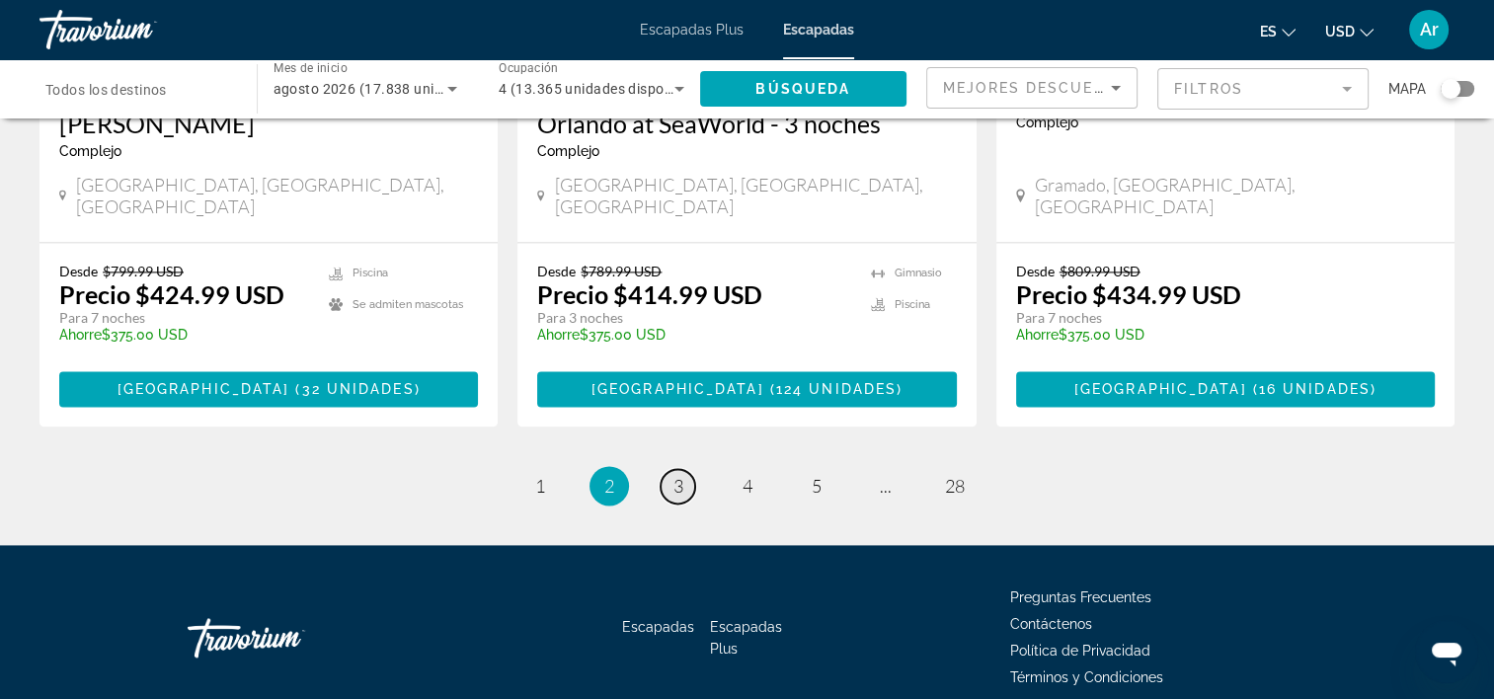
click at [672, 469] on link "página 3" at bounding box center [678, 486] width 35 height 35
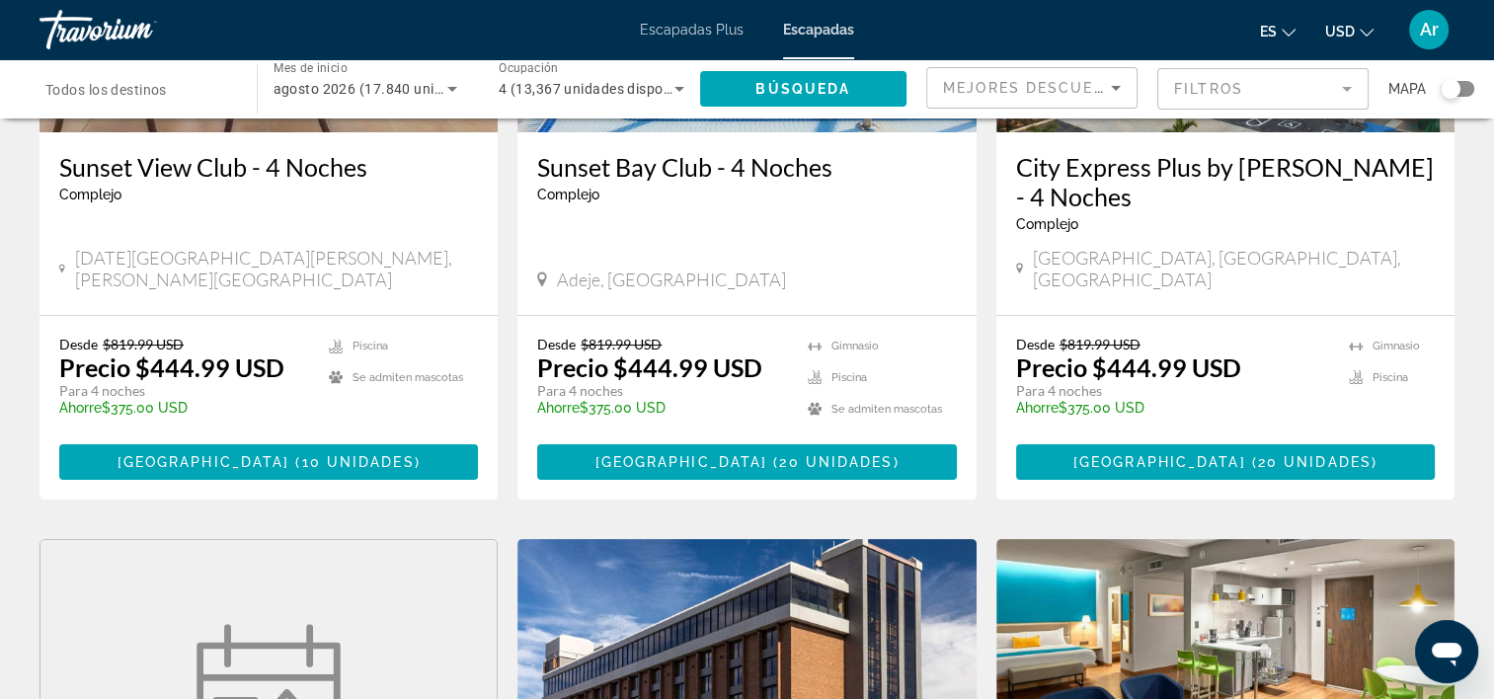
scroll to position [395, 0]
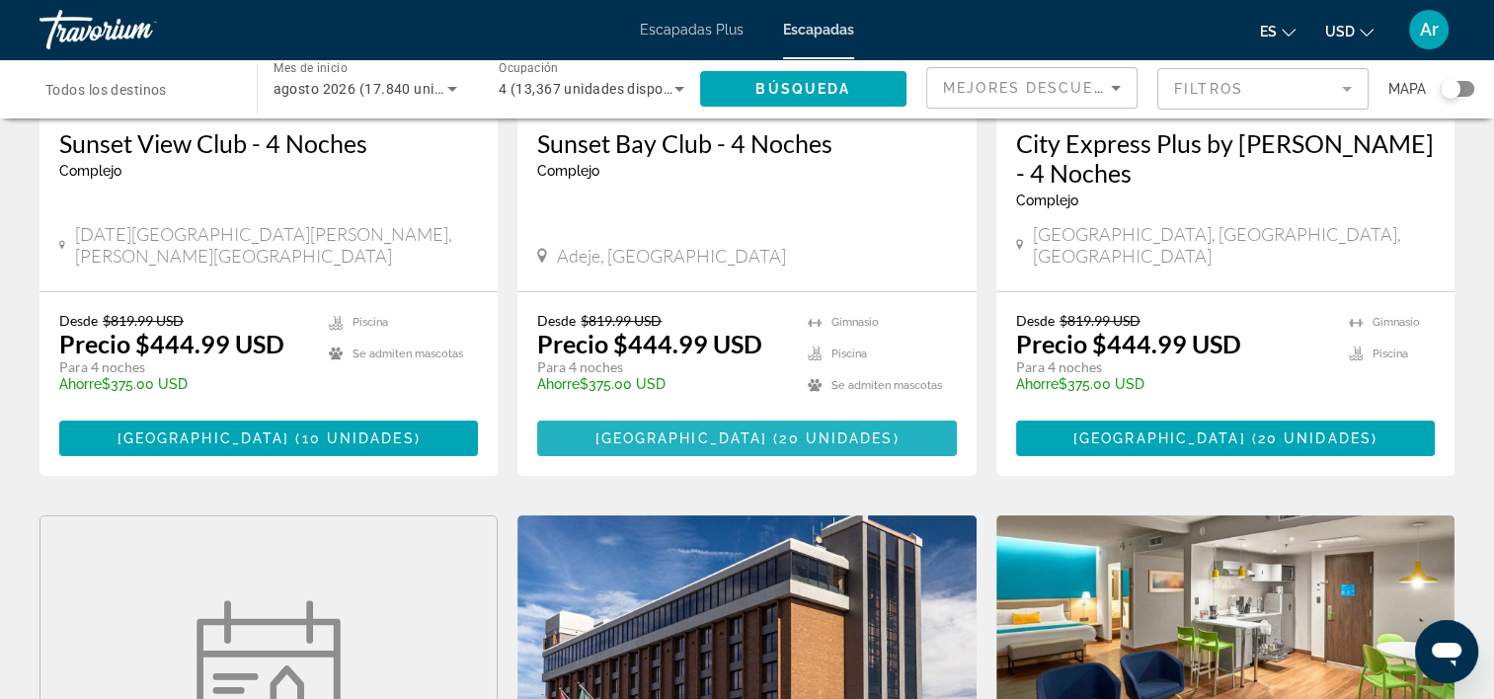
click at [767, 431] on span "Contenido principal" at bounding box center [770, 439] width 6 height 16
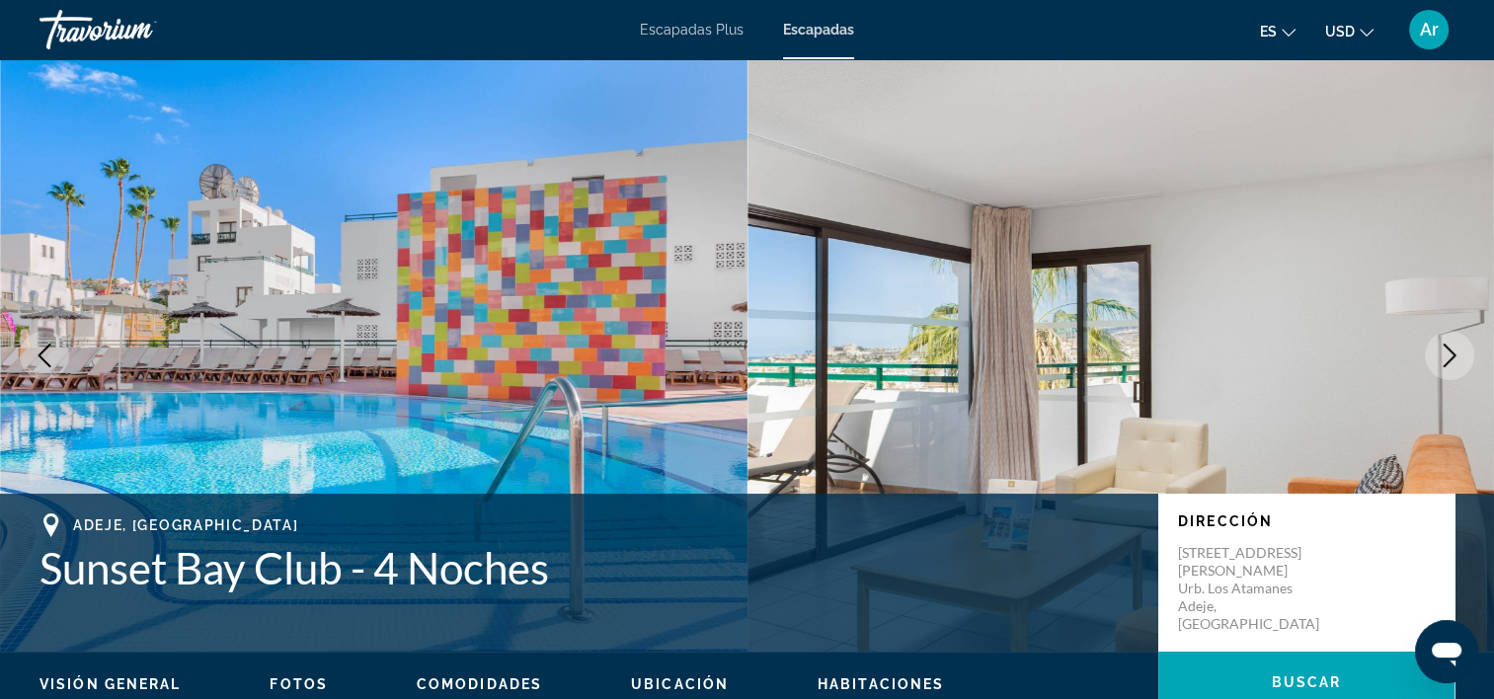
click at [131, 684] on span "Visión general" at bounding box center [110, 685] width 141 height 16
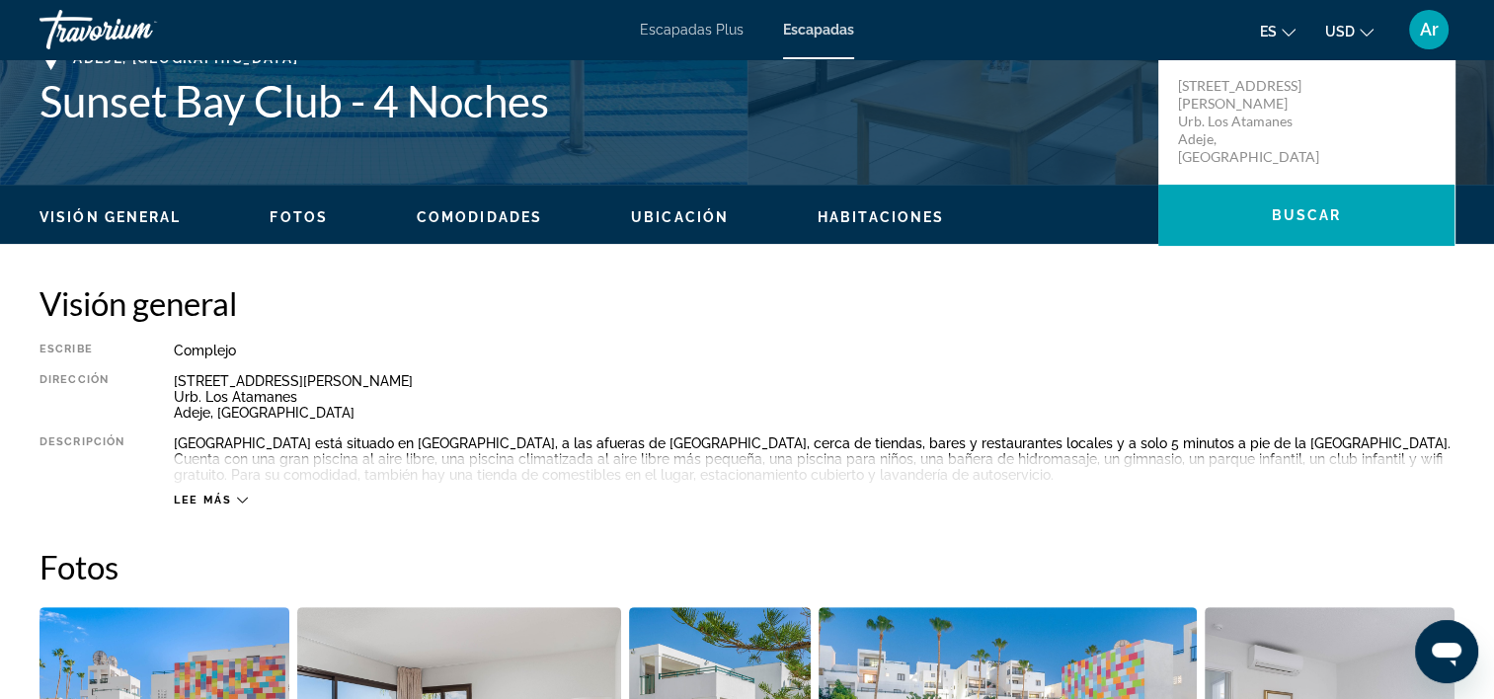
scroll to position [435, 0]
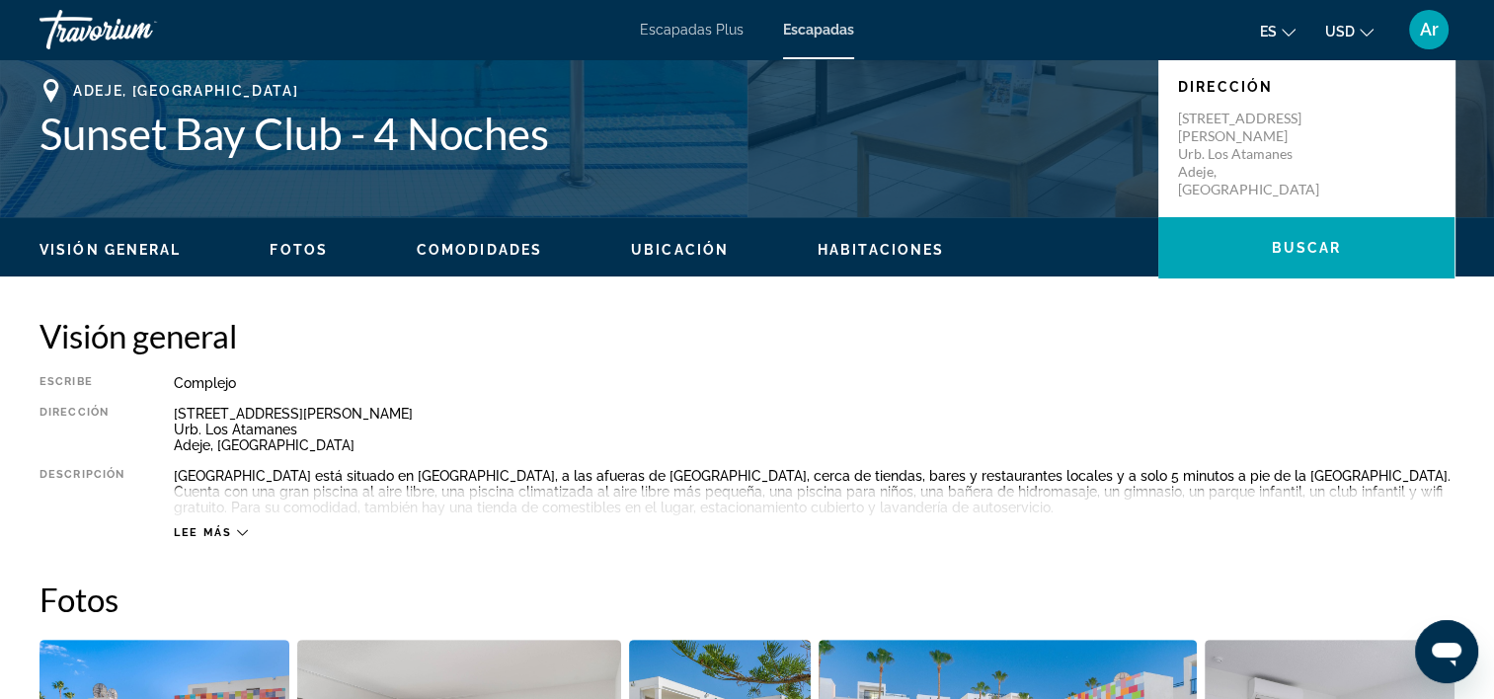
click at [282, 248] on span "Fotos" at bounding box center [299, 250] width 58 height 16
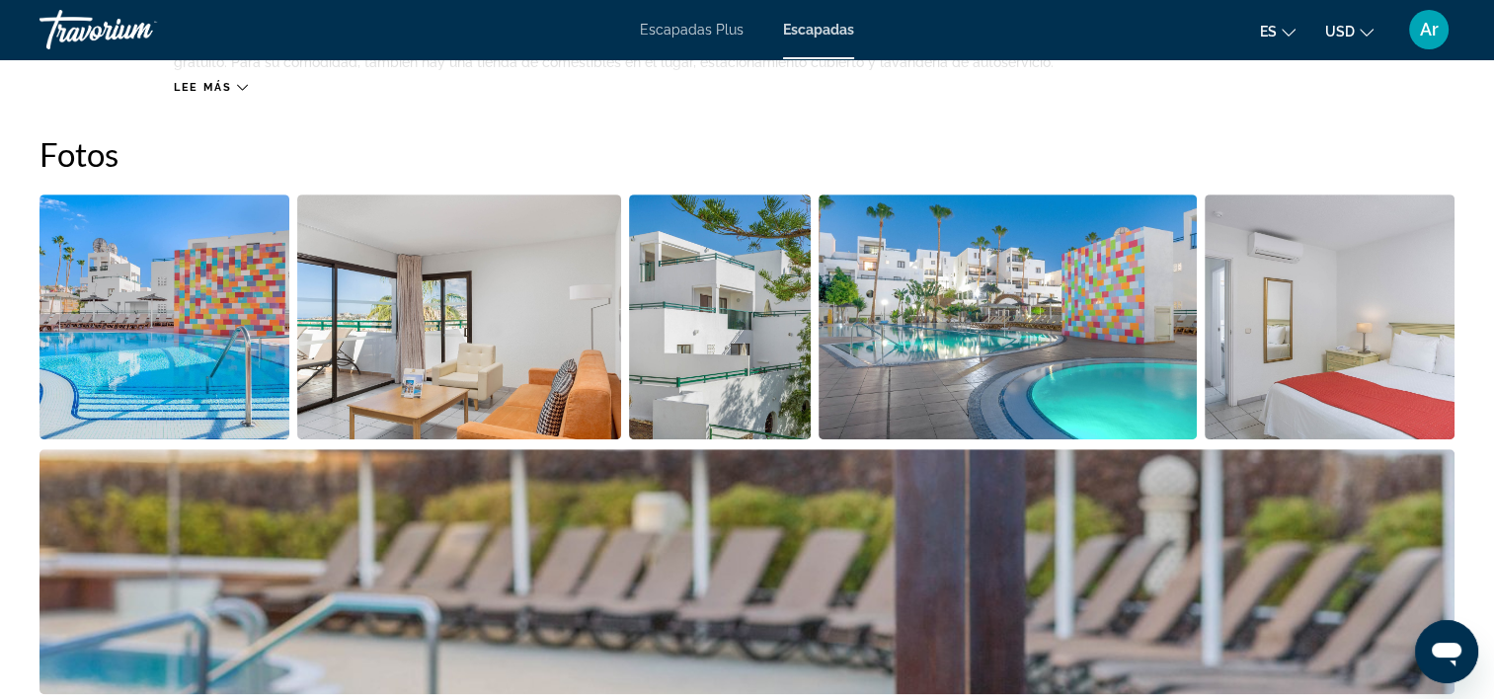
scroll to position [896, 0]
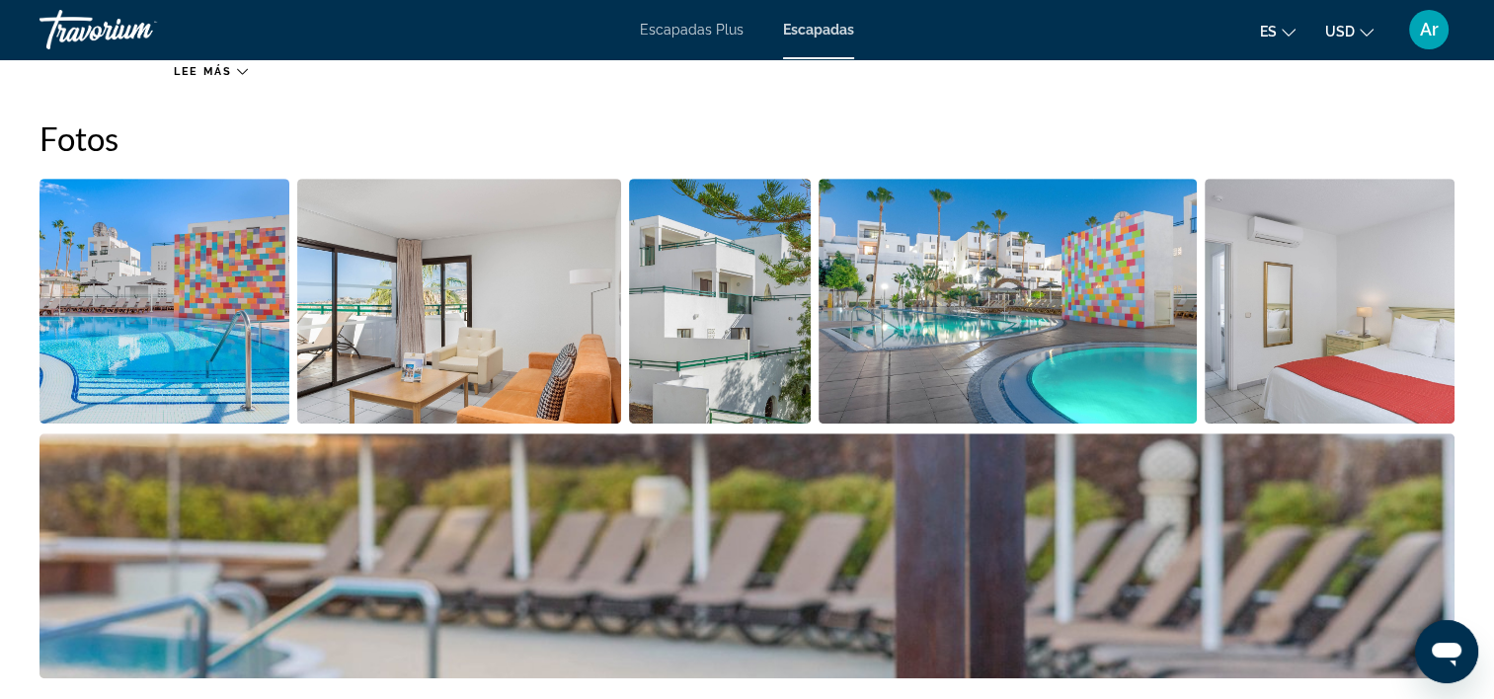
click at [238, 348] on img "Abrir control deslizante de imagen a pantalla completa" at bounding box center [165, 301] width 250 height 245
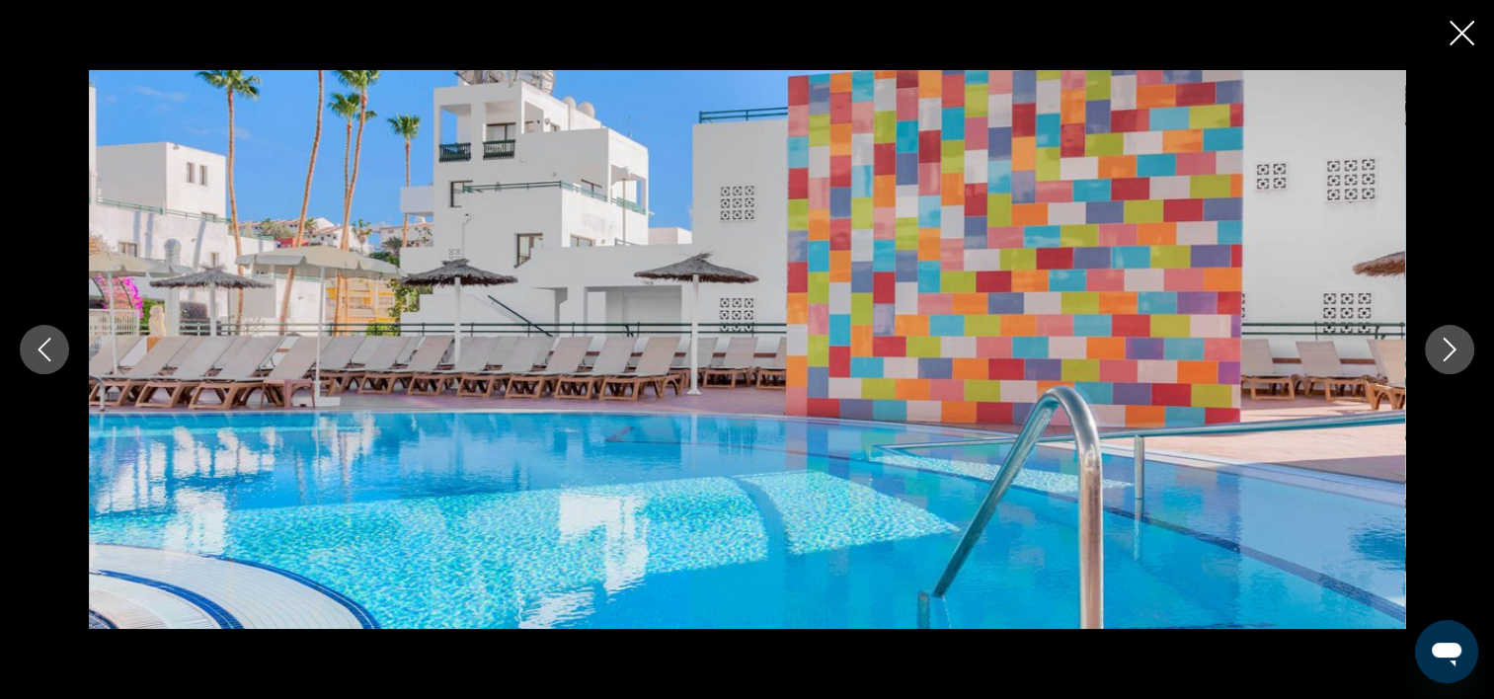
click at [1438, 355] on icon "Siguiente imagen" at bounding box center [1450, 350] width 24 height 24
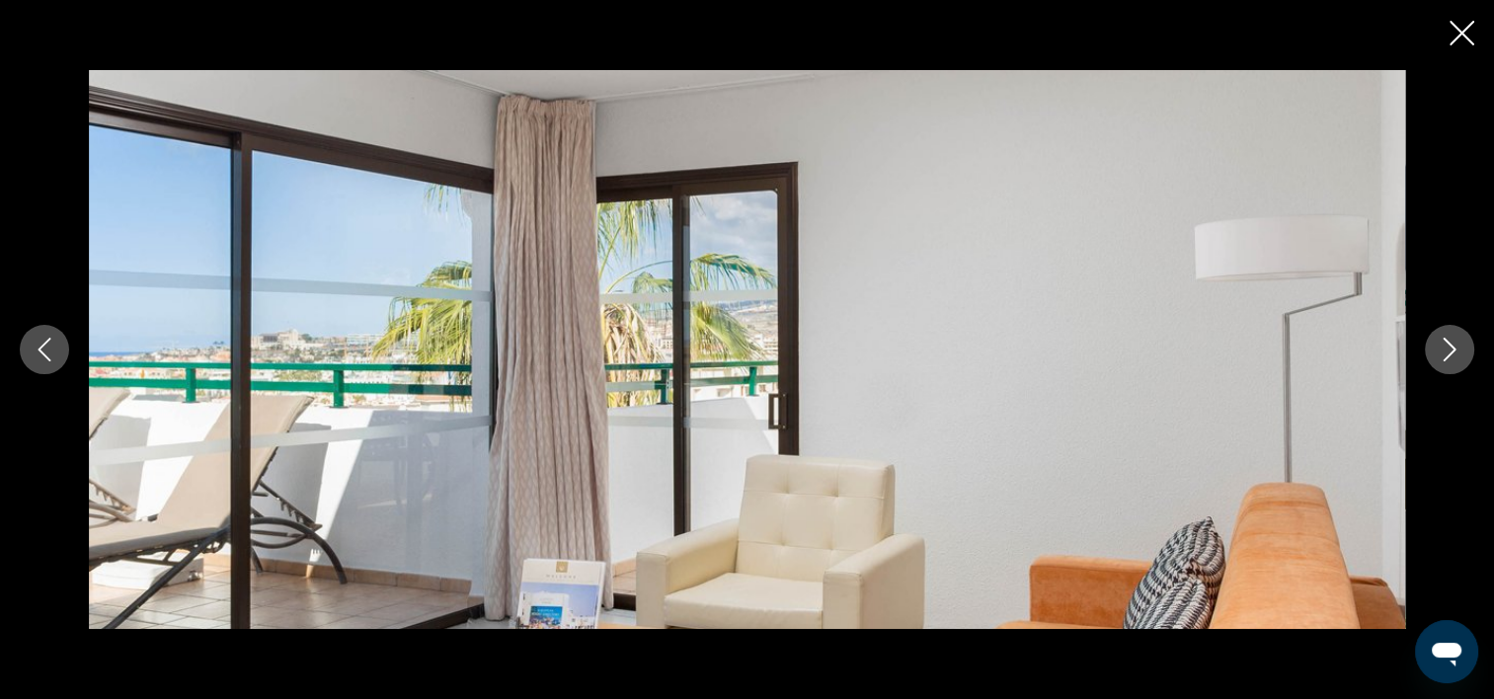
click at [1438, 355] on icon "Siguiente imagen" at bounding box center [1450, 350] width 24 height 24
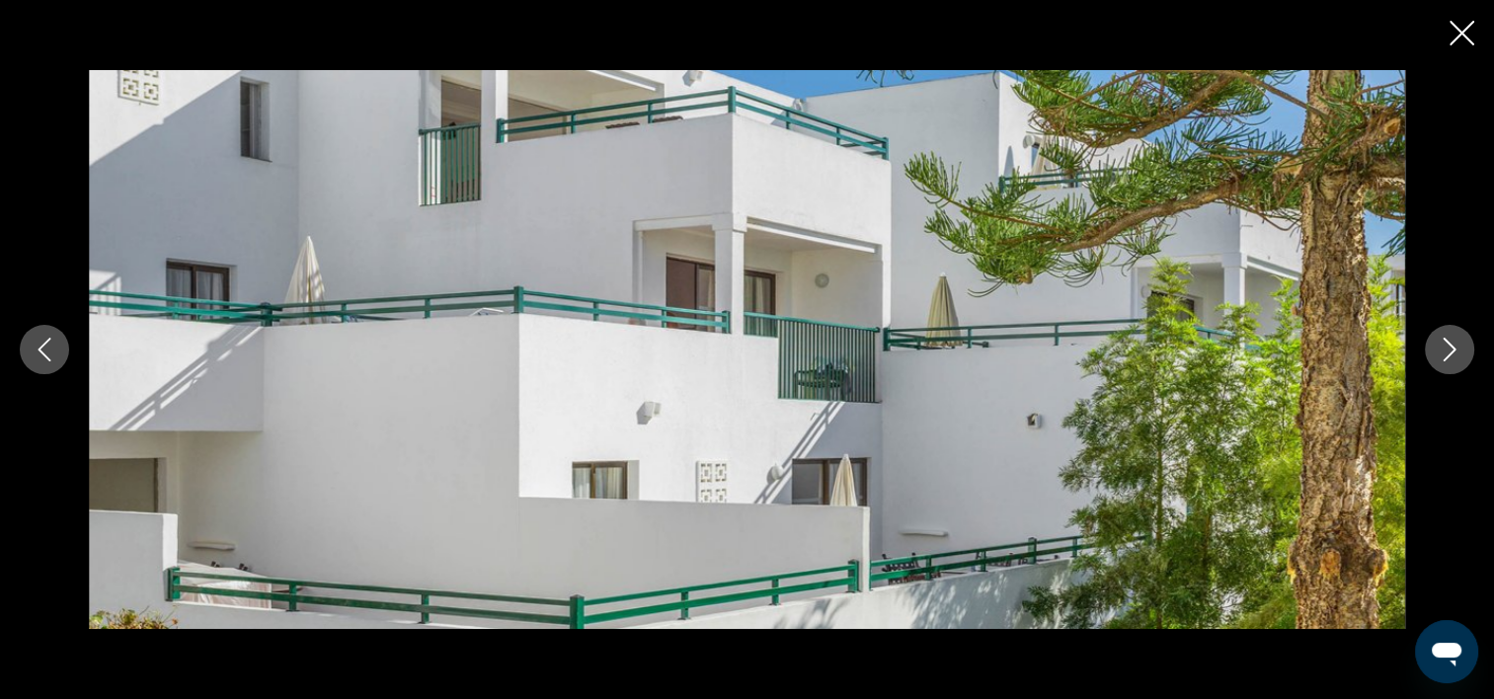
click at [1438, 355] on icon "Siguiente imagen" at bounding box center [1450, 350] width 24 height 24
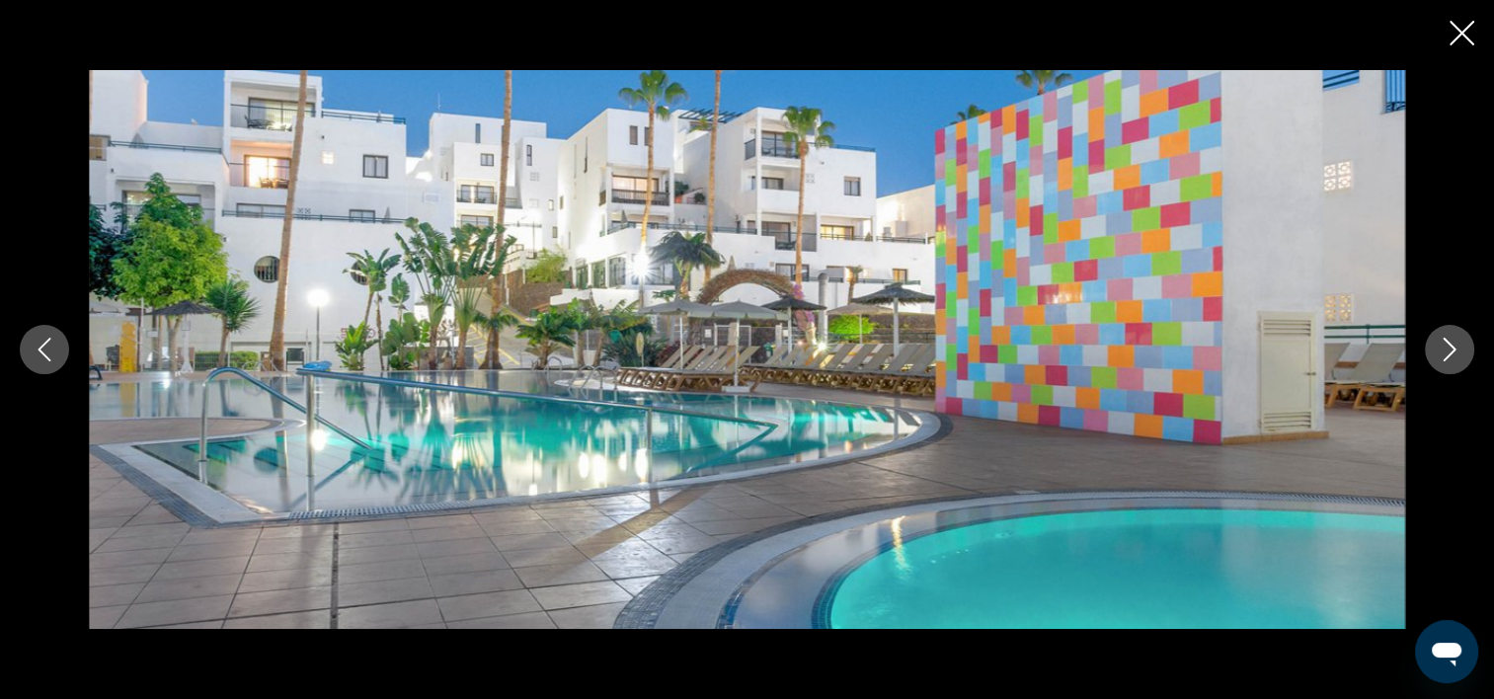
click at [1438, 355] on icon "Siguiente imagen" at bounding box center [1450, 350] width 24 height 24
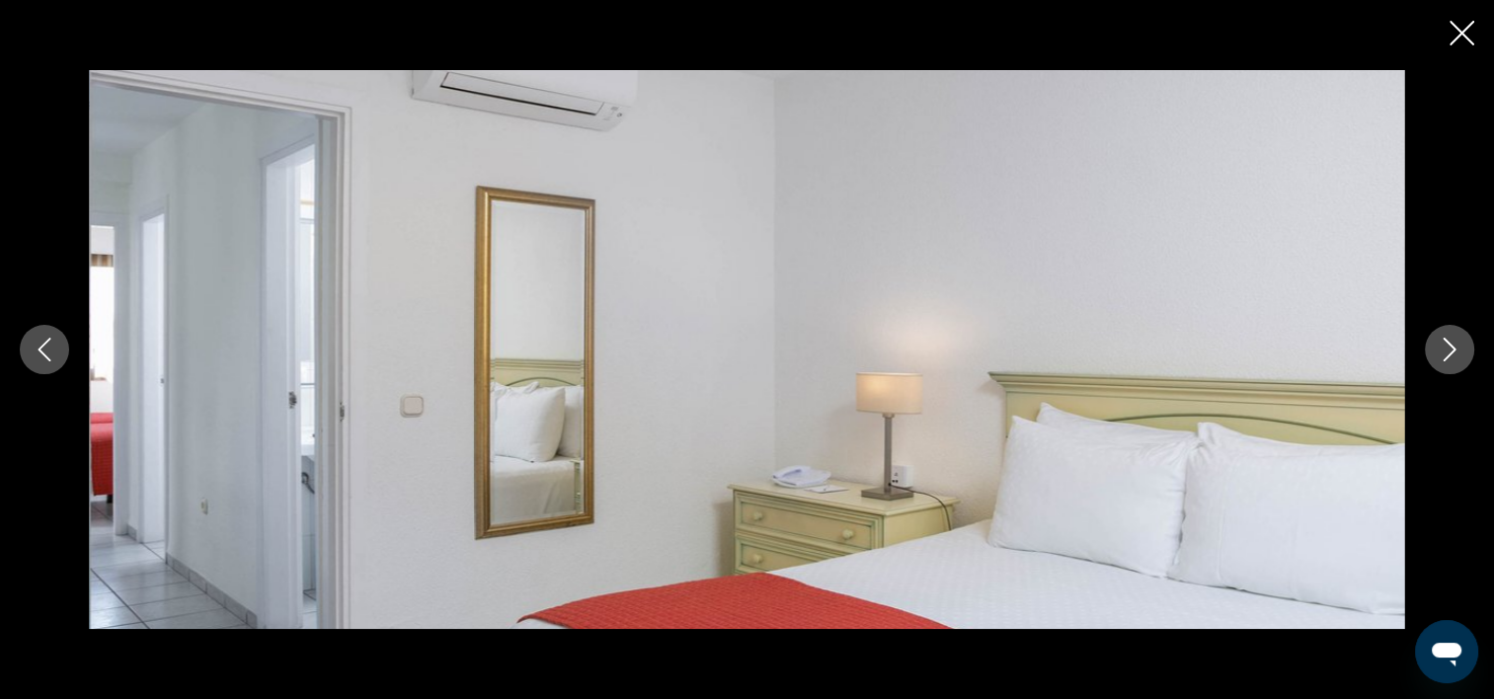
click at [1438, 355] on icon "Siguiente imagen" at bounding box center [1450, 350] width 24 height 24
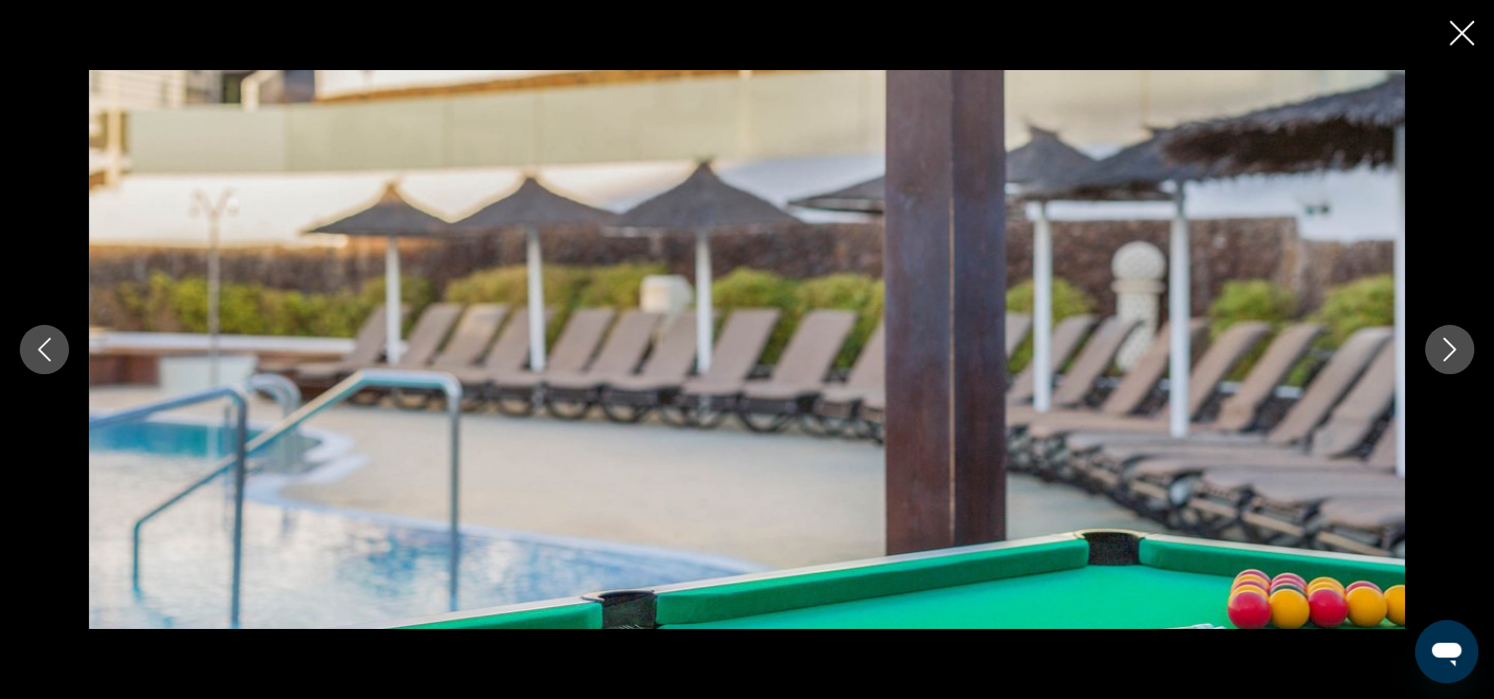
click at [1438, 355] on icon "Siguiente imagen" at bounding box center [1450, 350] width 24 height 24
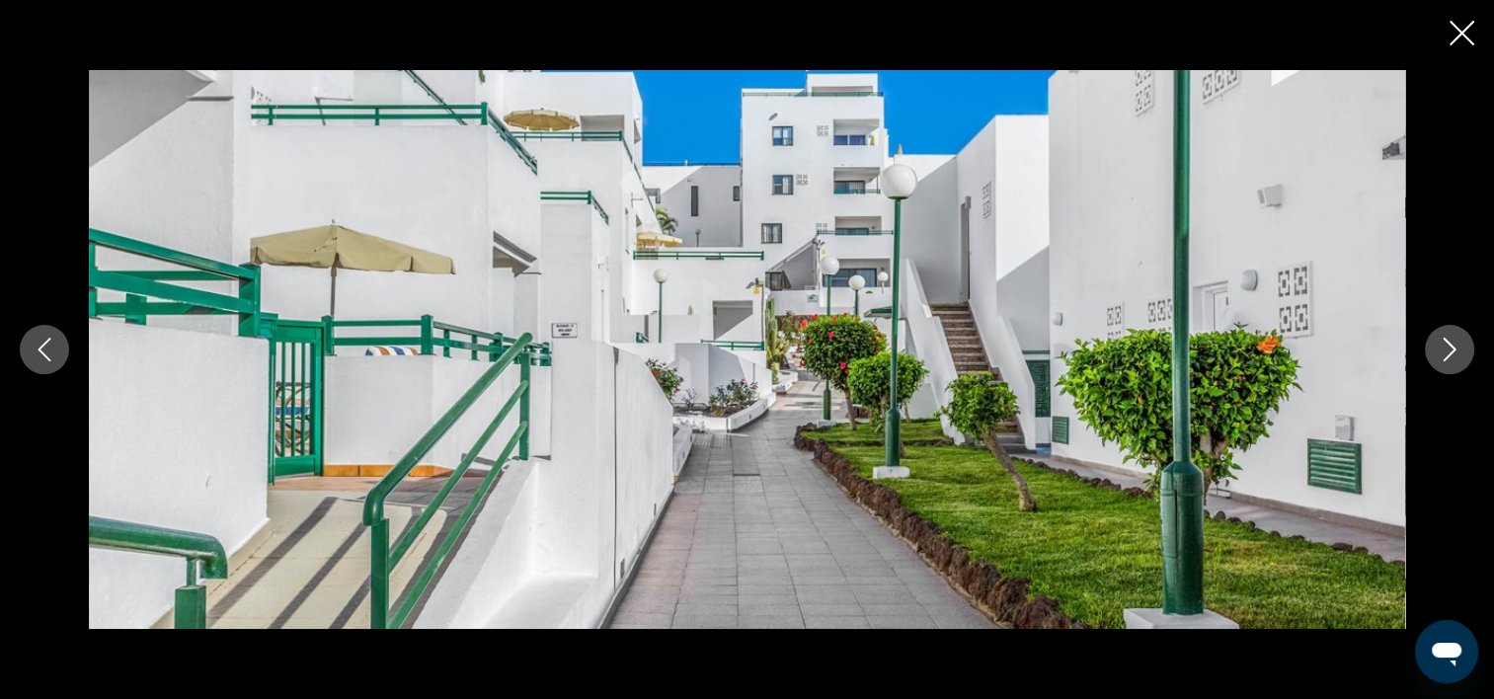
click at [1438, 355] on icon "Siguiente imagen" at bounding box center [1450, 350] width 24 height 24
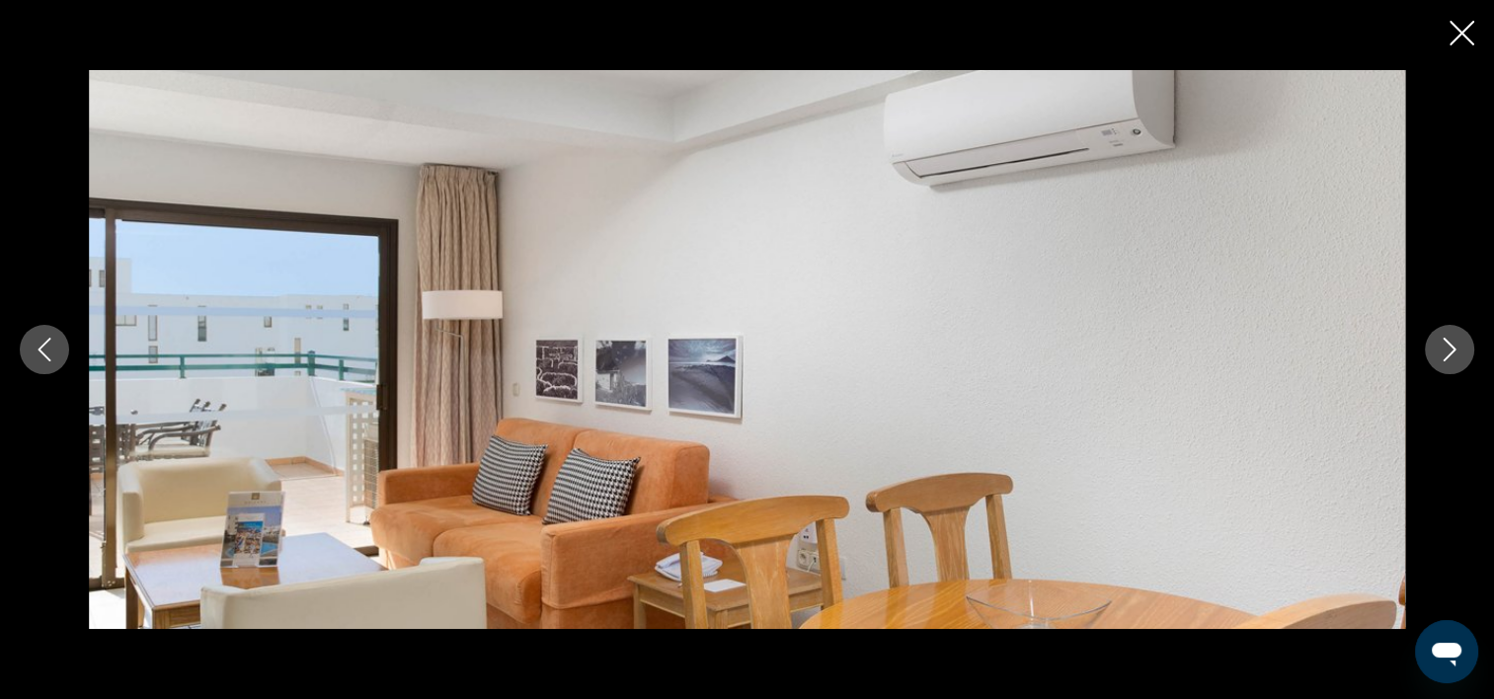
click at [1438, 355] on icon "Siguiente imagen" at bounding box center [1450, 350] width 24 height 24
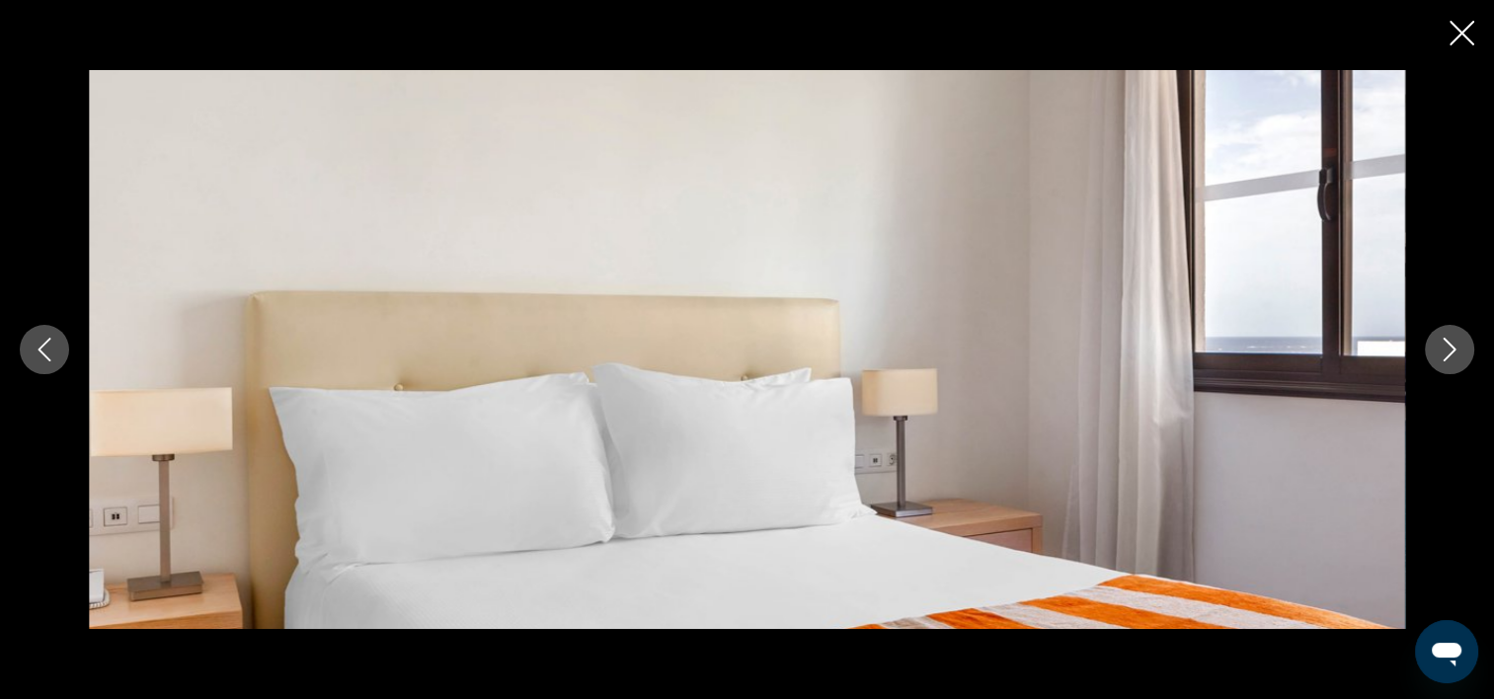
click at [1438, 355] on icon "Siguiente imagen" at bounding box center [1450, 350] width 24 height 24
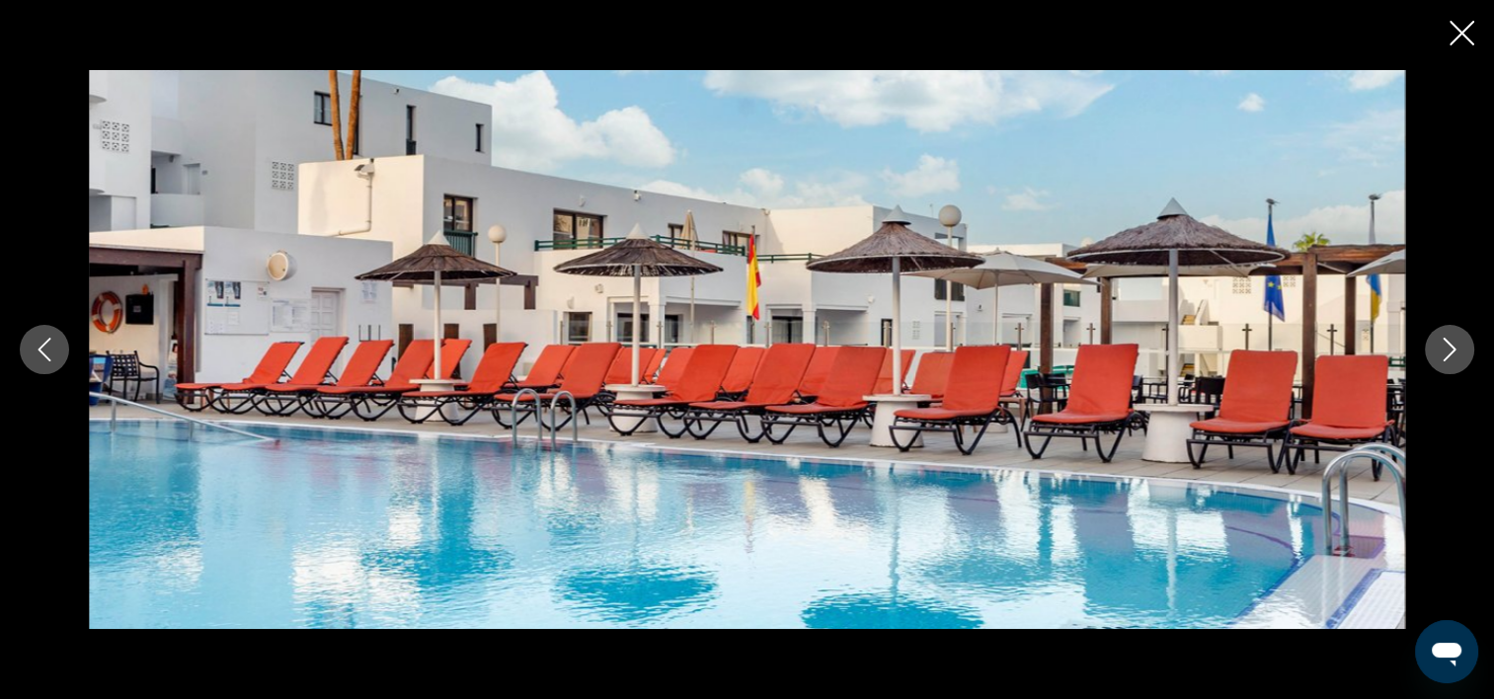
click at [1438, 355] on icon "Siguiente imagen" at bounding box center [1450, 350] width 24 height 24
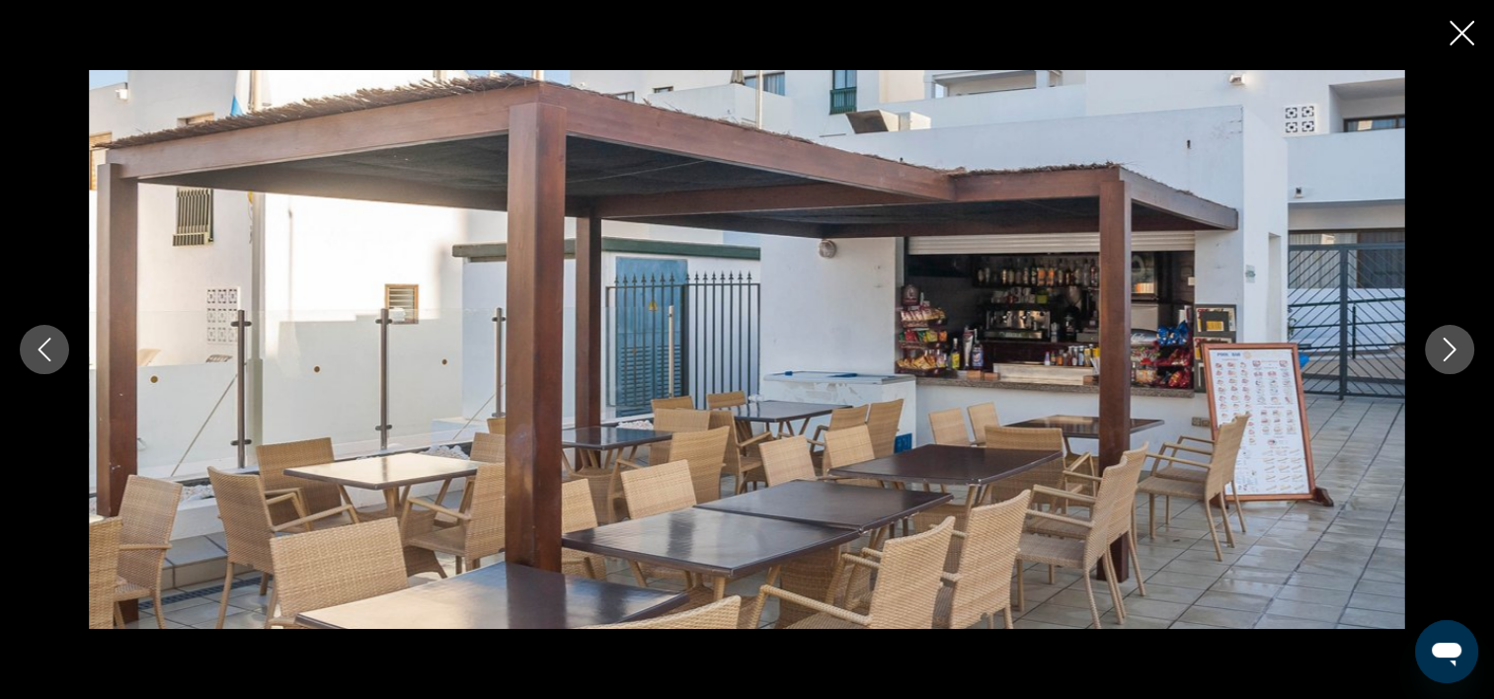
click at [1439, 362] on button "Siguiente imagen" at bounding box center [1449, 349] width 49 height 49
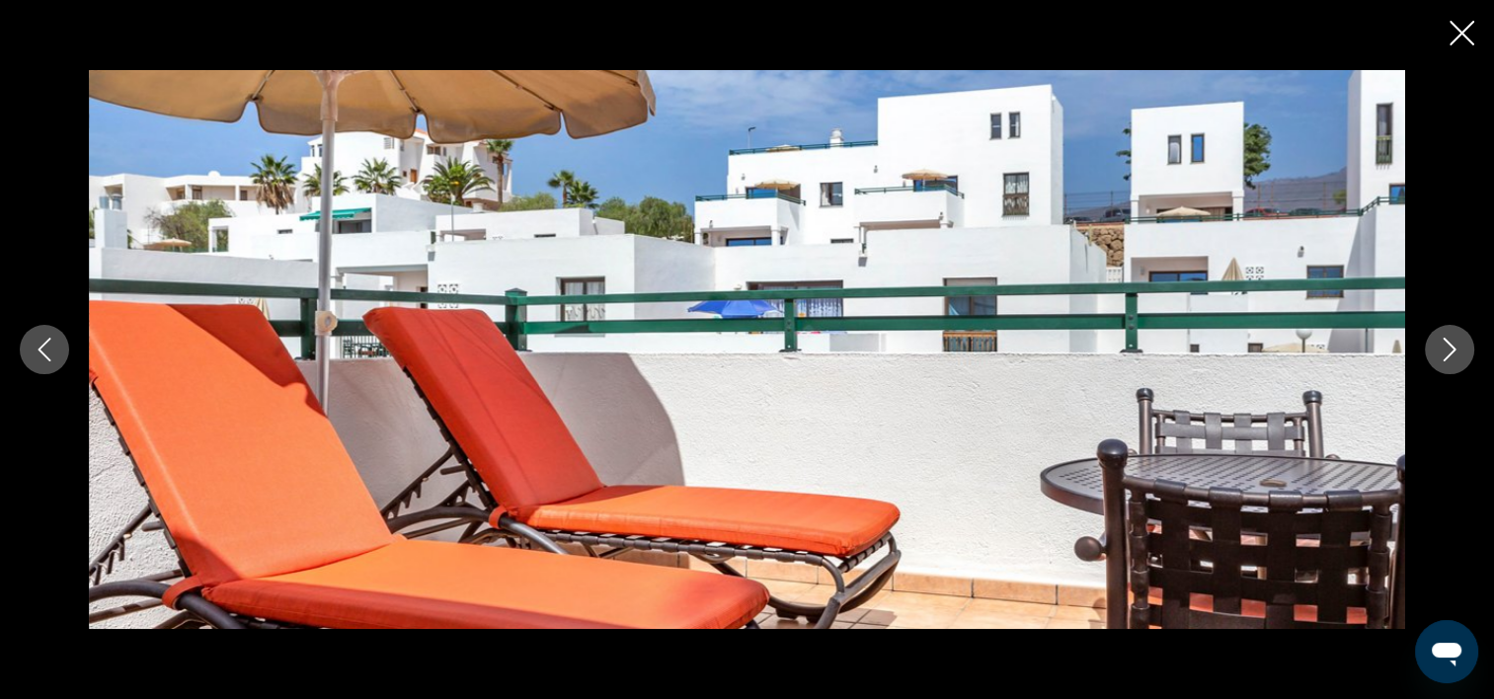
click at [1439, 362] on button "Siguiente imagen" at bounding box center [1449, 349] width 49 height 49
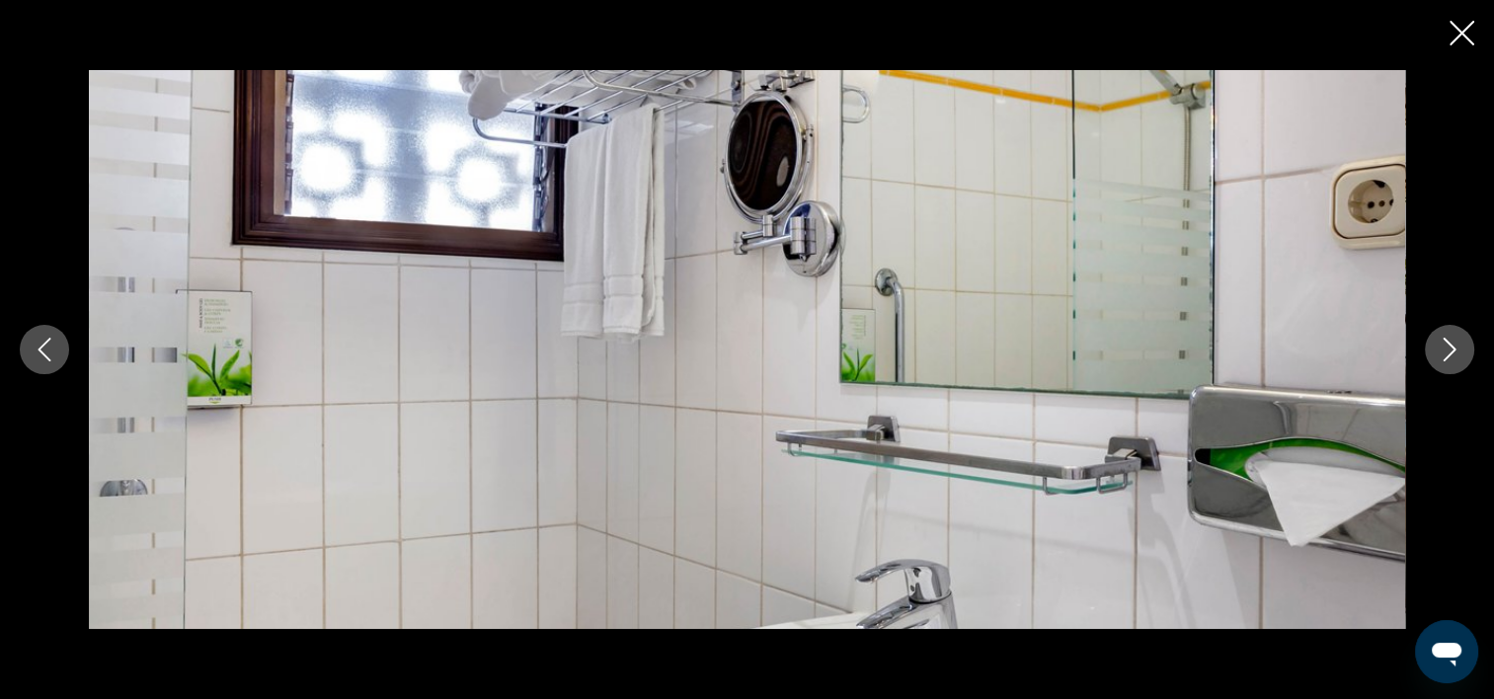
click at [1439, 362] on button "Siguiente imagen" at bounding box center [1449, 349] width 49 height 49
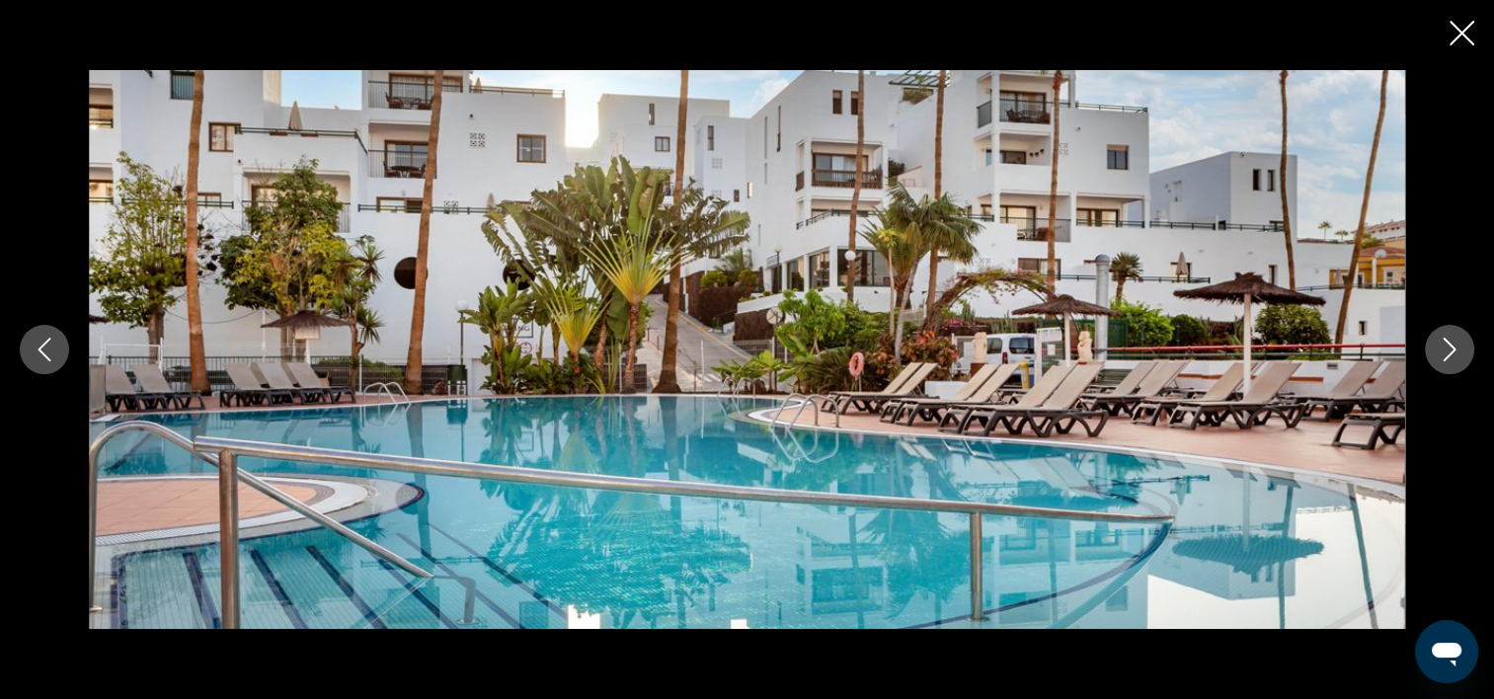
click at [1439, 362] on button "Siguiente imagen" at bounding box center [1449, 349] width 49 height 49
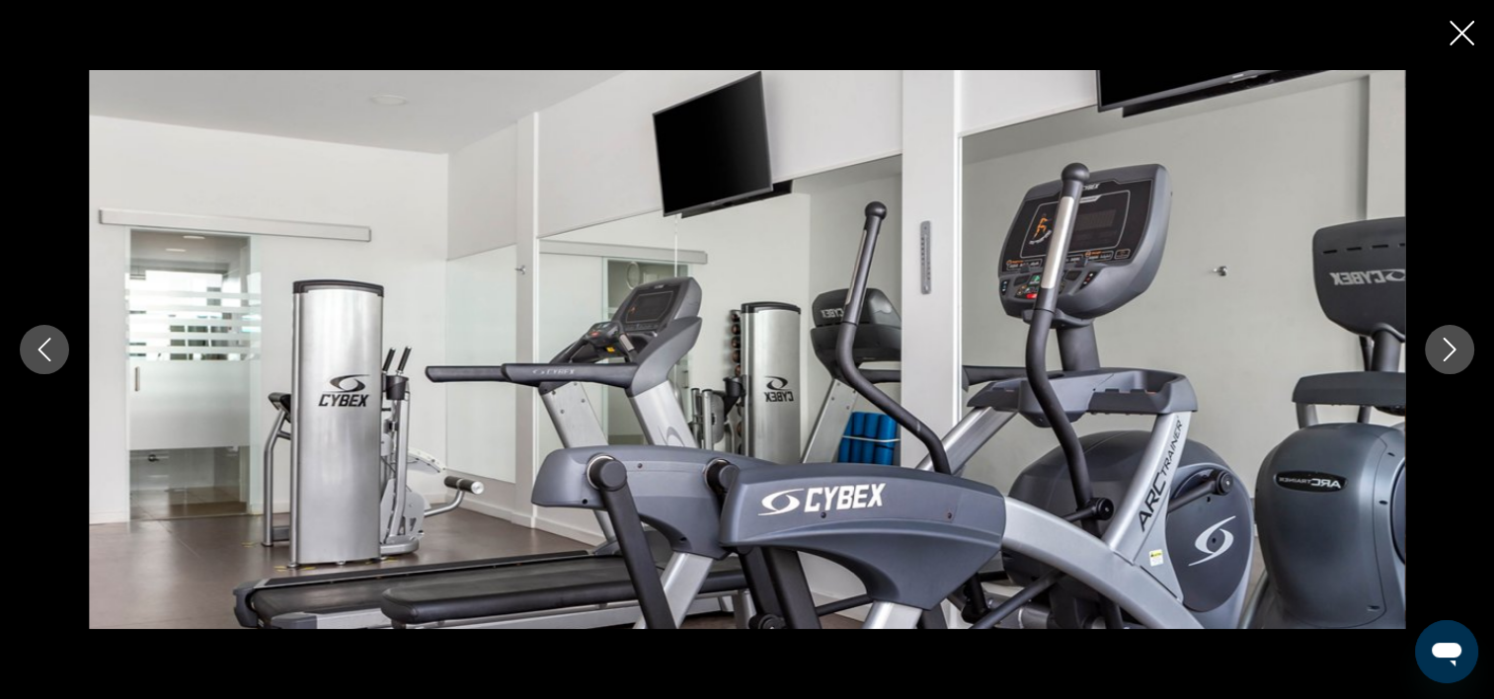
click at [1439, 362] on button "Siguiente imagen" at bounding box center [1449, 349] width 49 height 49
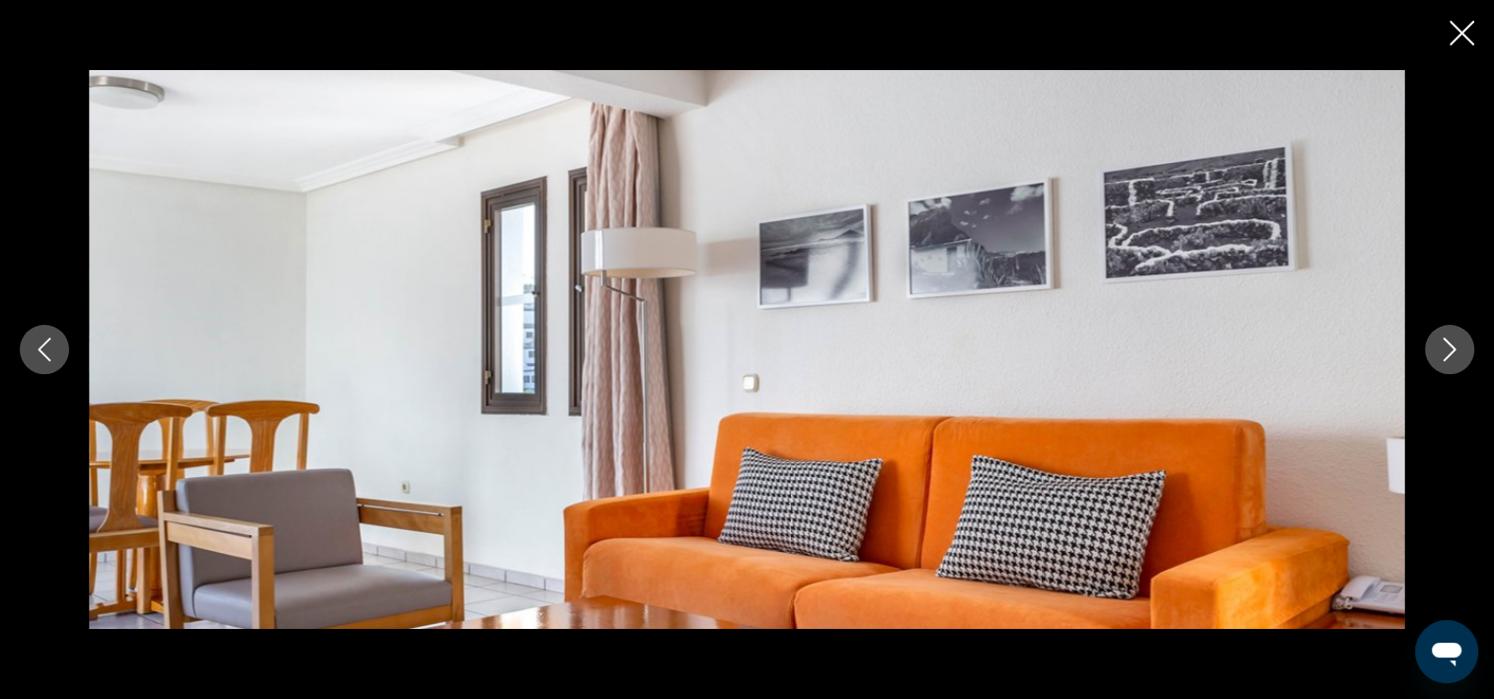
click at [1456, 28] on icon "Cerrar presentación de diapositivas" at bounding box center [1462, 33] width 25 height 25
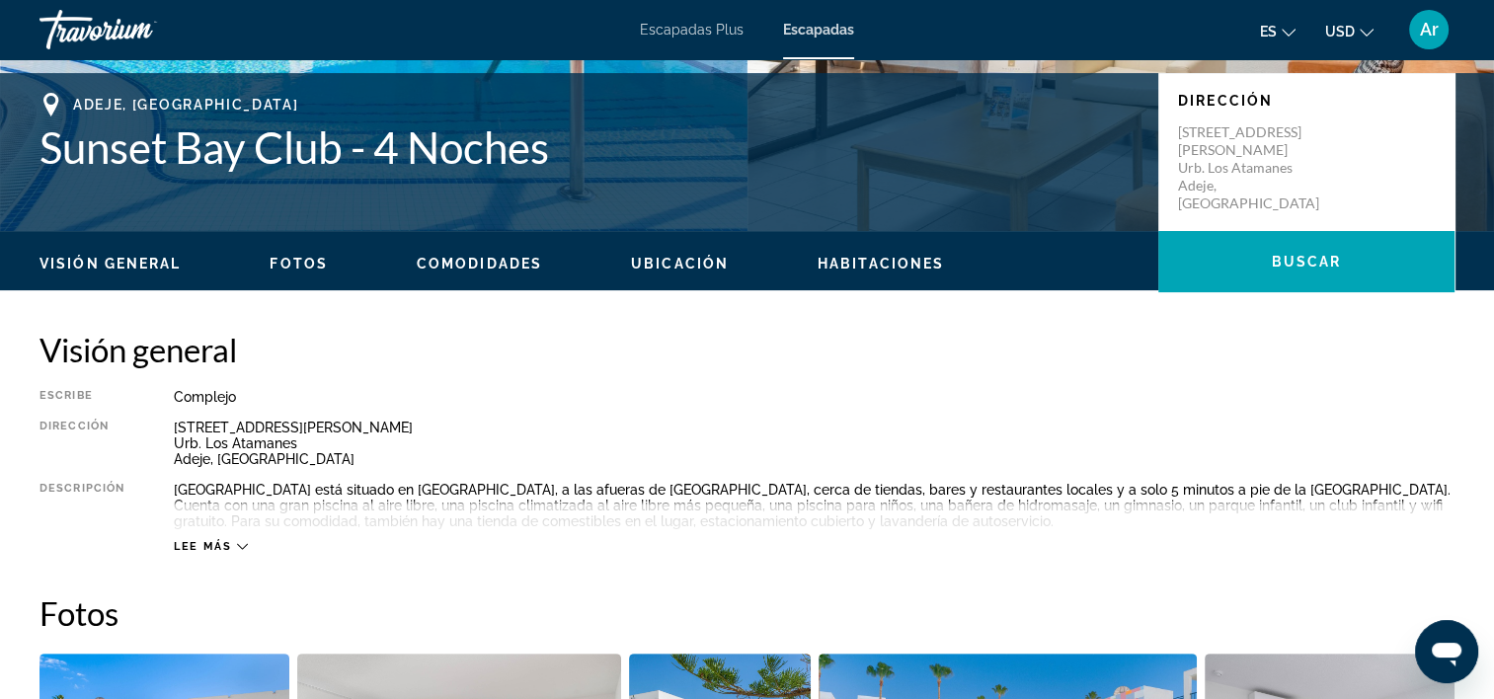
scroll to position [303, 0]
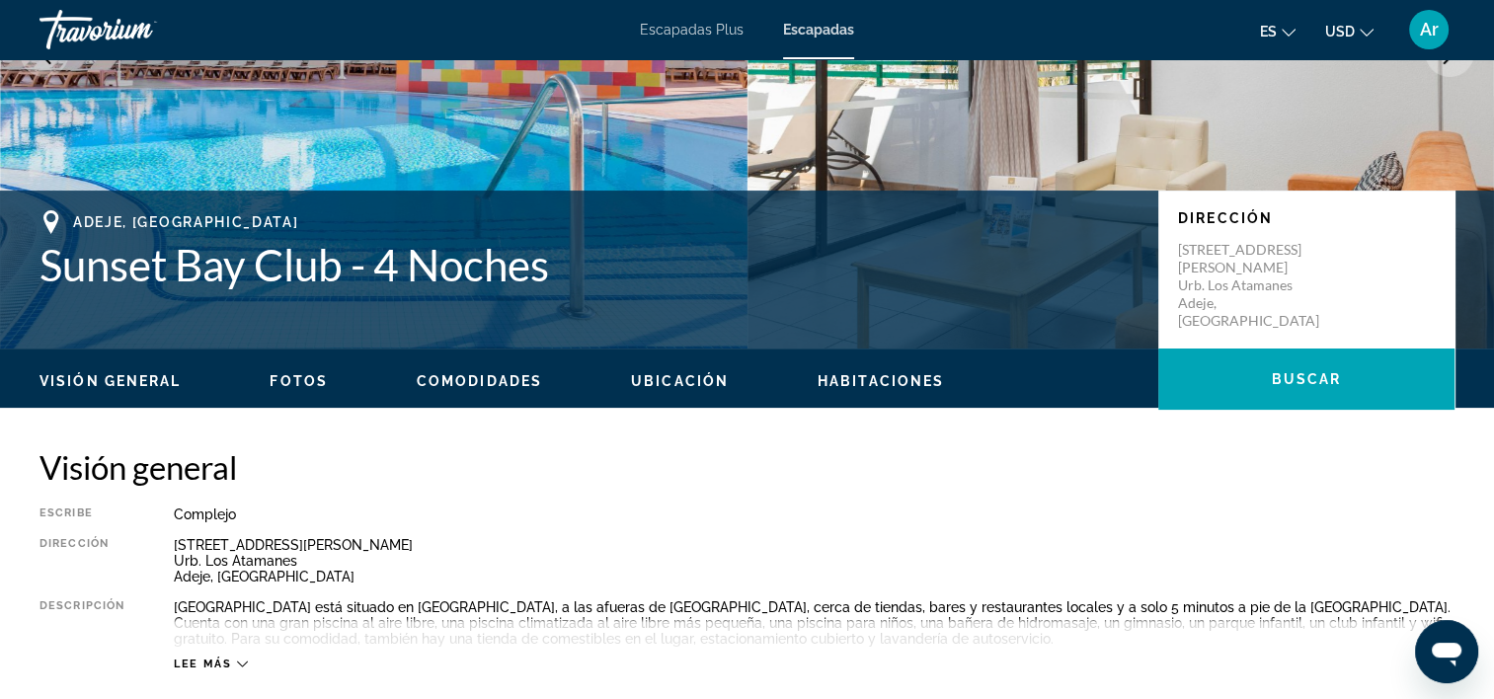
click at [851, 378] on span "Habitaciones" at bounding box center [881, 381] width 126 height 16
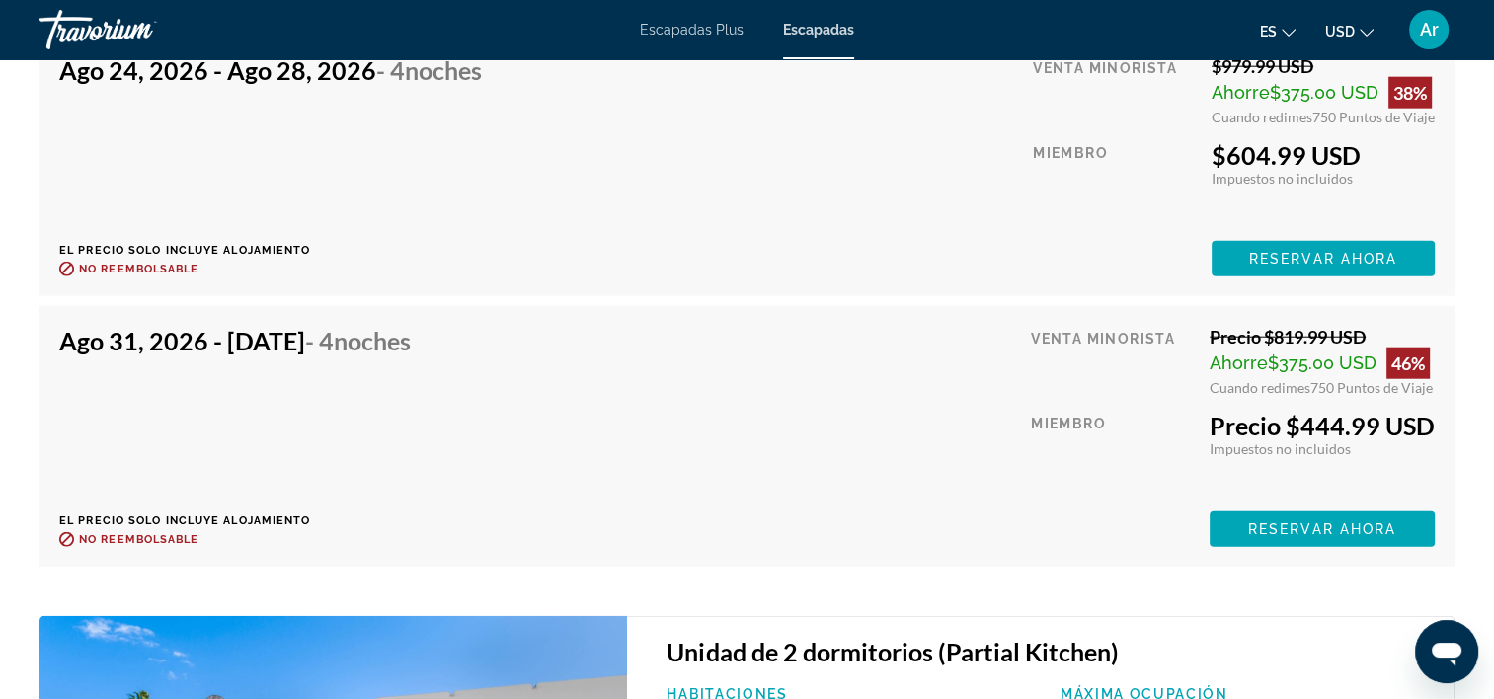
scroll to position [4929, 0]
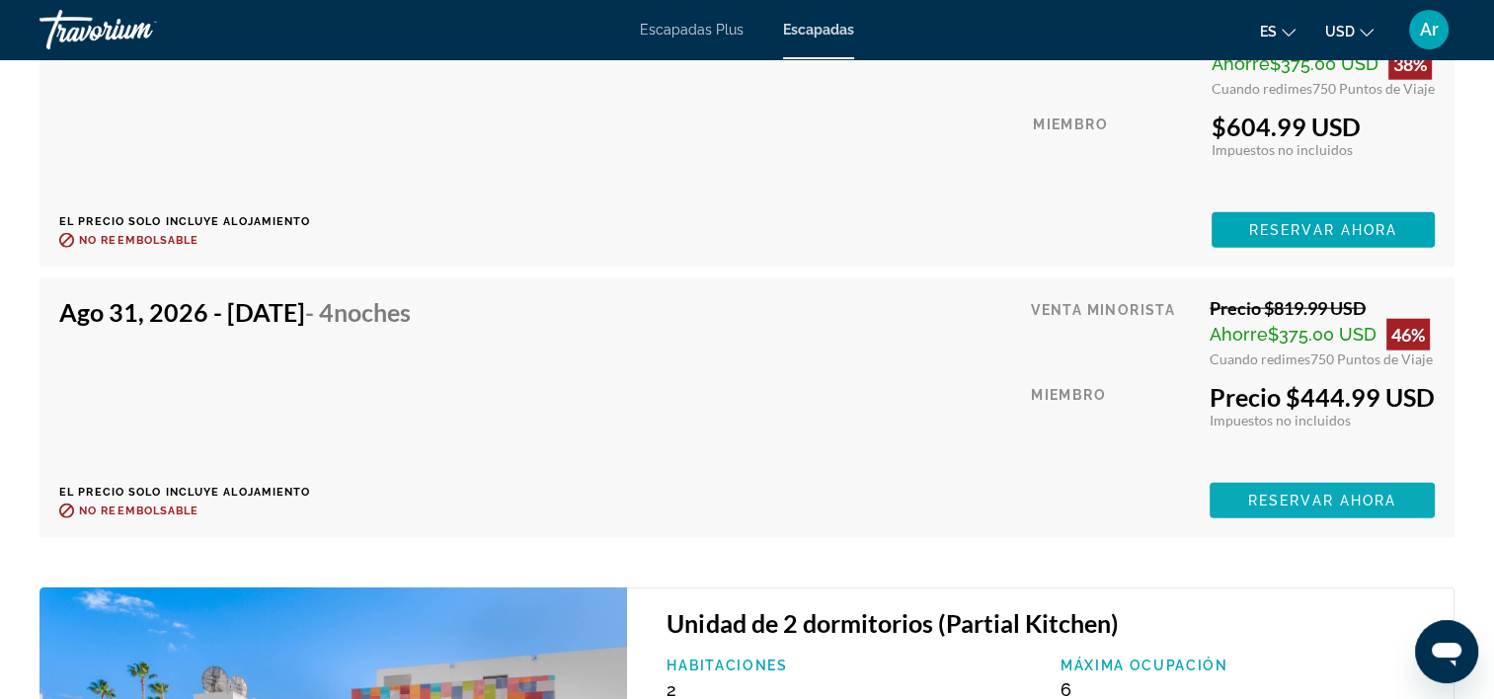
click at [1311, 498] on span "Reservar ahora" at bounding box center [1322, 501] width 148 height 16
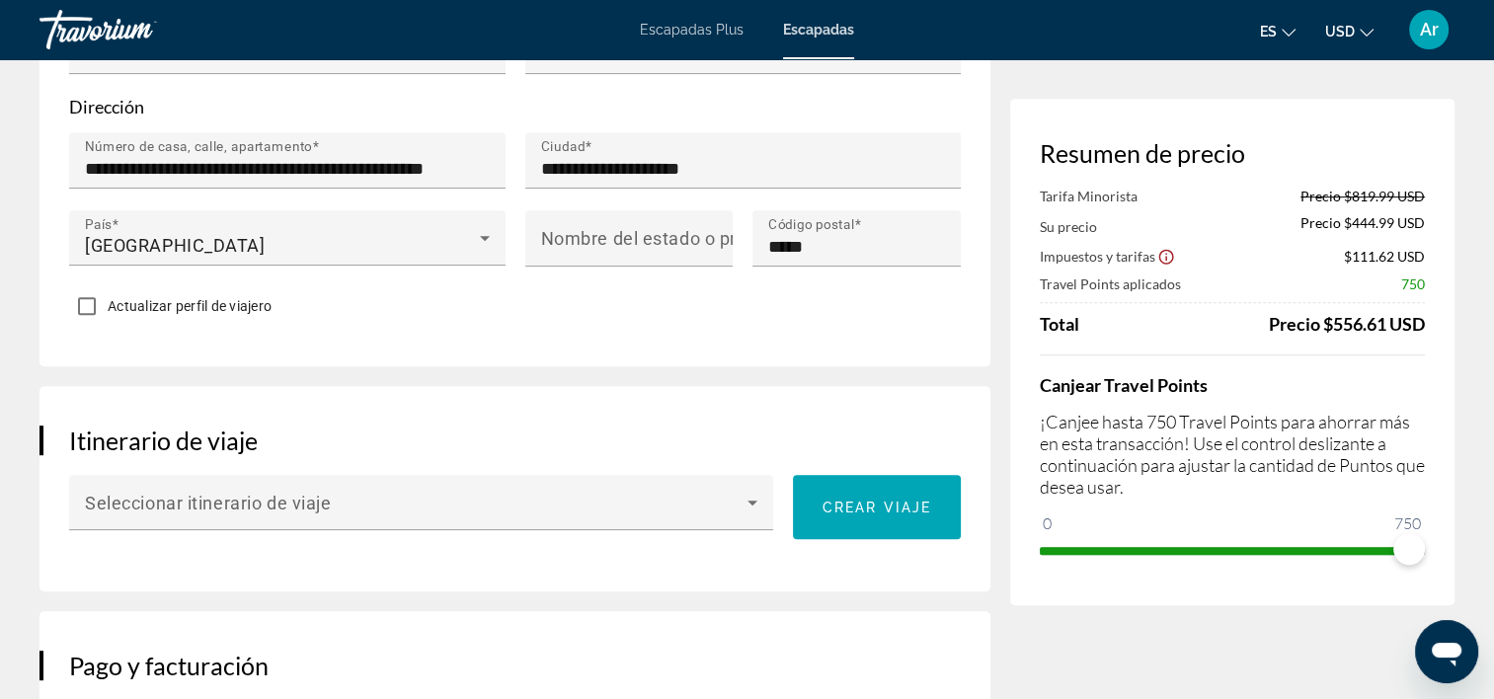
scroll to position [889, 0]
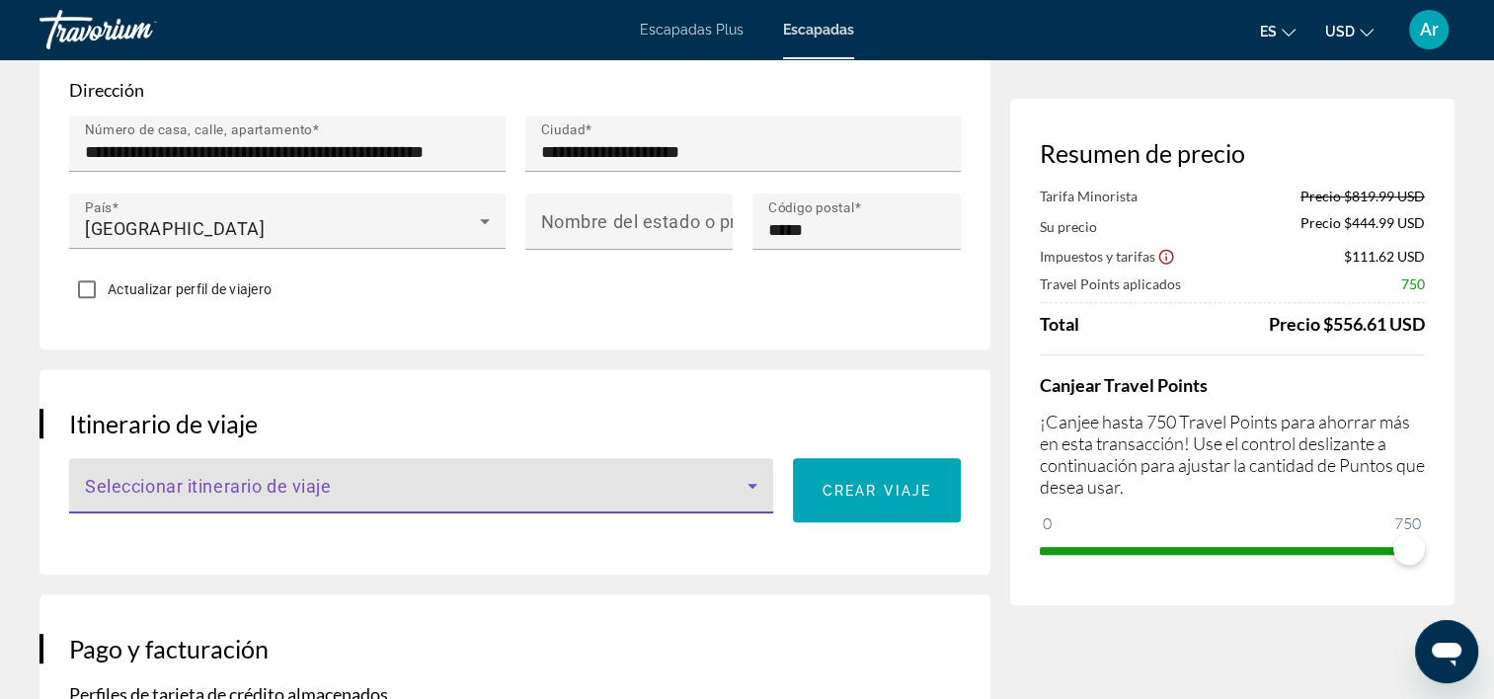
click at [753, 484] on icon "Contenido principal" at bounding box center [753, 486] width 10 height 5
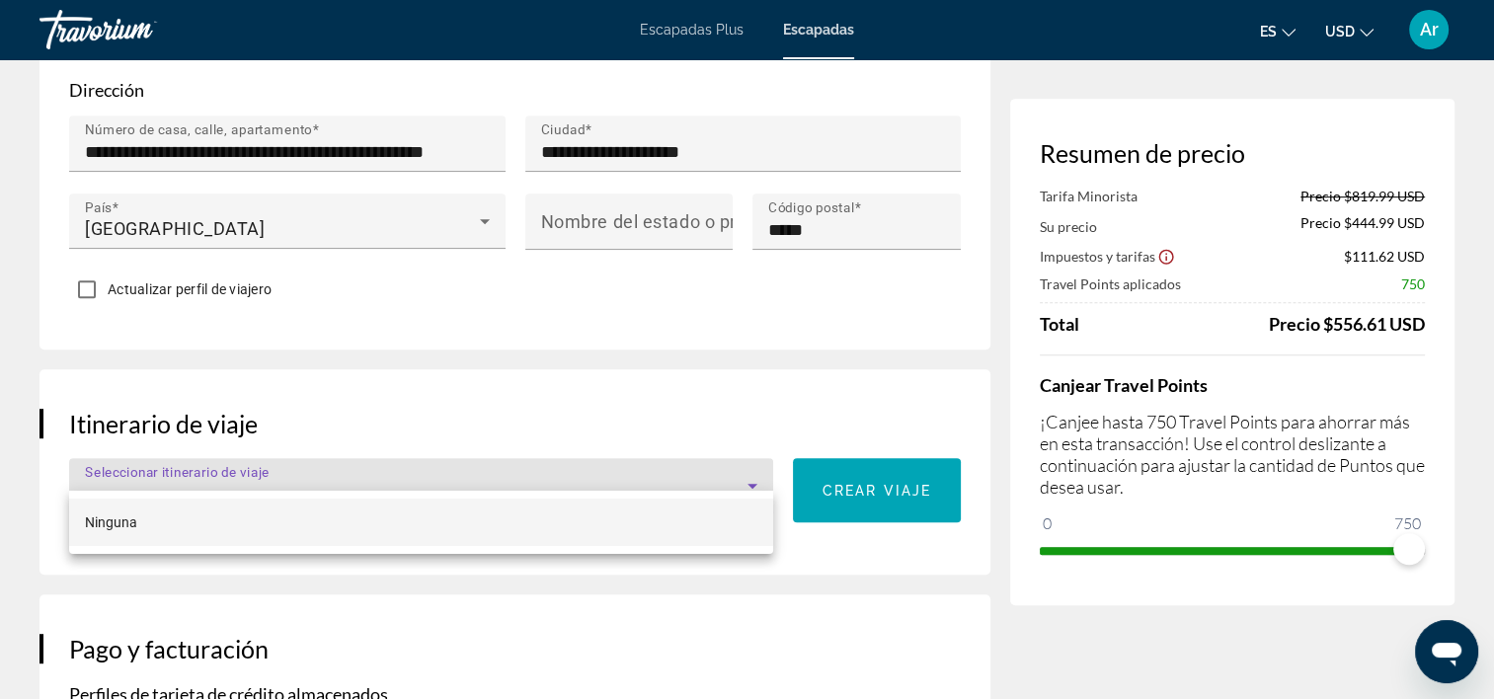
click at [850, 592] on div at bounding box center [747, 349] width 1494 height 699
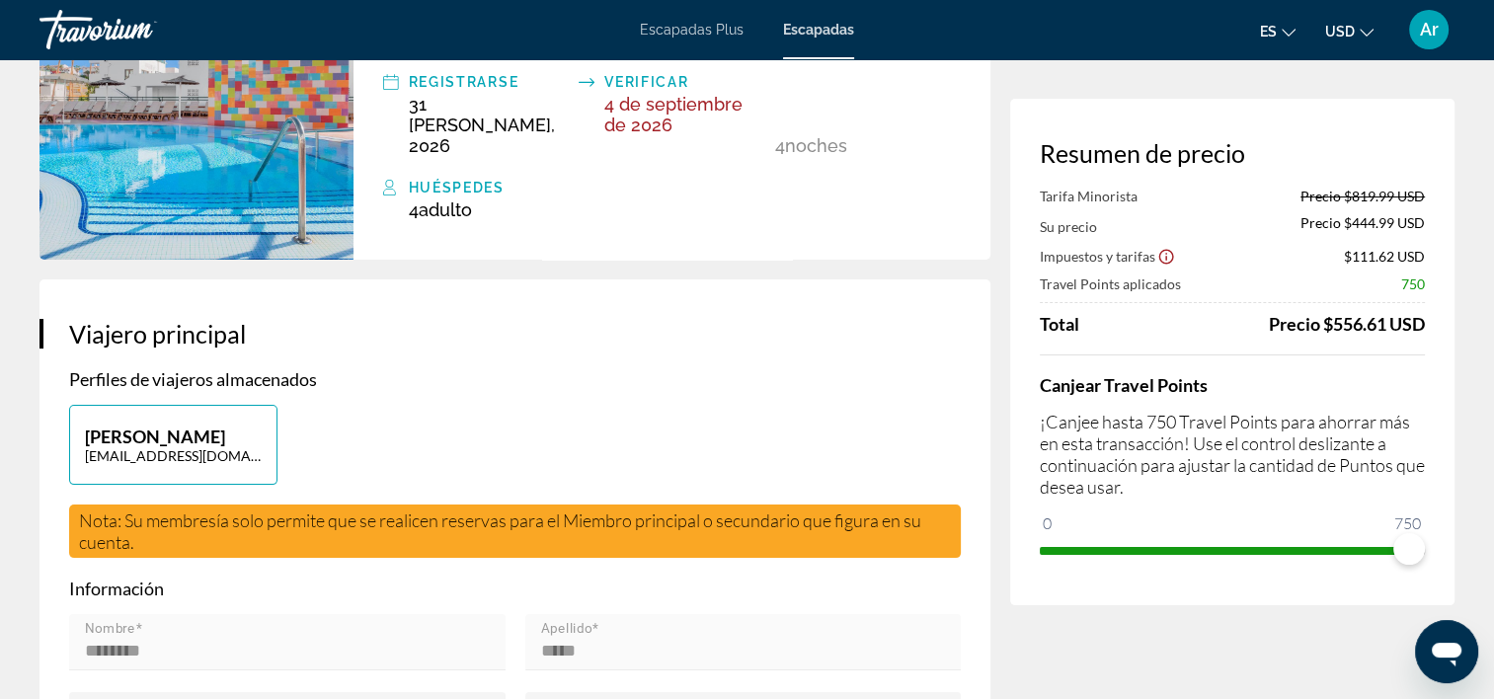
scroll to position [0, 0]
